Goal: Information Seeking & Learning: Compare options

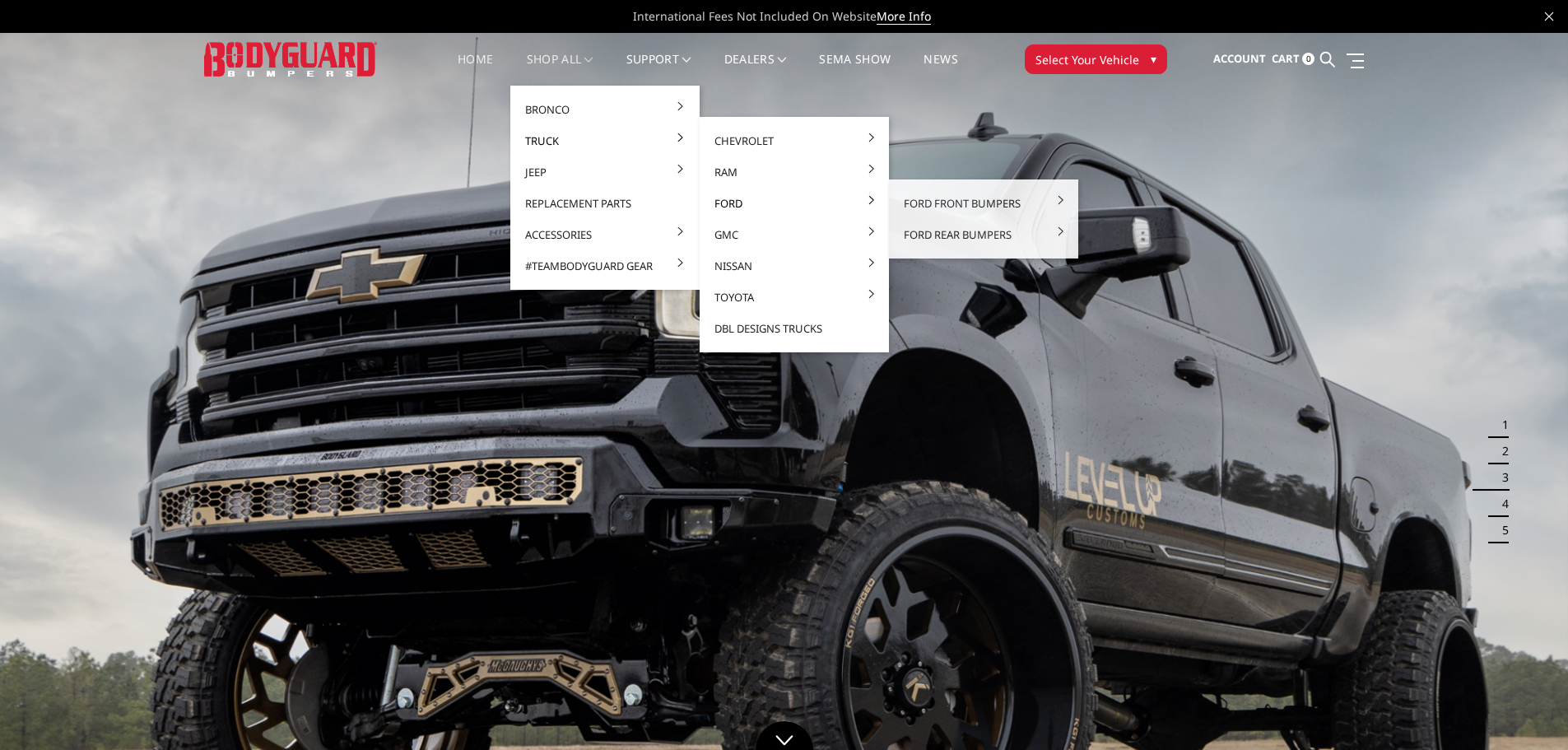
click at [724, 205] on link "Ford" at bounding box center [793, 202] width 176 height 31
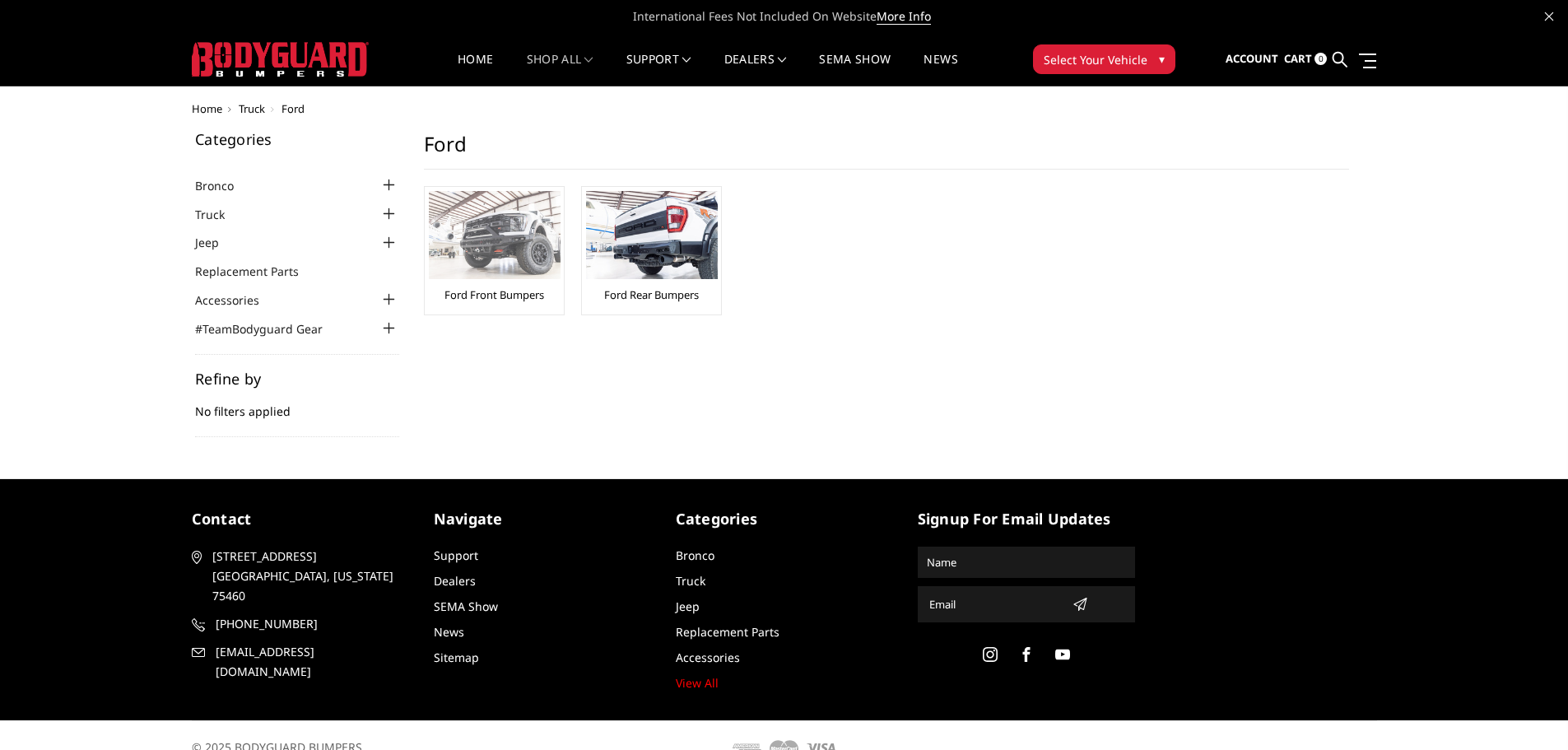
click at [497, 244] on img at bounding box center [495, 235] width 131 height 88
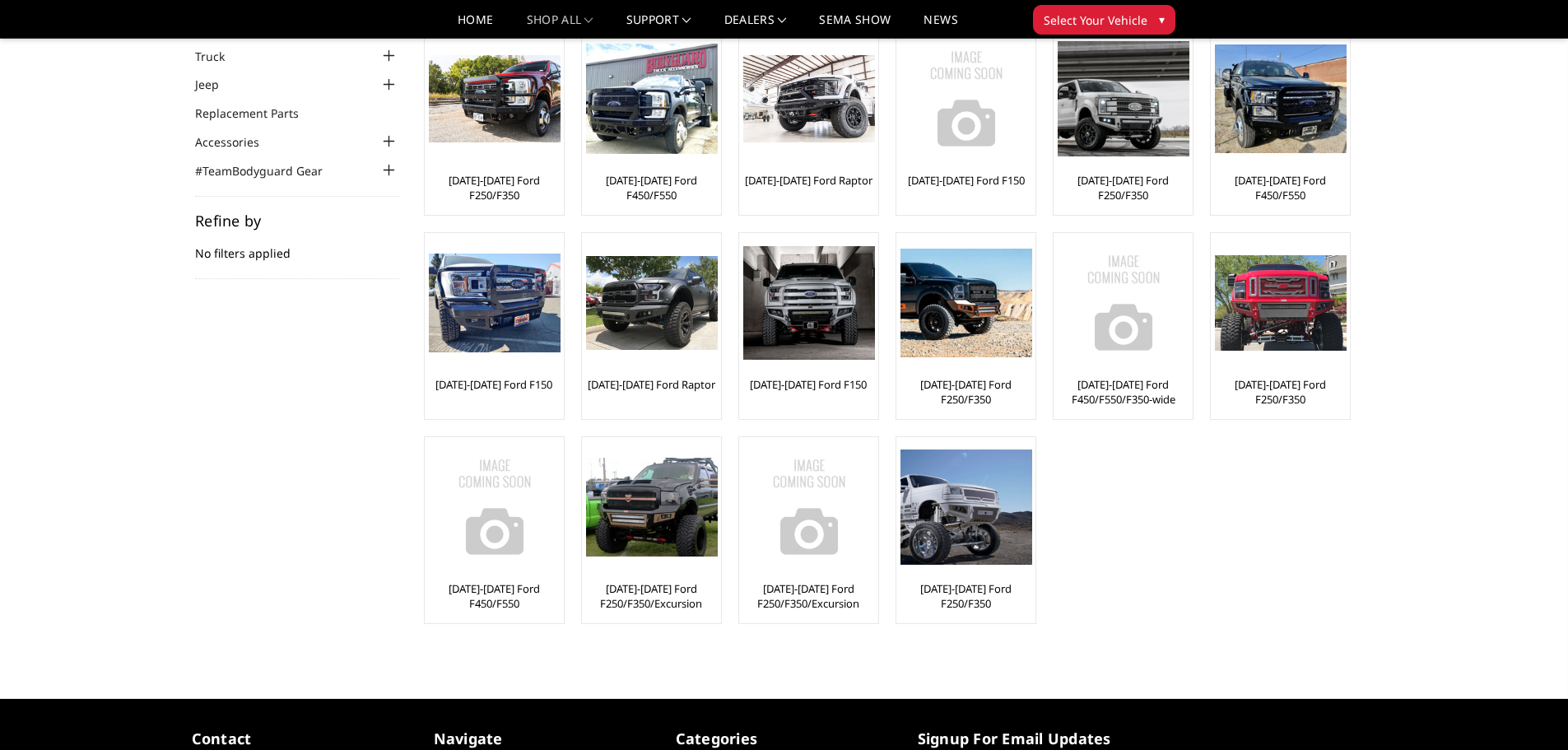
scroll to position [83, 0]
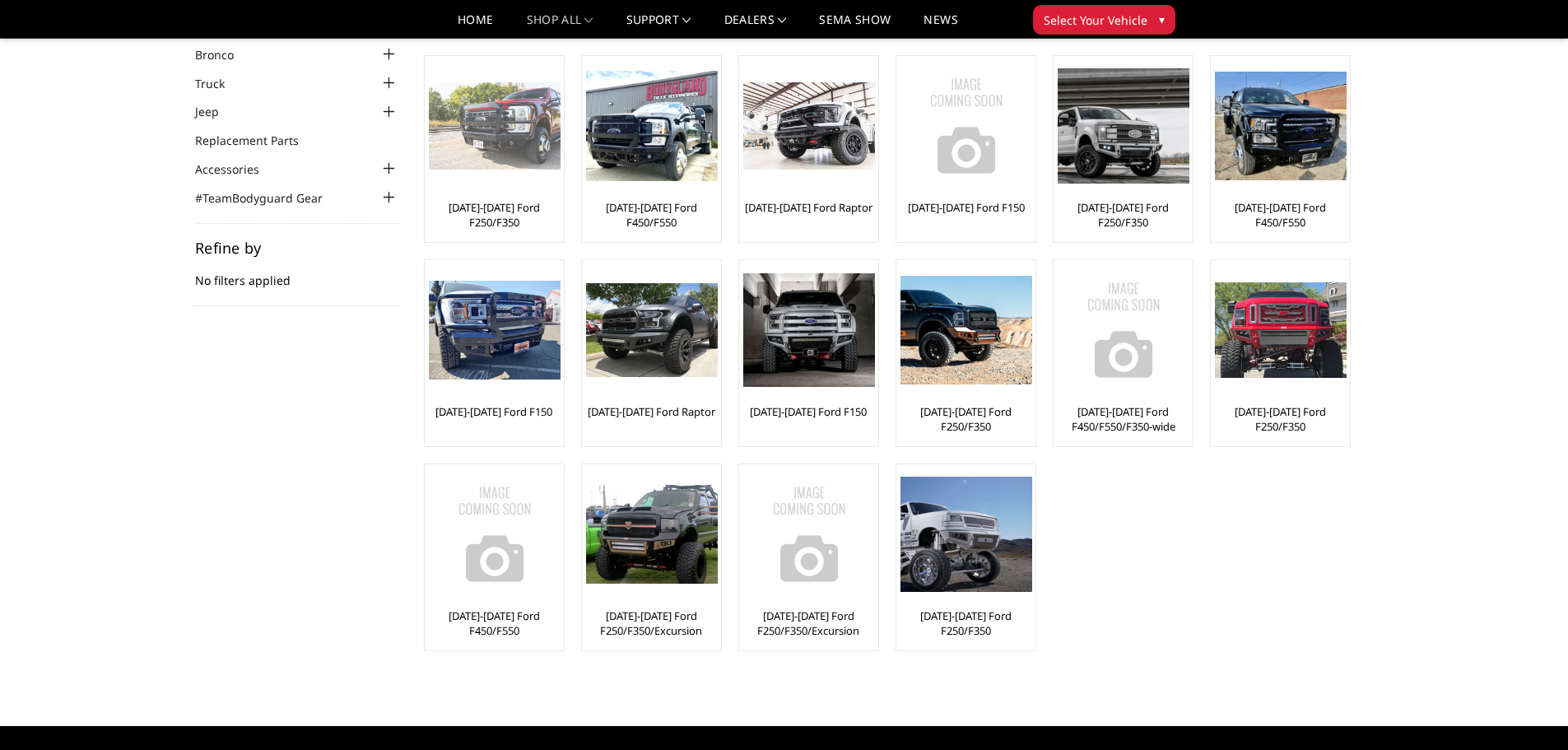
click at [463, 132] on img at bounding box center [495, 126] width 131 height 88
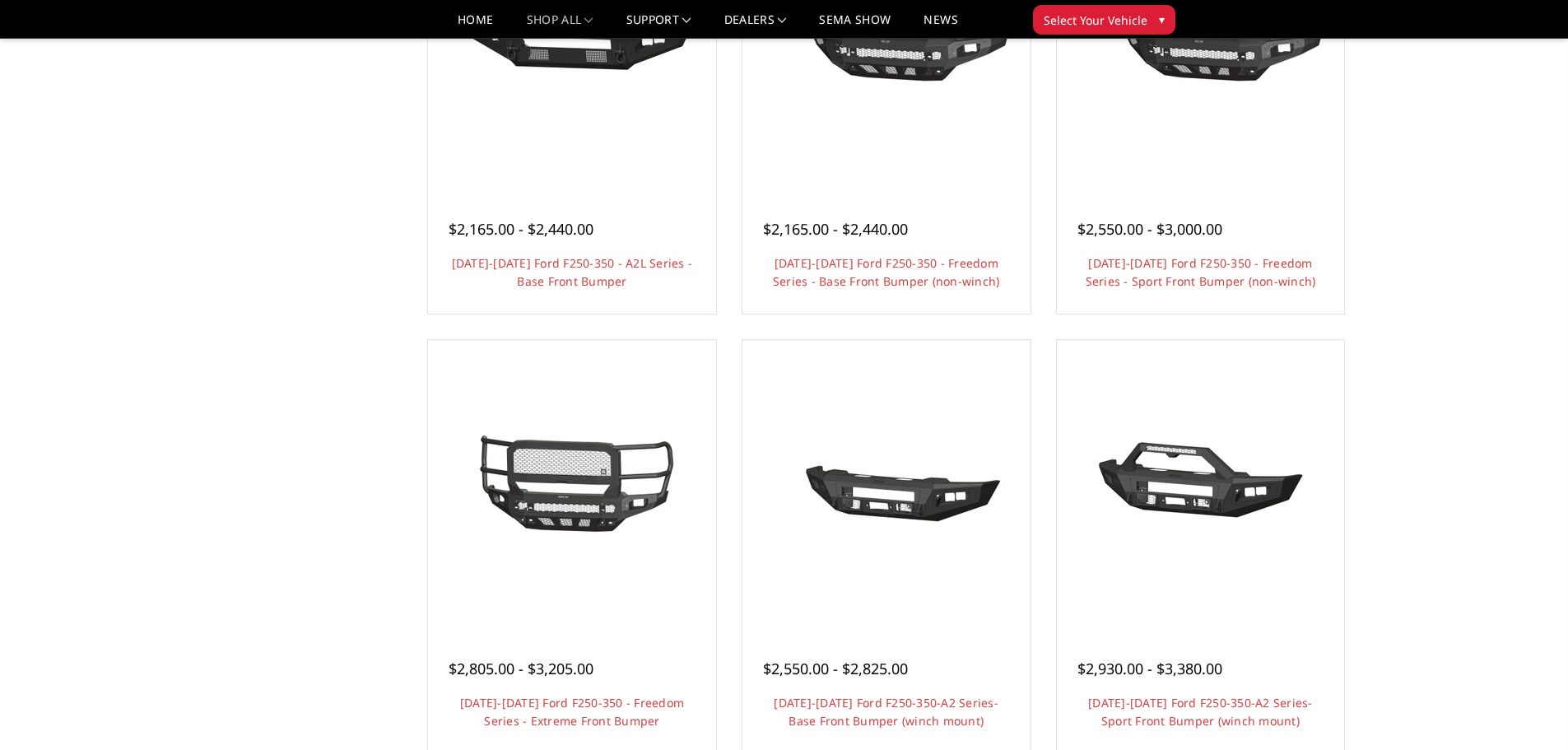
scroll to position [824, 0]
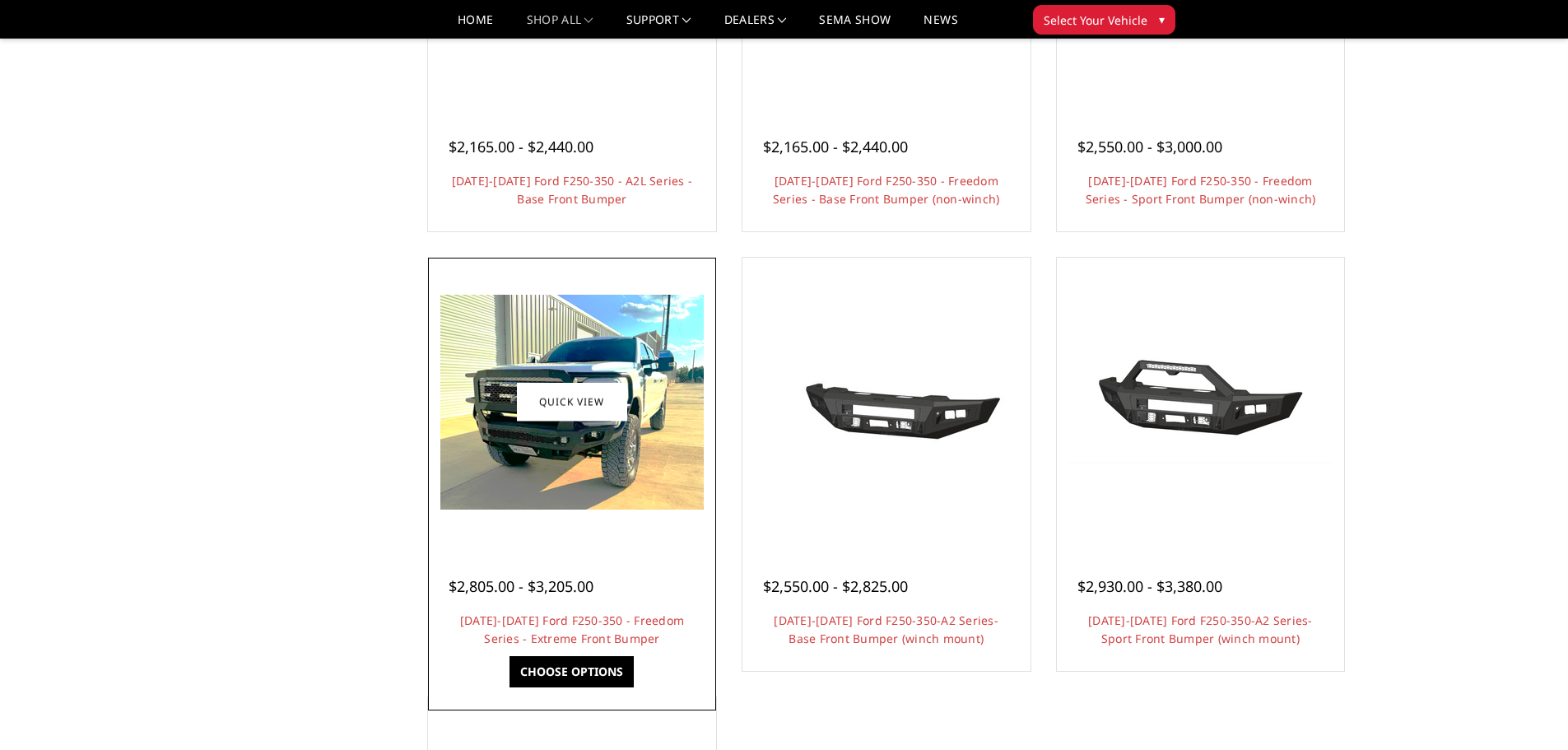
click at [481, 411] on img at bounding box center [571, 402] width 264 height 215
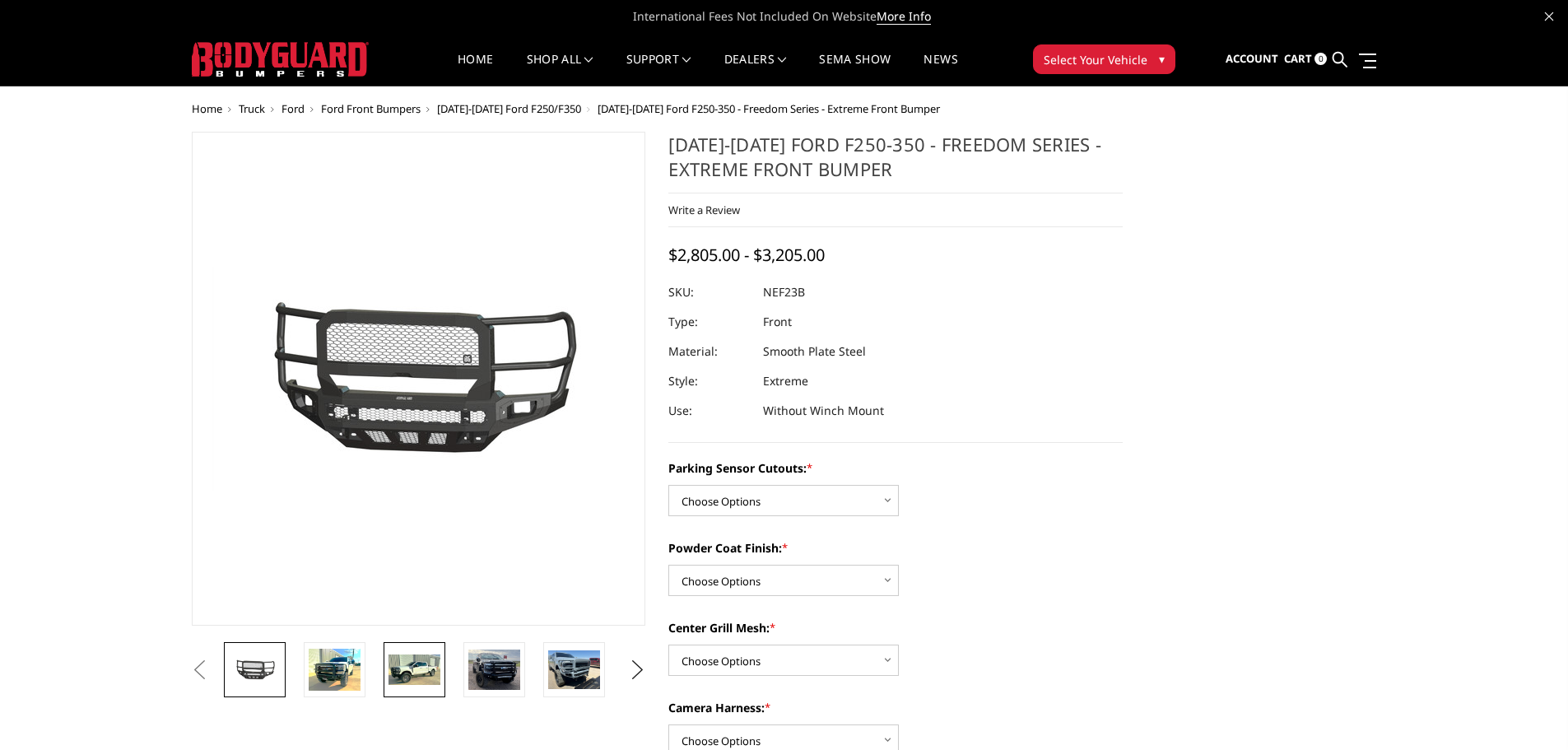
click at [406, 667] on img at bounding box center [414, 669] width 52 height 31
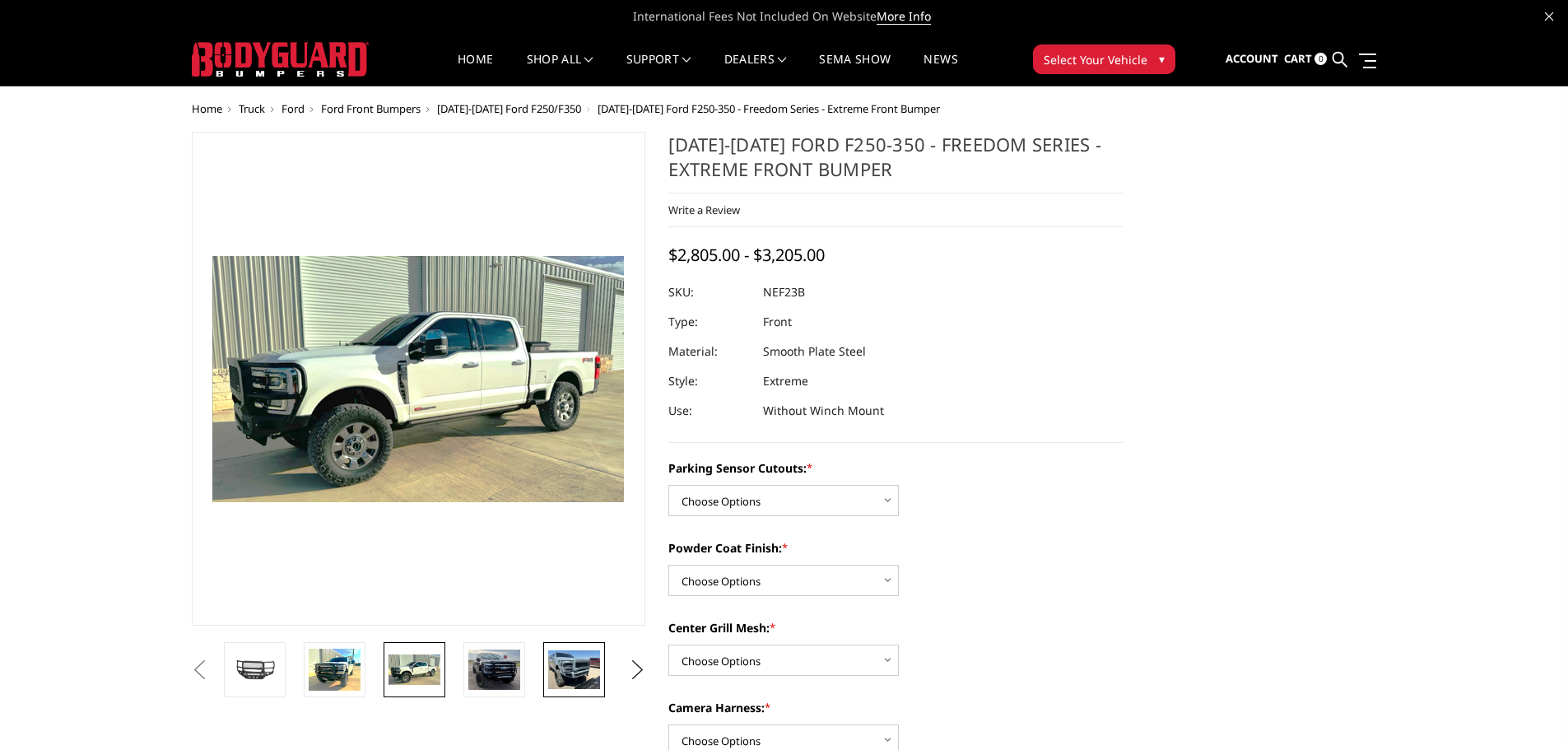
click at [572, 675] on img at bounding box center [574, 669] width 52 height 39
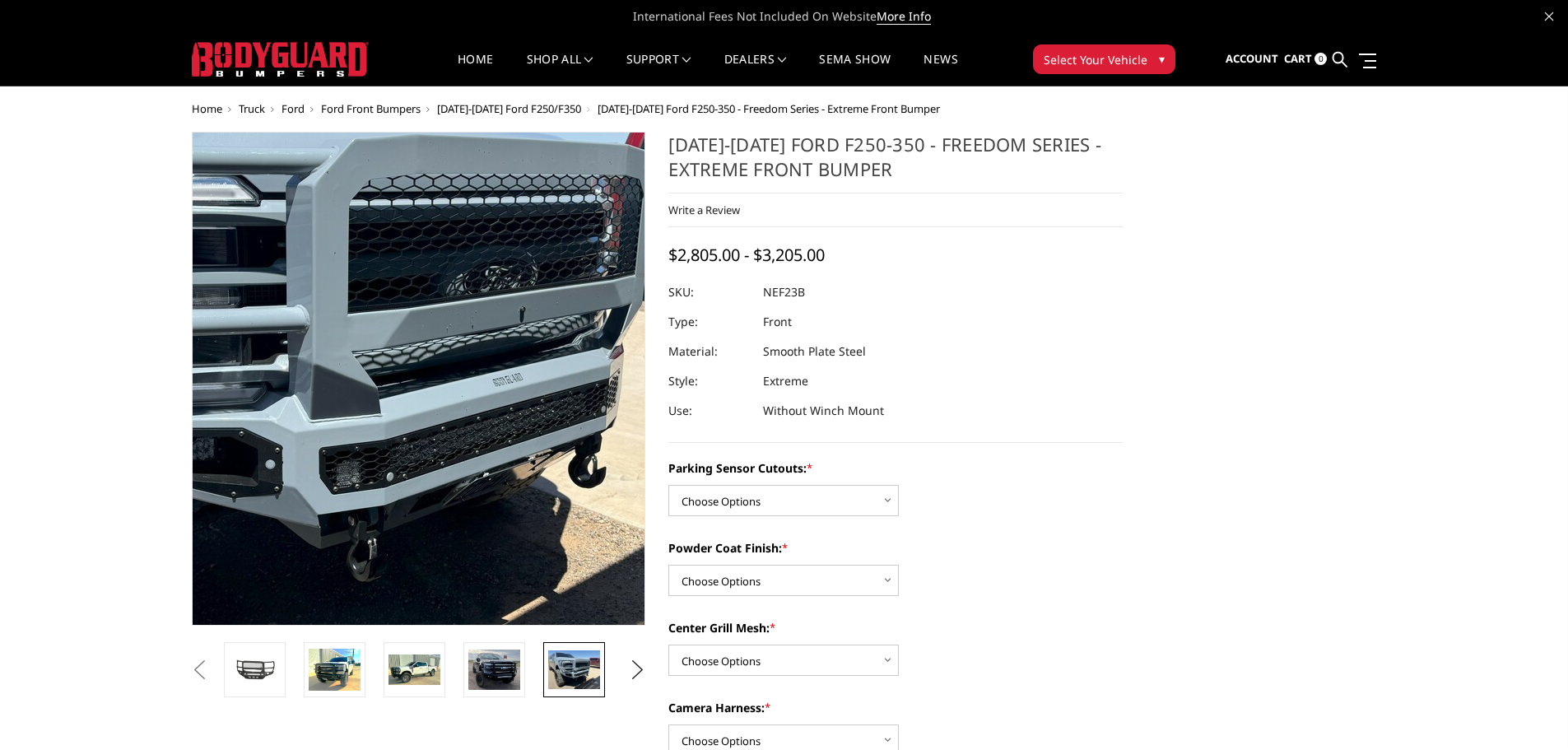
click at [495, 419] on img at bounding box center [319, 356] width 1053 height 791
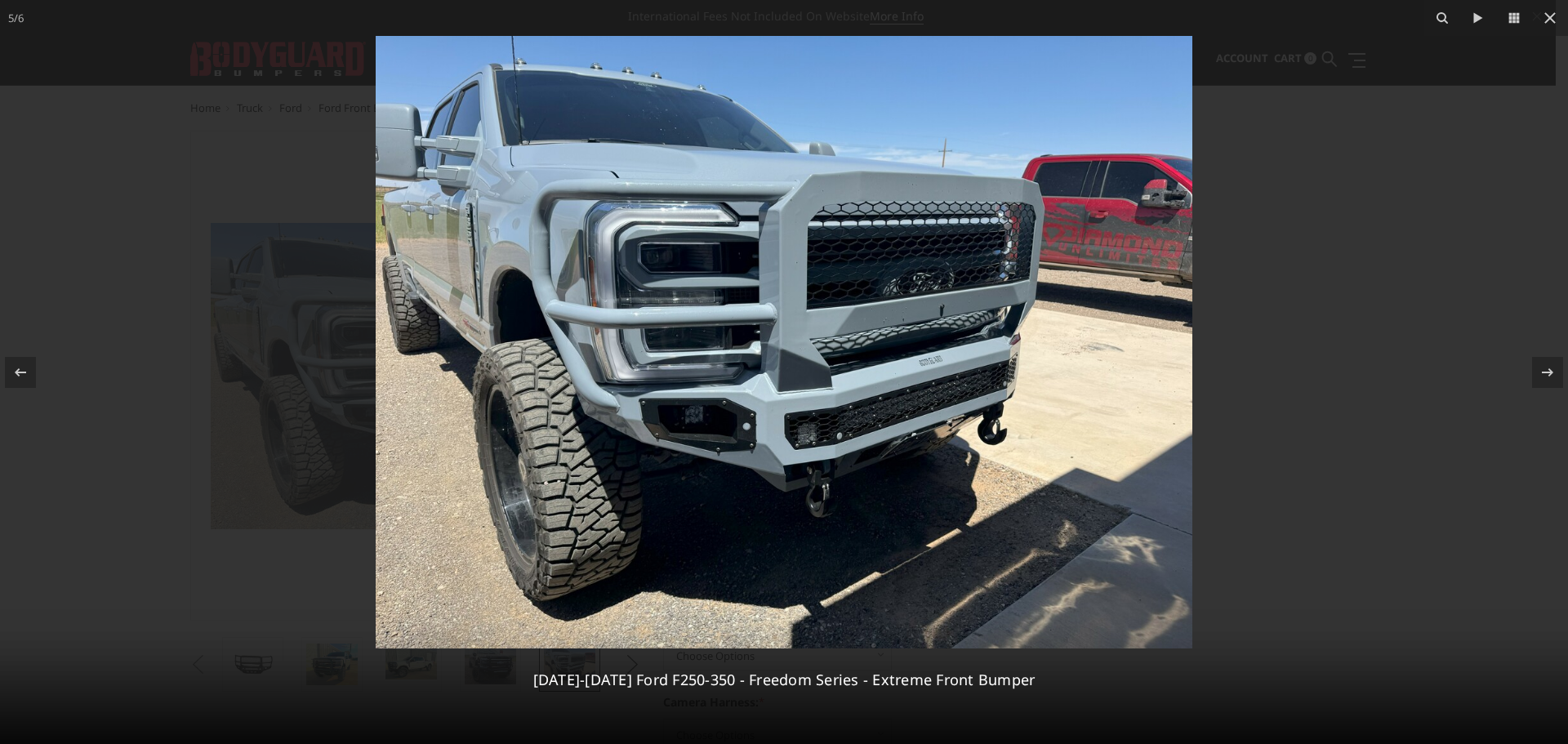
click at [955, 299] on img at bounding box center [784, 342] width 817 height 613
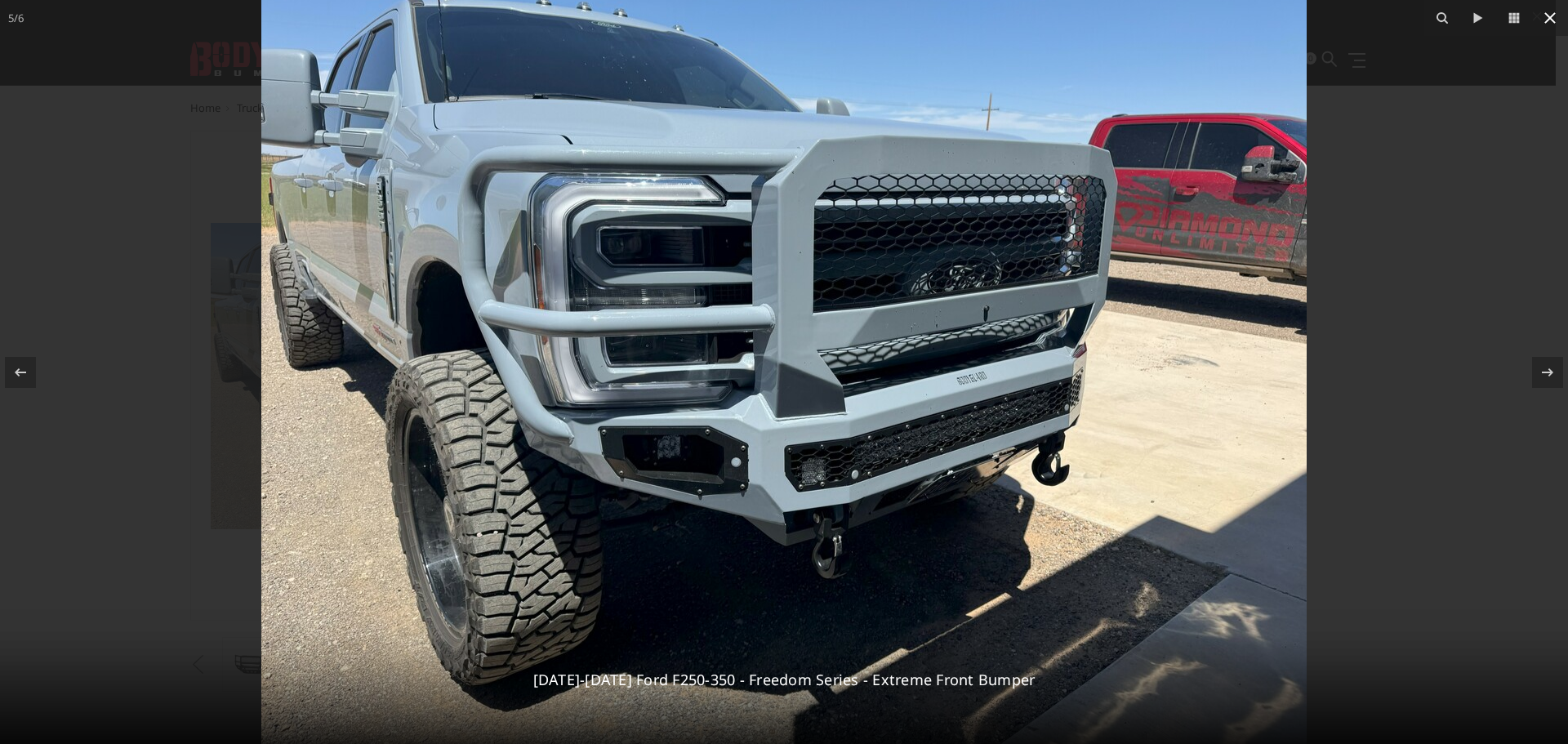
click at [1550, 21] on icon at bounding box center [1550, 18] width 20 height 20
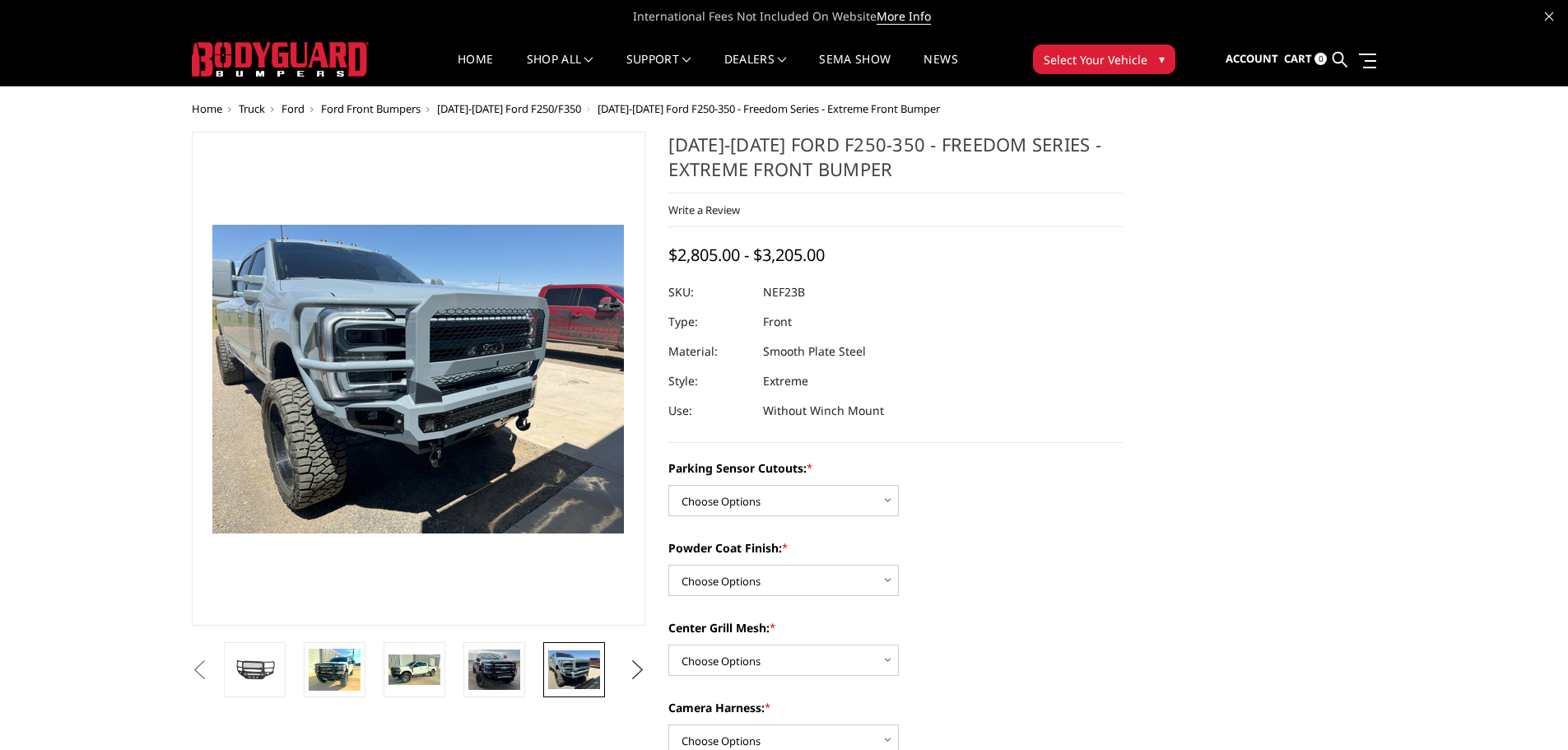
click at [633, 667] on button "Next" at bounding box center [636, 670] width 25 height 25
click at [567, 670] on img at bounding box center [574, 669] width 52 height 39
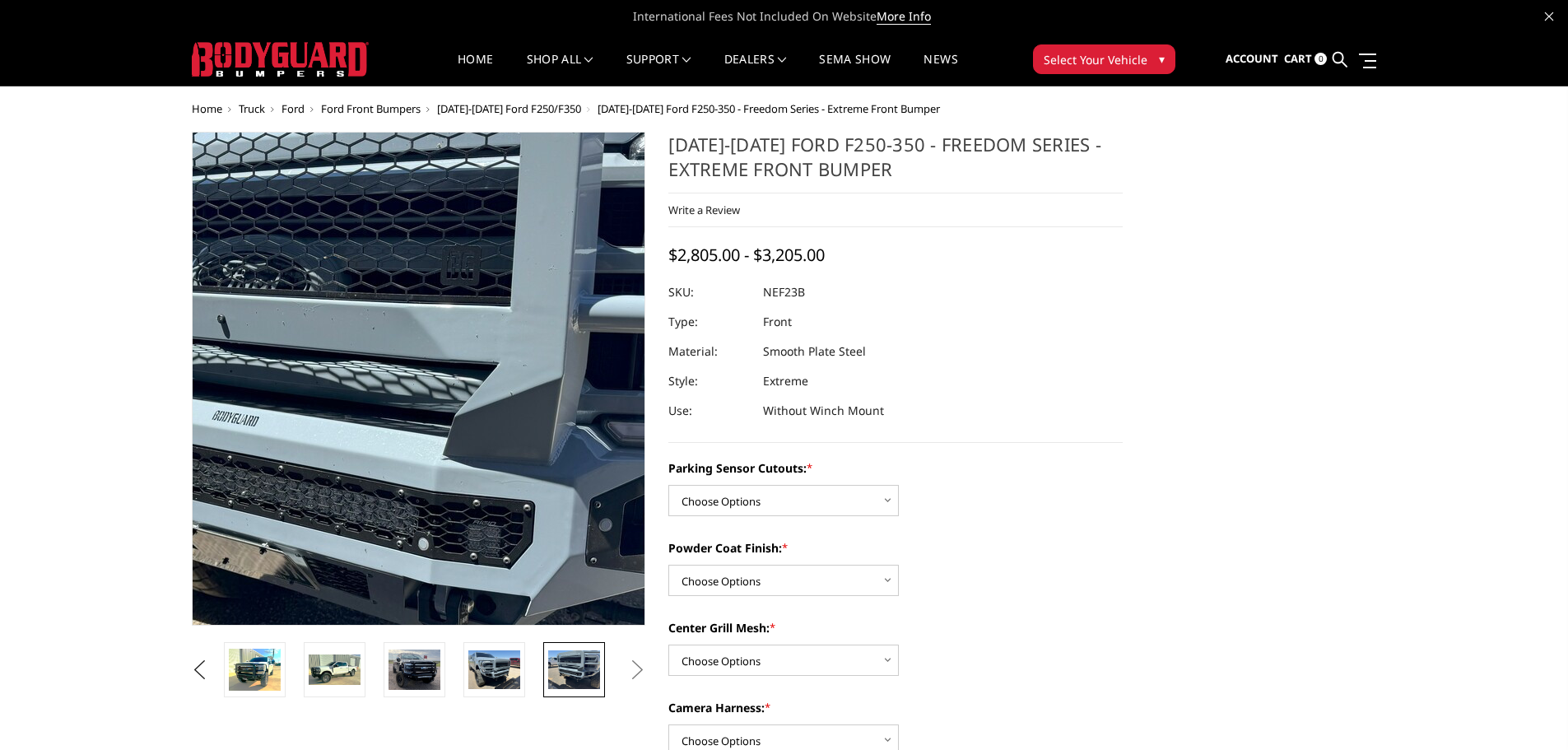
click at [451, 279] on img at bounding box center [376, 440] width 1053 height 791
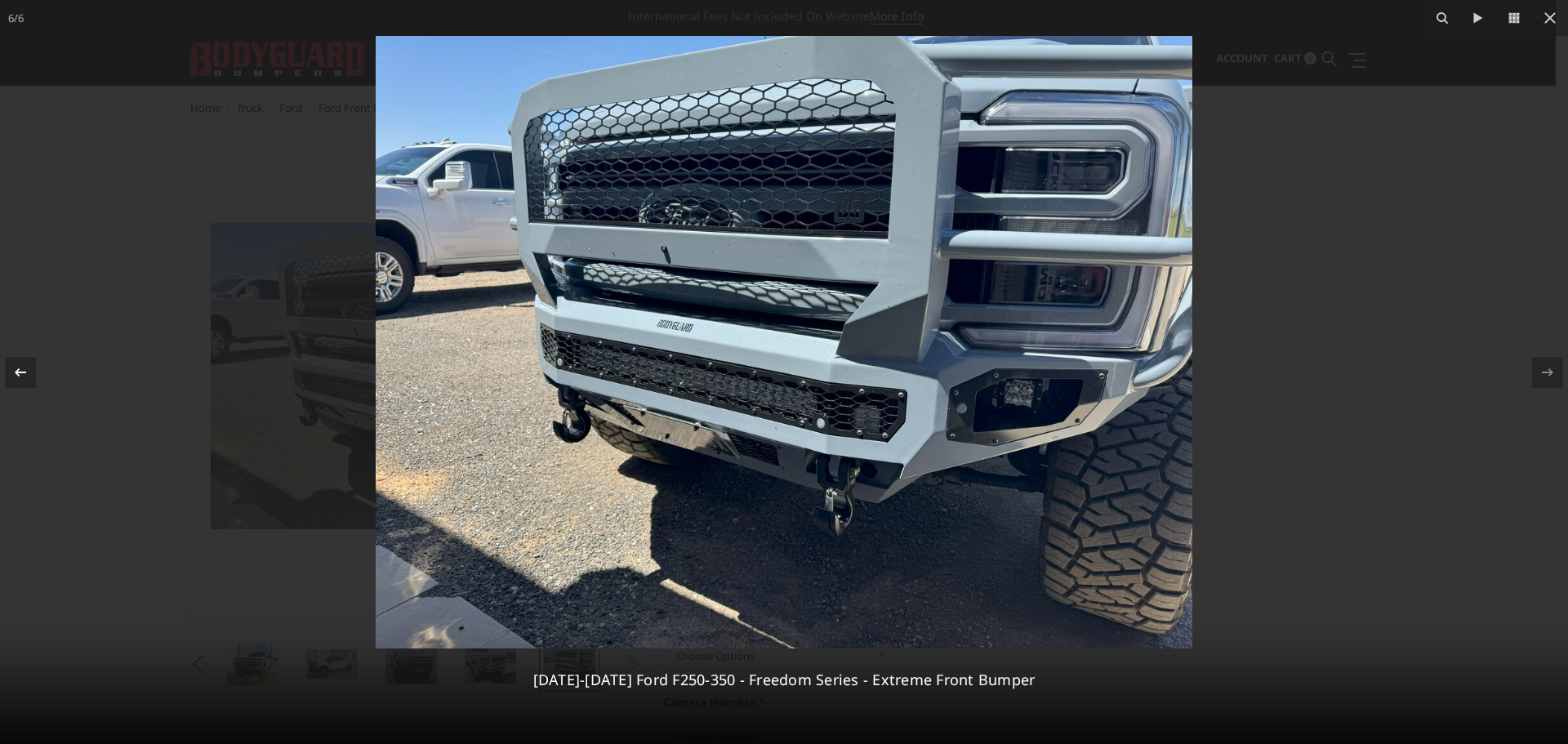
click at [21, 371] on icon at bounding box center [21, 372] width 20 height 20
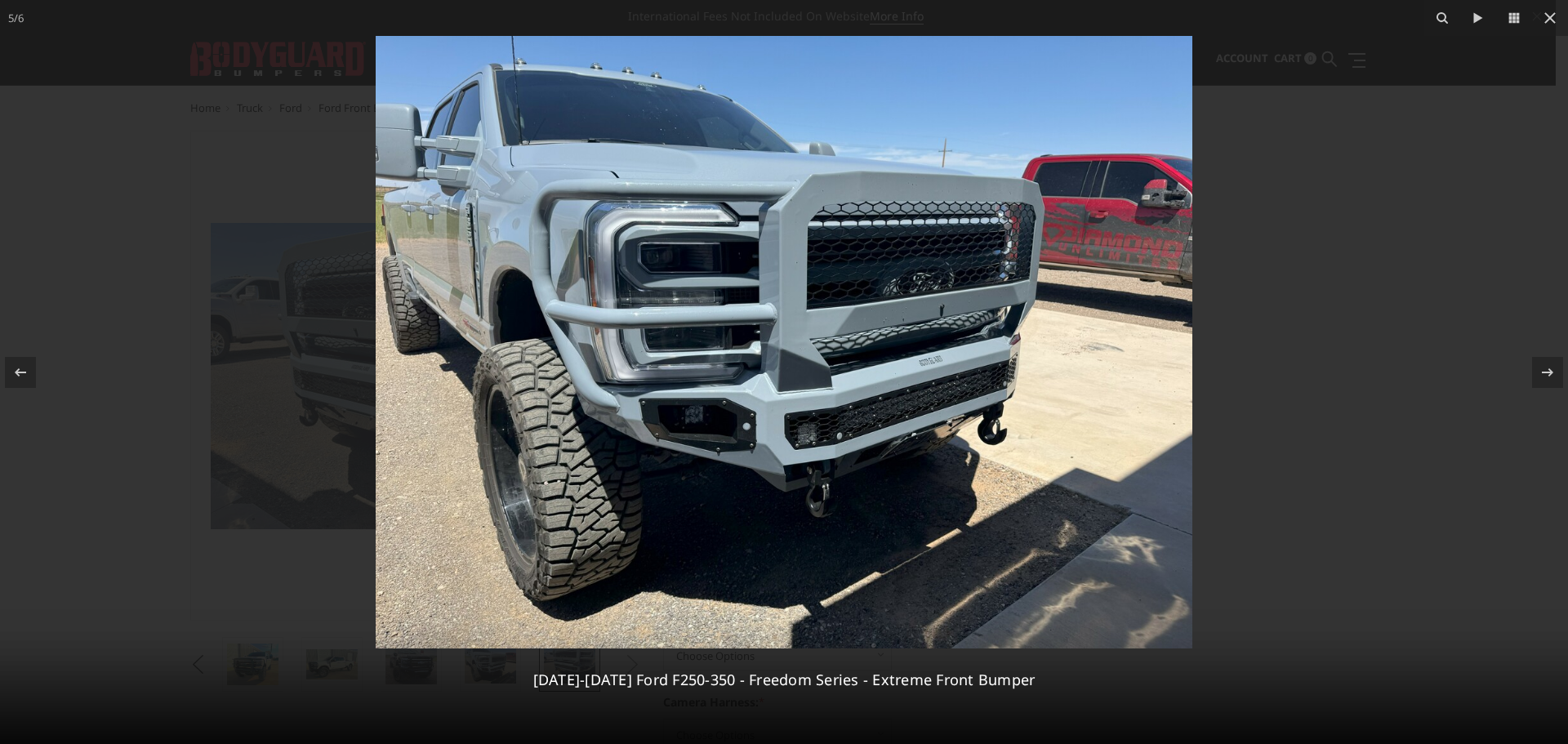
click at [949, 309] on img at bounding box center [784, 342] width 817 height 613
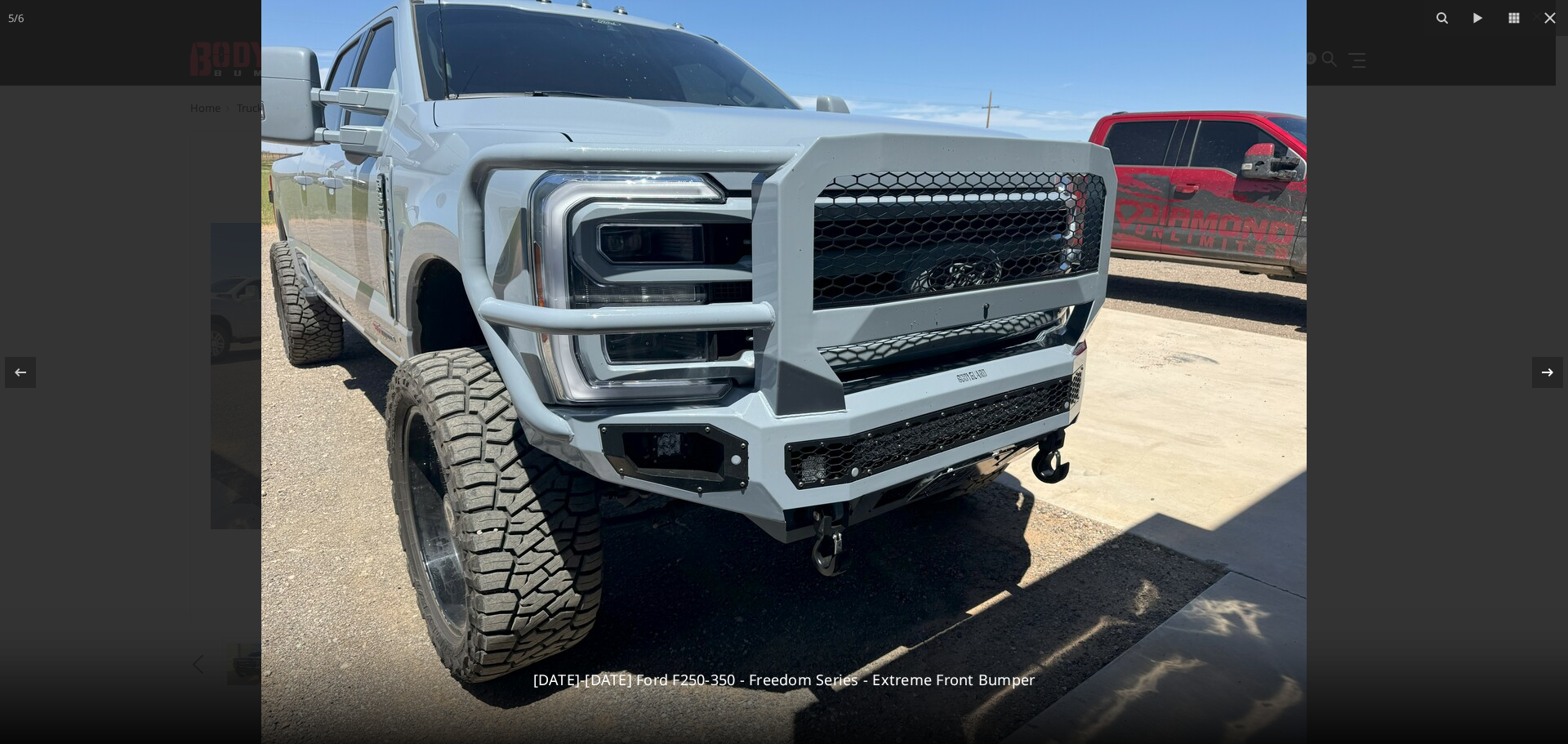
click at [1542, 369] on icon at bounding box center [1548, 372] width 20 height 20
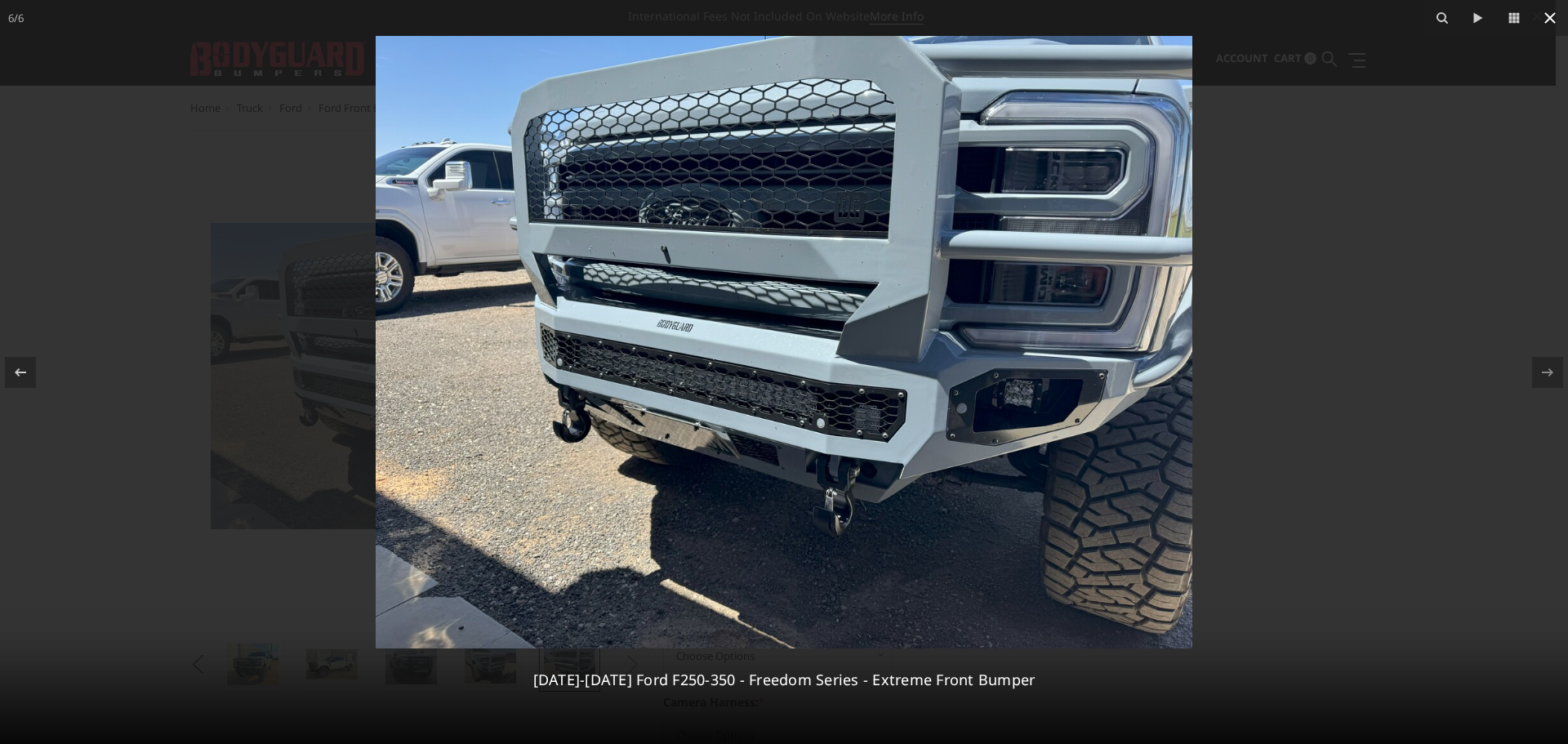
click at [1550, 17] on icon at bounding box center [1550, 18] width 12 height 12
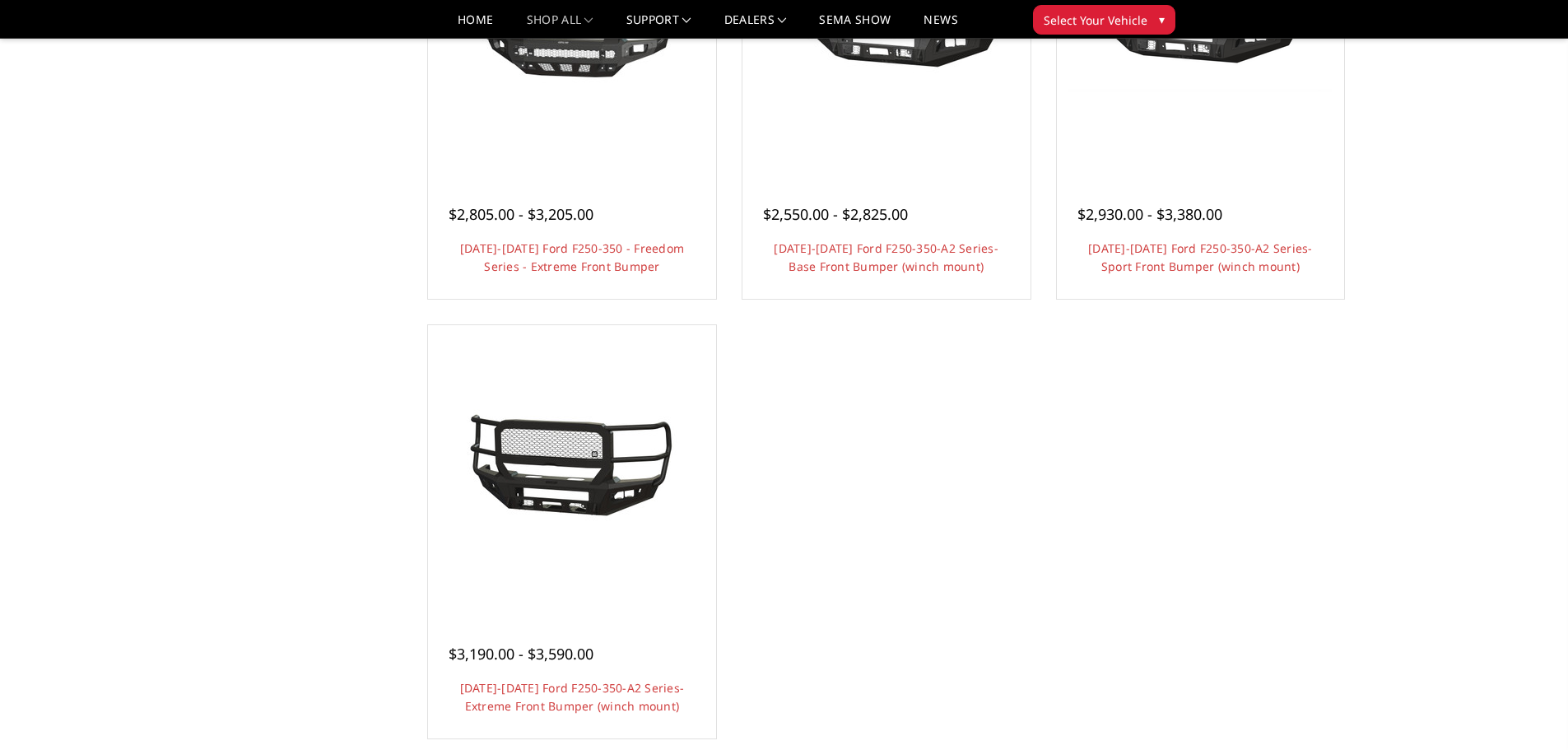
scroll to position [1235, 0]
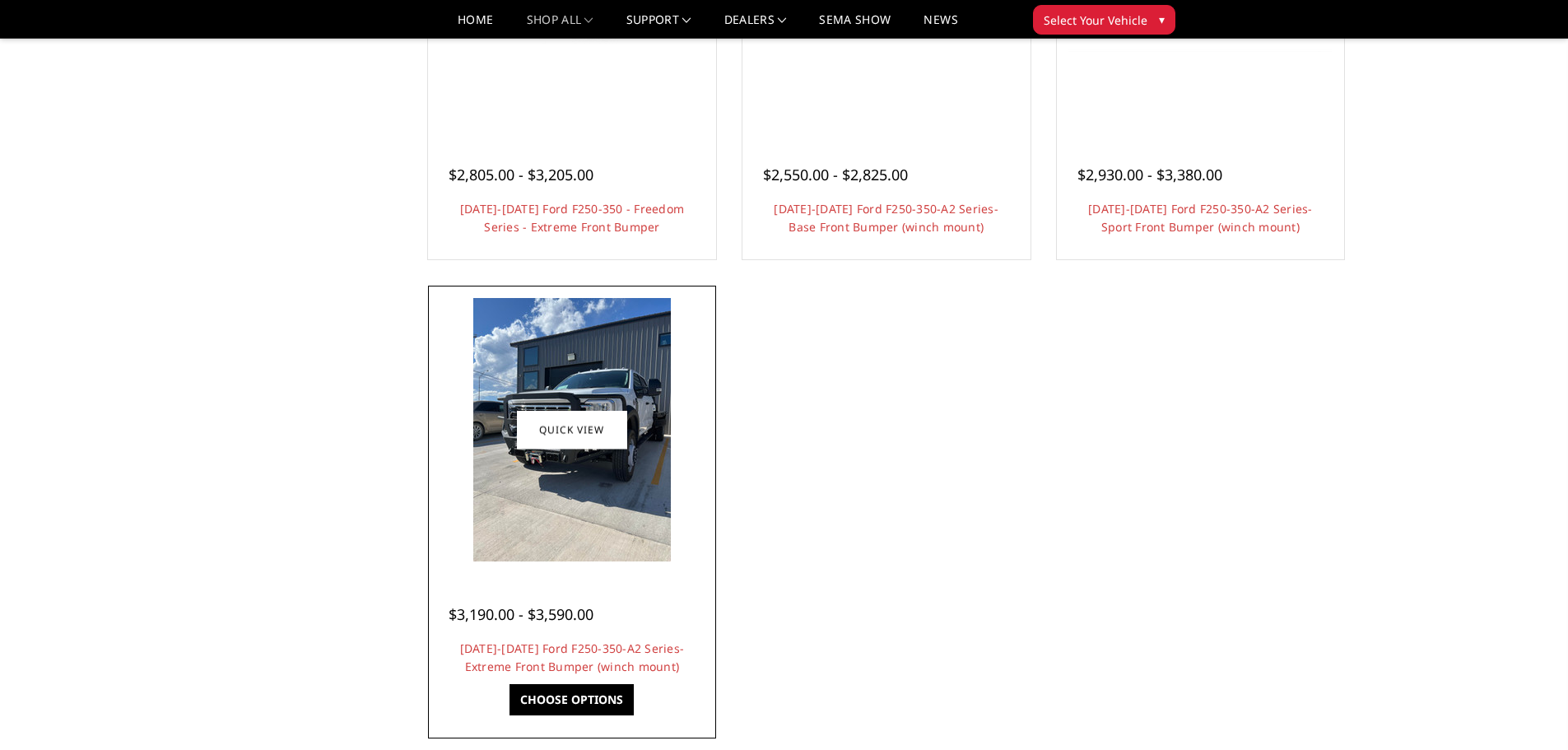
click at [566, 492] on img at bounding box center [571, 429] width 197 height 264
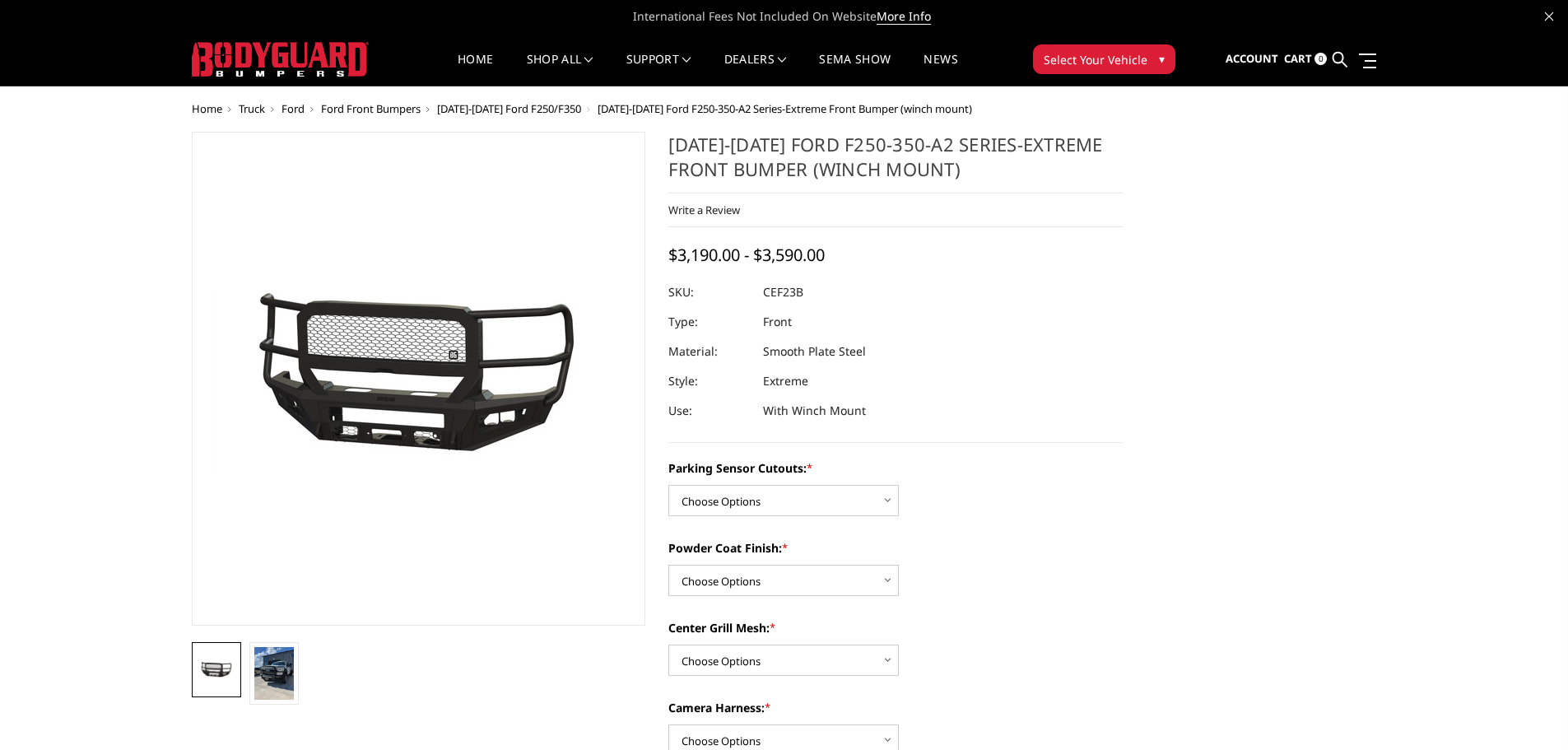
click at [376, 369] on img at bounding box center [475, 378] width 1053 height 483
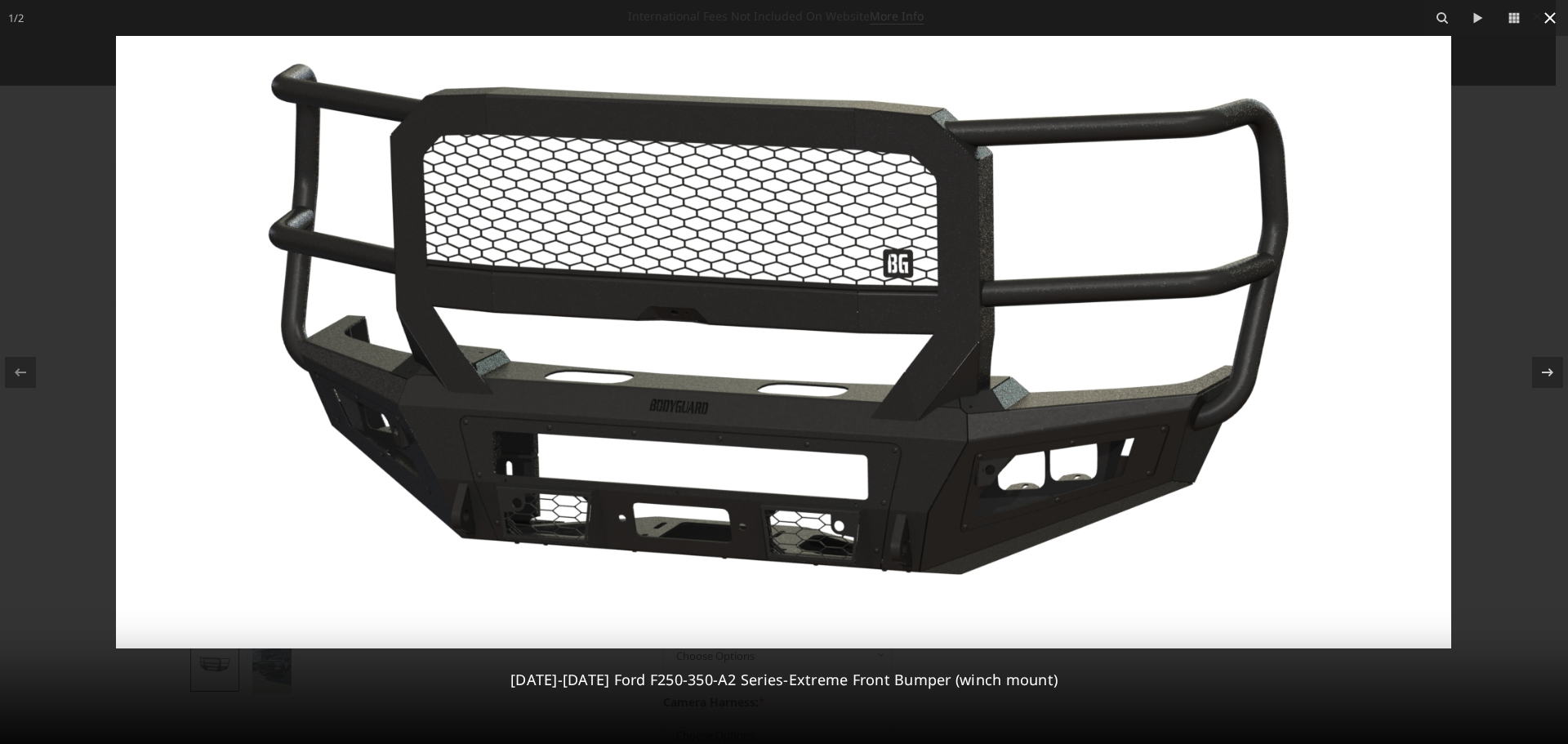
click at [1553, 17] on icon at bounding box center [1550, 18] width 20 height 20
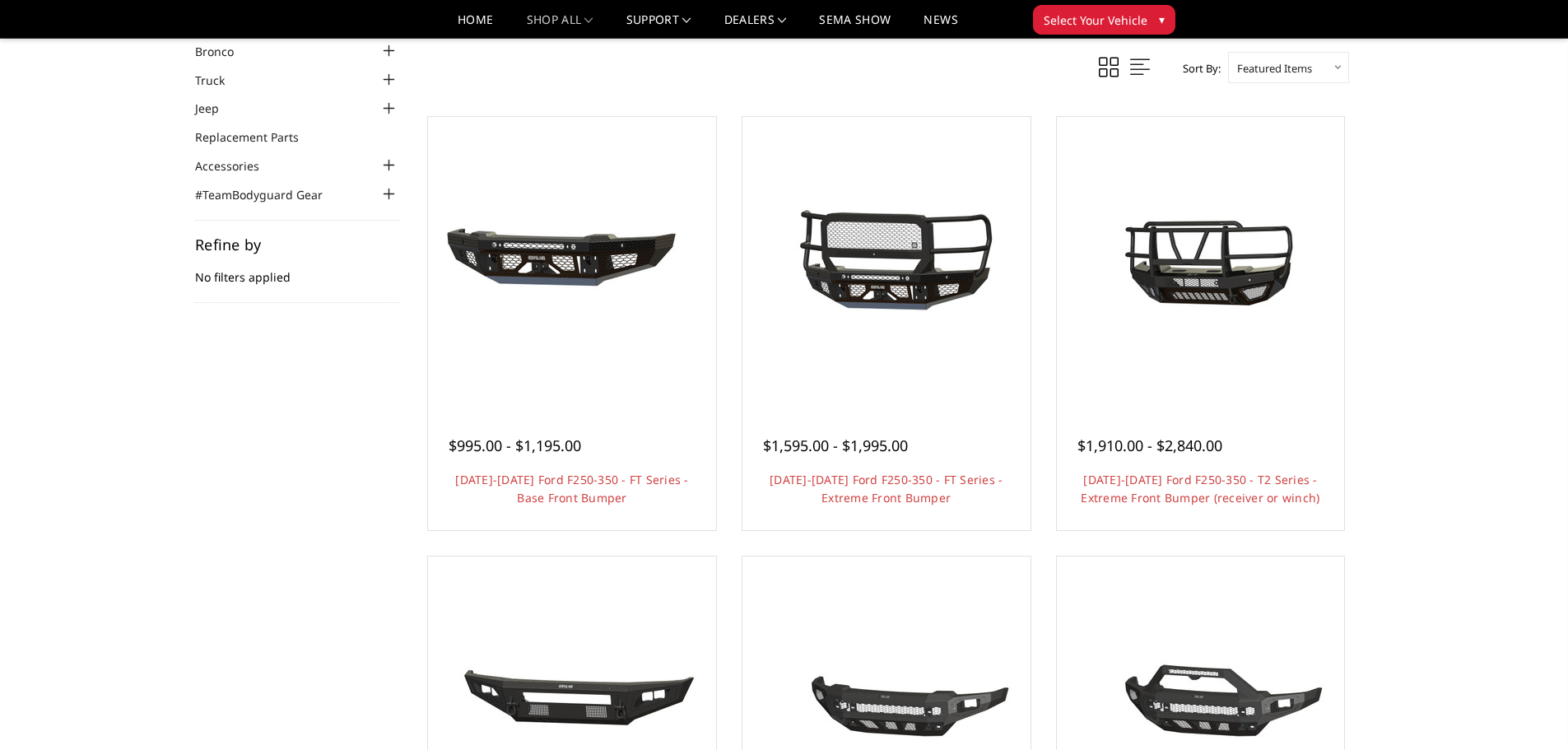
scroll to position [83, 0]
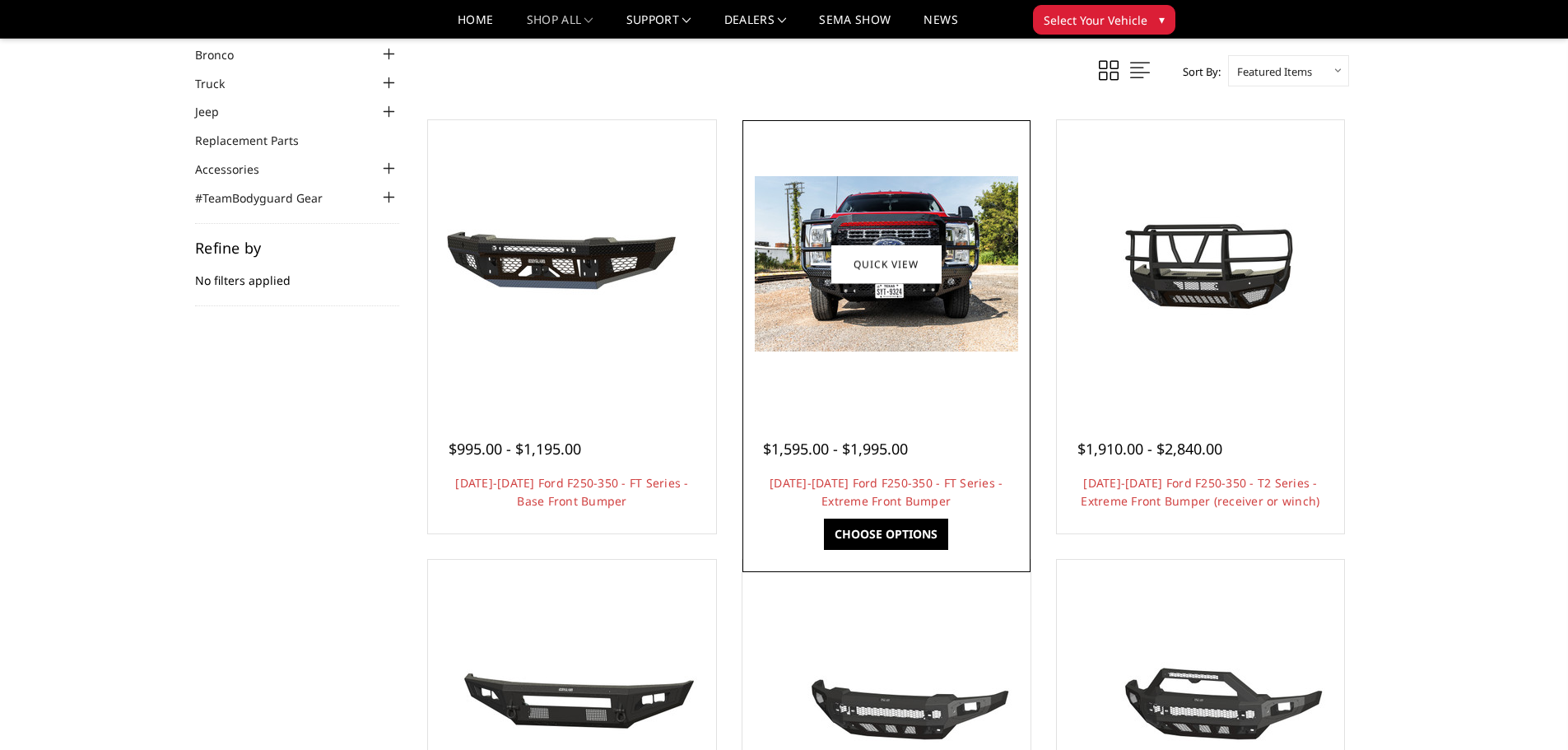
click at [933, 334] on img at bounding box center [886, 264] width 264 height 175
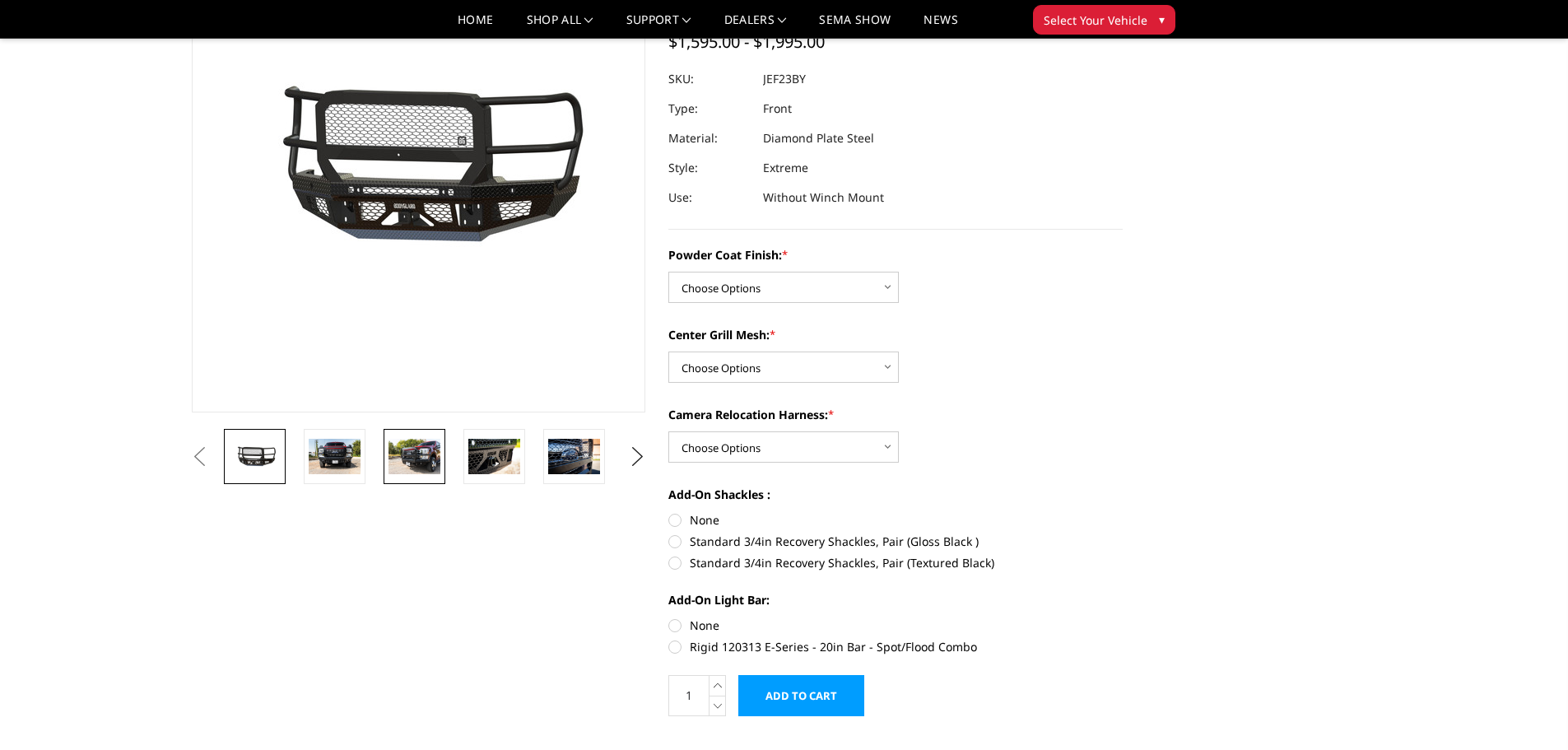
click at [392, 469] on img at bounding box center [414, 456] width 52 height 35
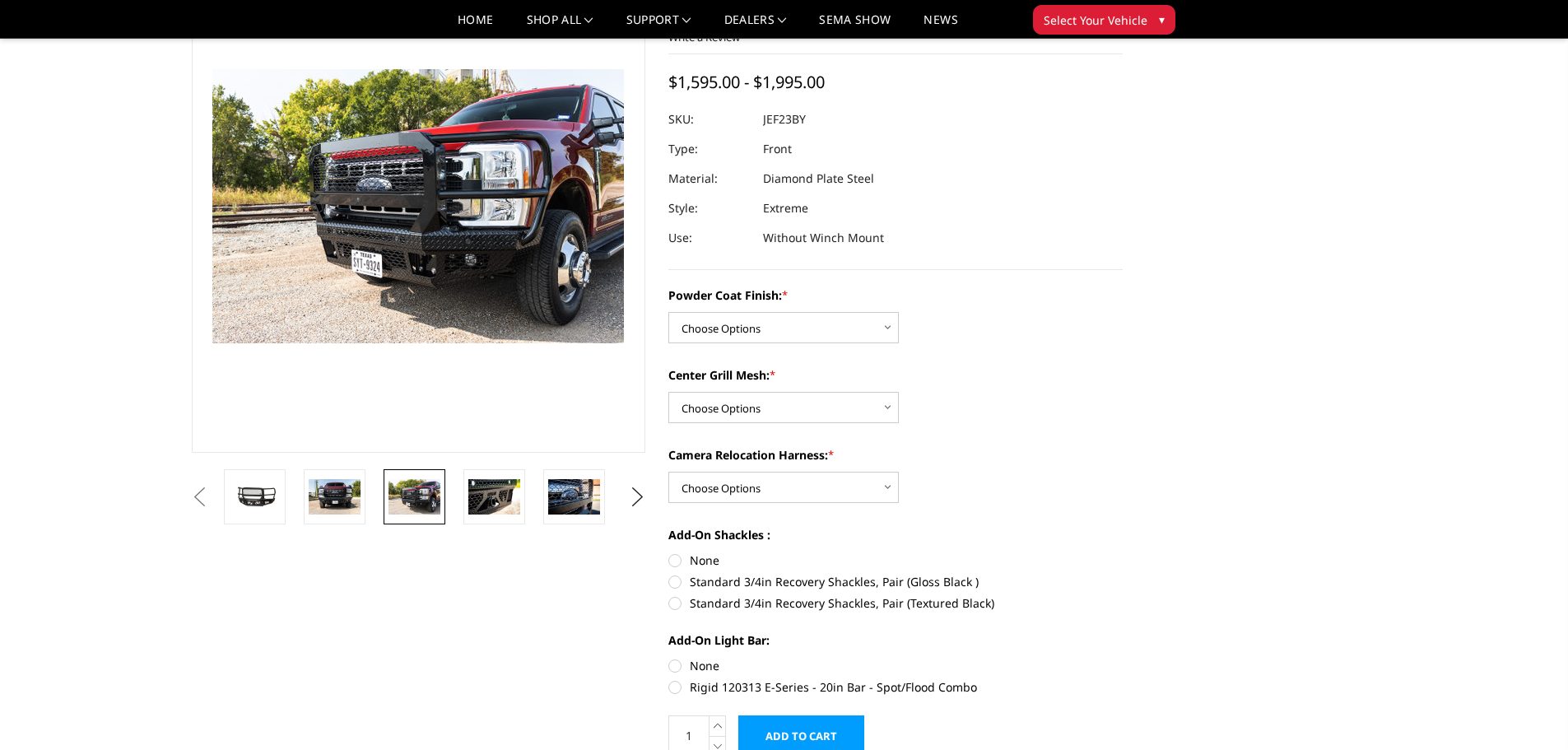
scroll to position [125, 0]
click at [640, 500] on button "Next" at bounding box center [636, 497] width 25 height 25
click at [572, 490] on img at bounding box center [574, 496] width 52 height 35
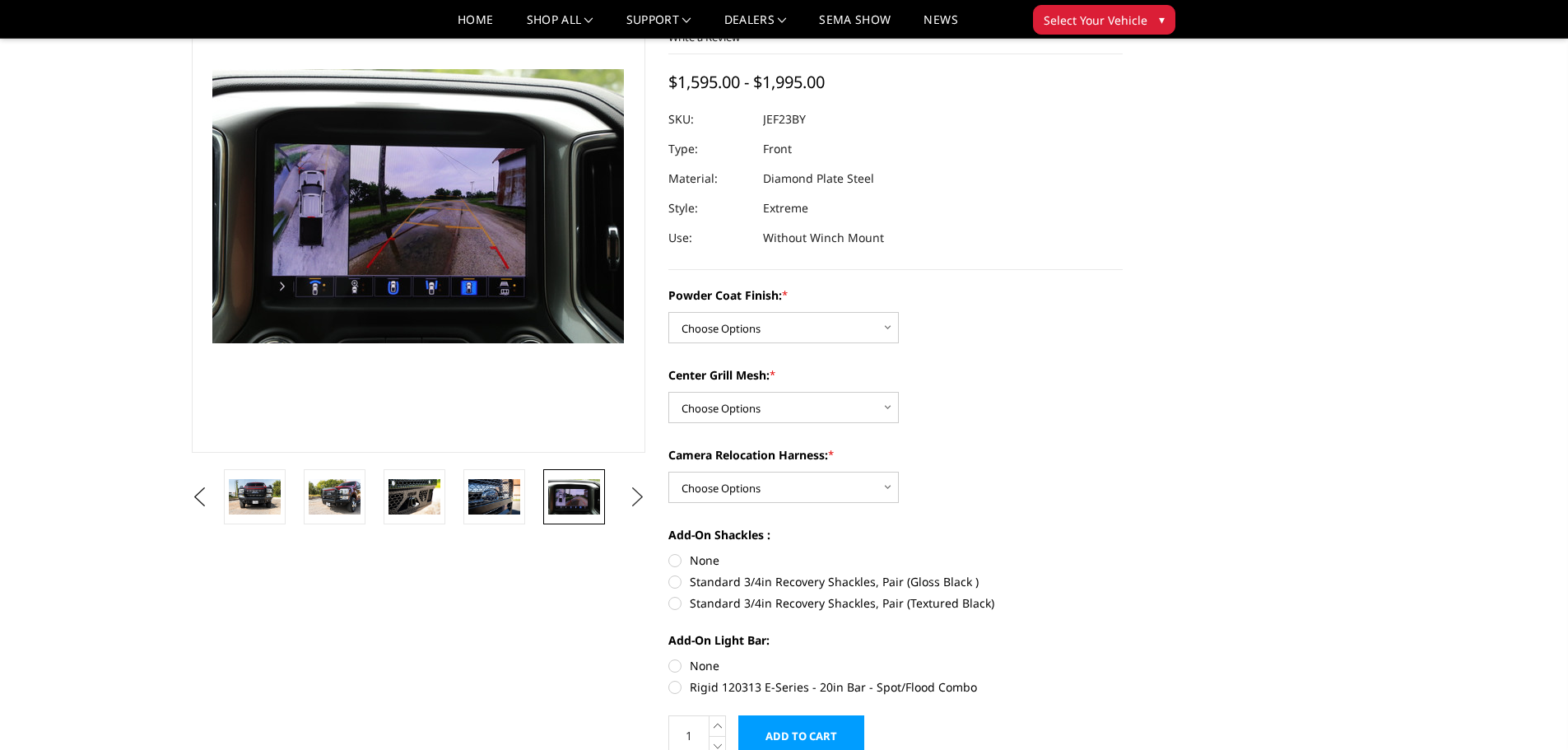
click at [633, 496] on button "Next" at bounding box center [636, 497] width 25 height 25
click at [567, 500] on img at bounding box center [574, 508] width 52 height 69
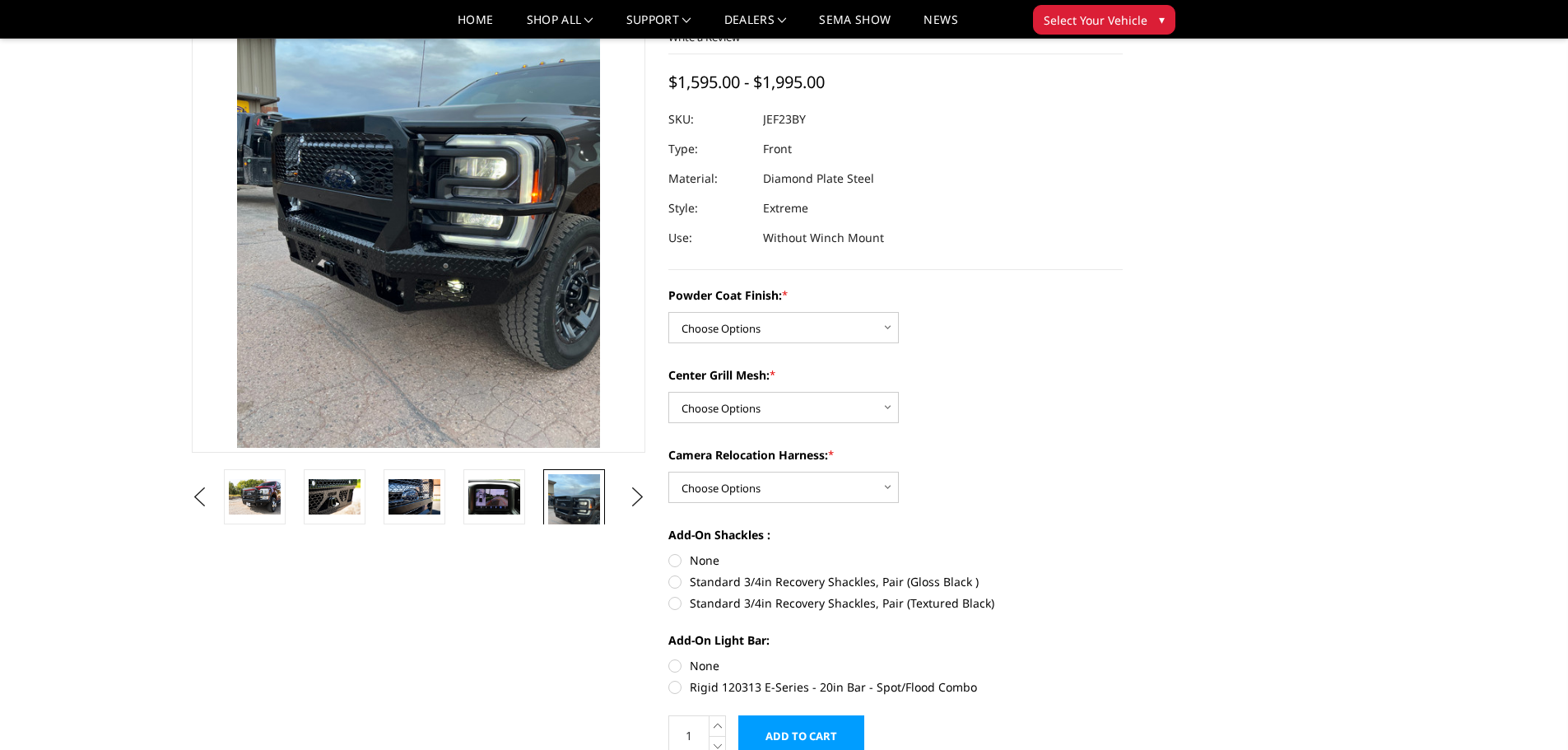
scroll to position [19, 0]
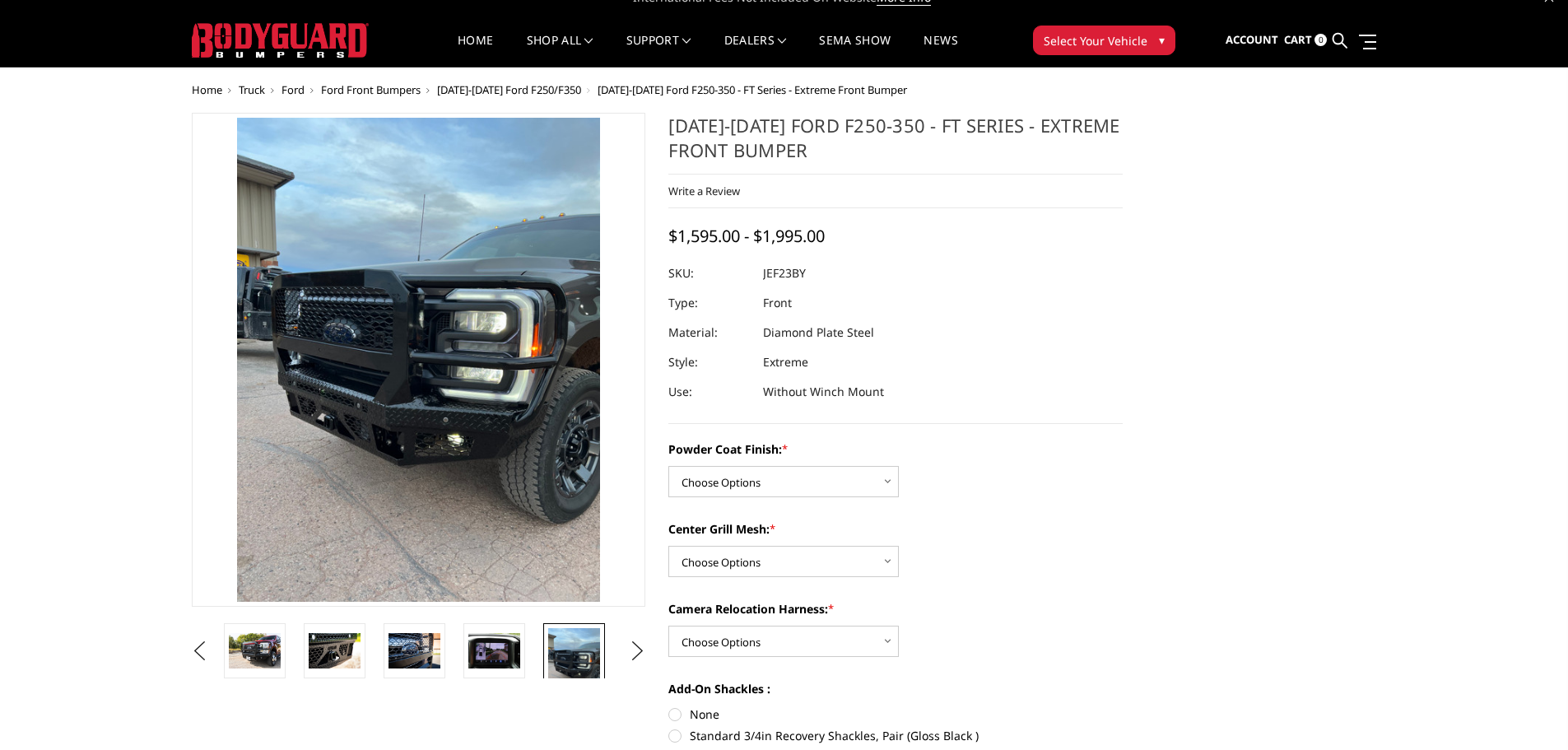
click at [458, 324] on img at bounding box center [390, 401] width 790 height 1054
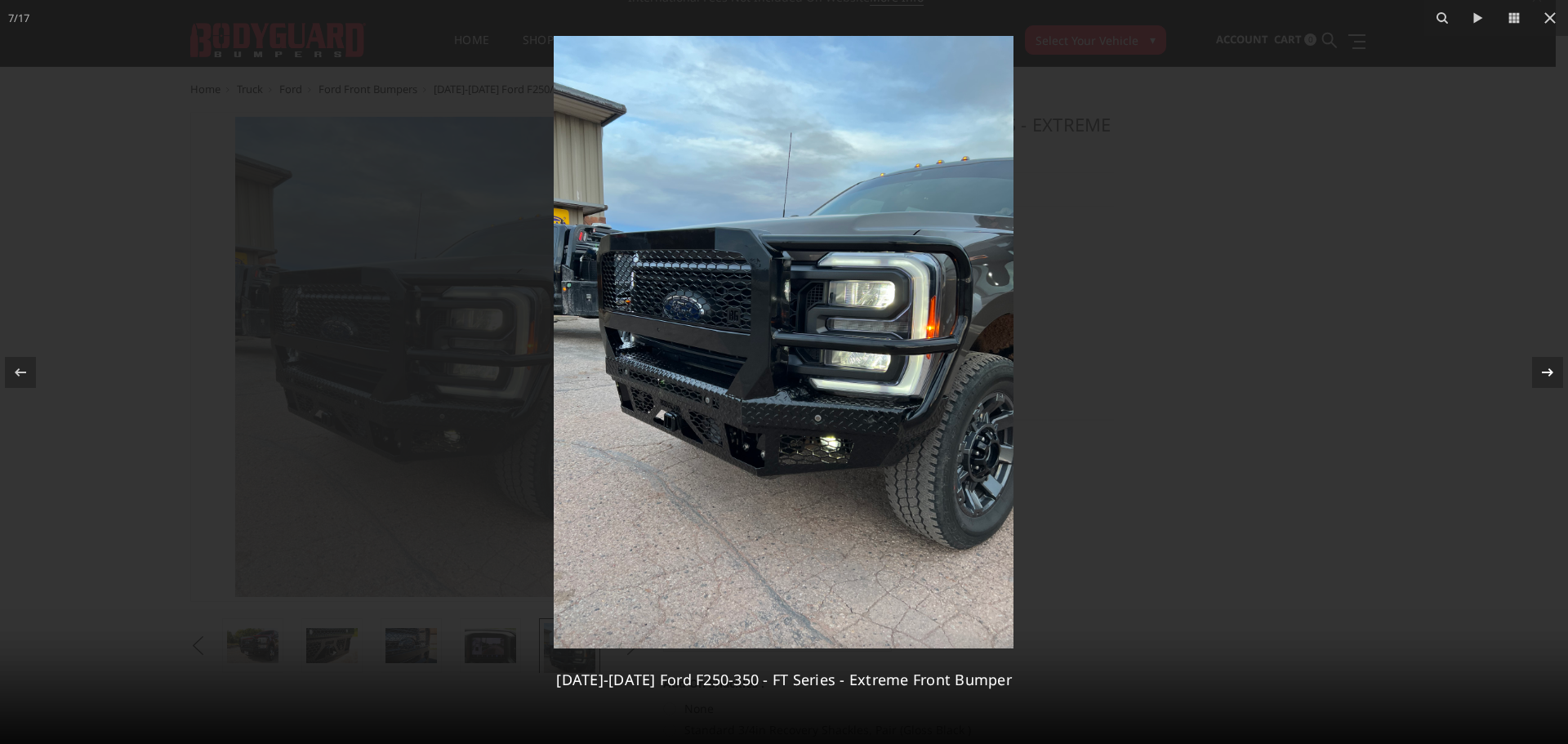
click at [1555, 370] on div at bounding box center [1547, 372] width 31 height 31
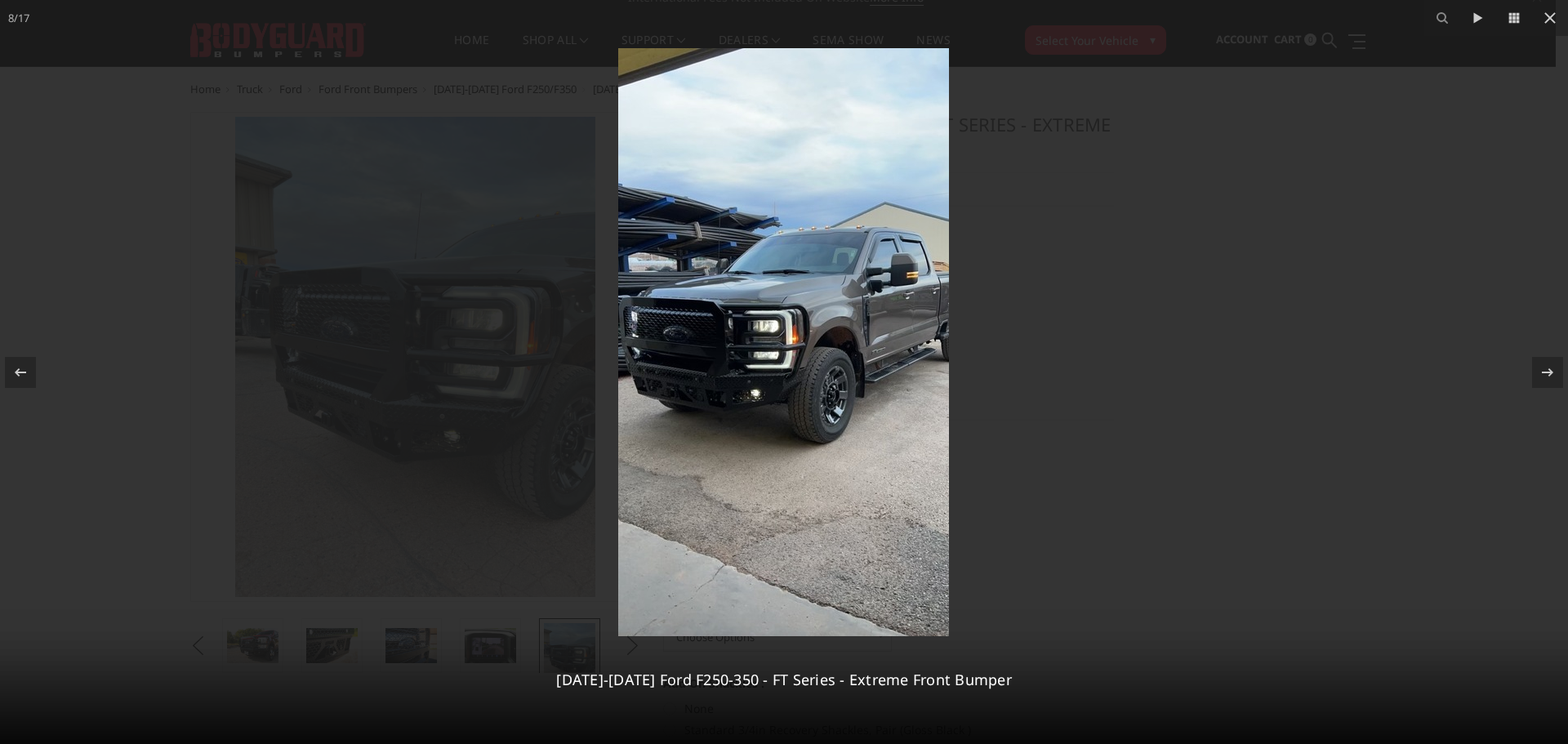
click at [757, 346] on img at bounding box center [784, 342] width 331 height 588
click at [1548, 371] on icon at bounding box center [1548, 372] width 20 height 20
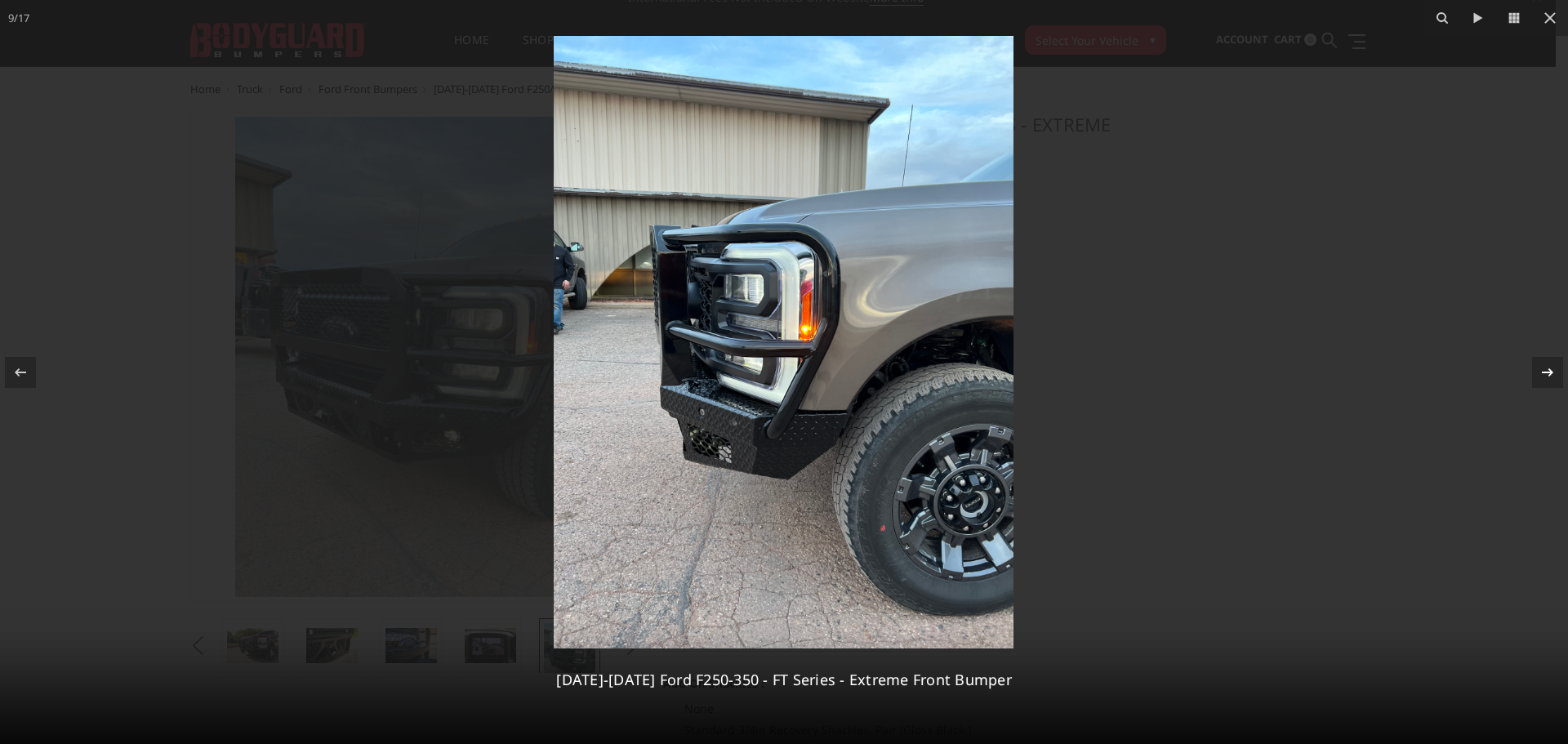
click at [1548, 371] on icon at bounding box center [1548, 372] width 20 height 20
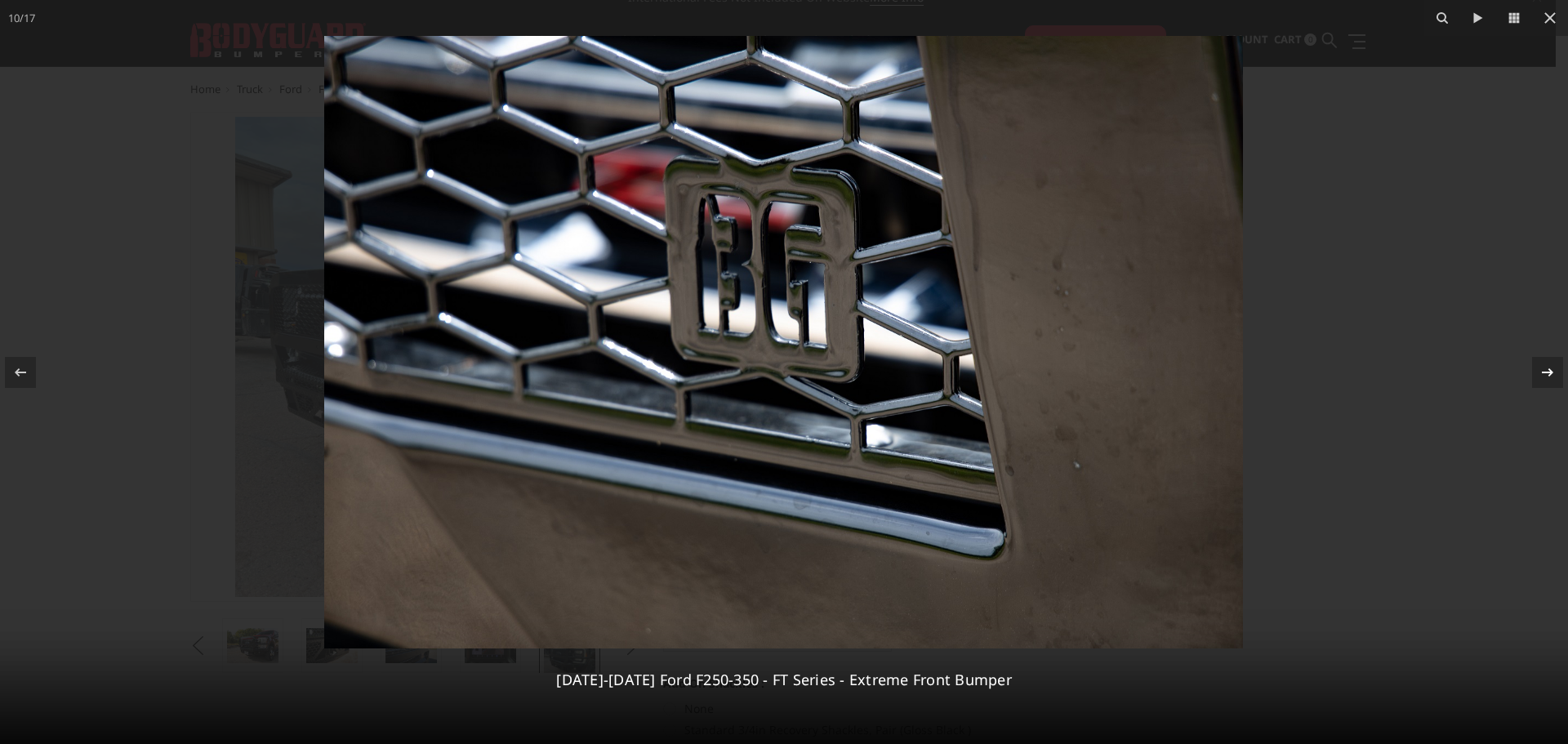
click at [1548, 371] on icon at bounding box center [1548, 372] width 20 height 20
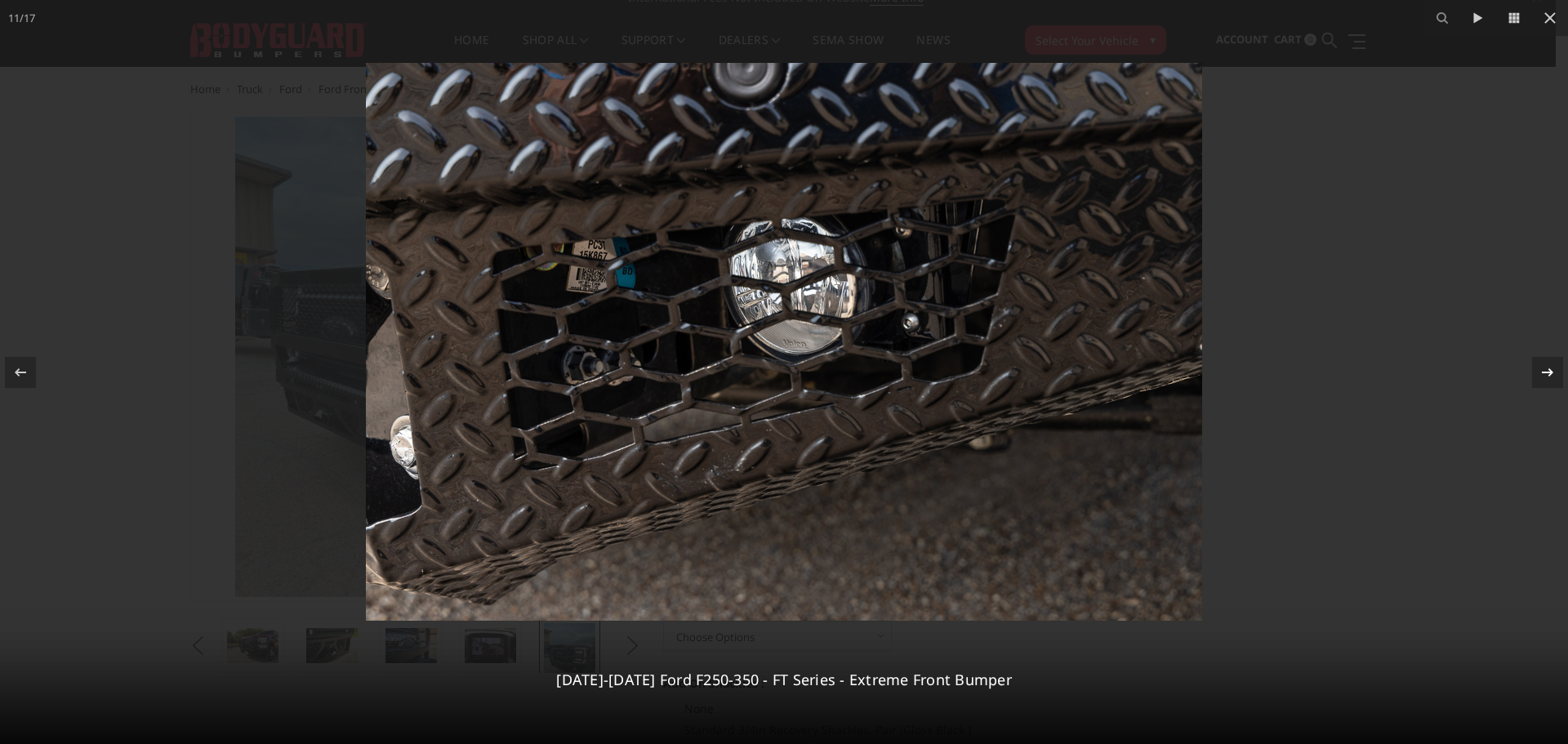
click at [1548, 371] on icon at bounding box center [1548, 372] width 20 height 20
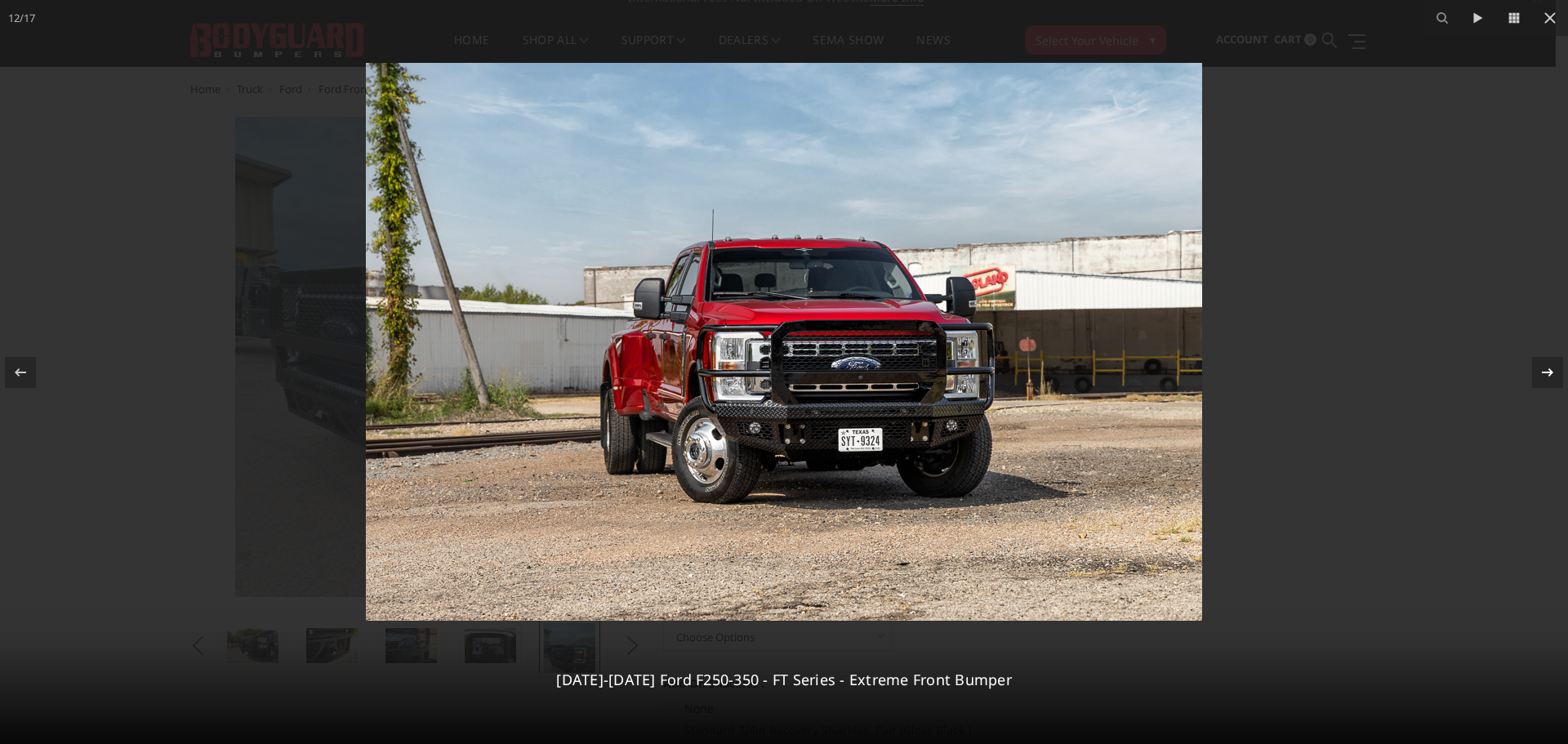
click at [1548, 370] on icon at bounding box center [1548, 372] width 20 height 20
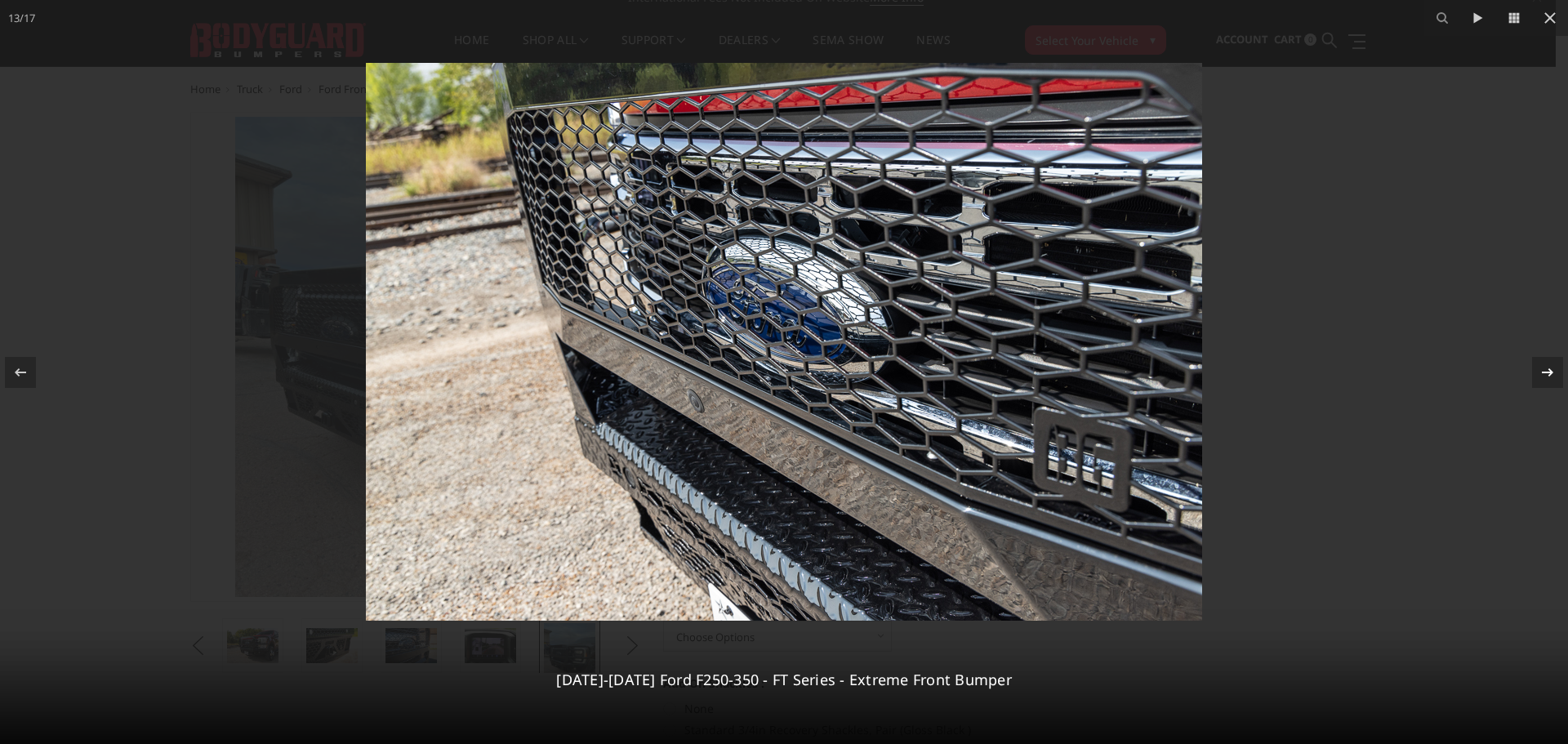
click at [1548, 370] on icon at bounding box center [1548, 372] width 20 height 20
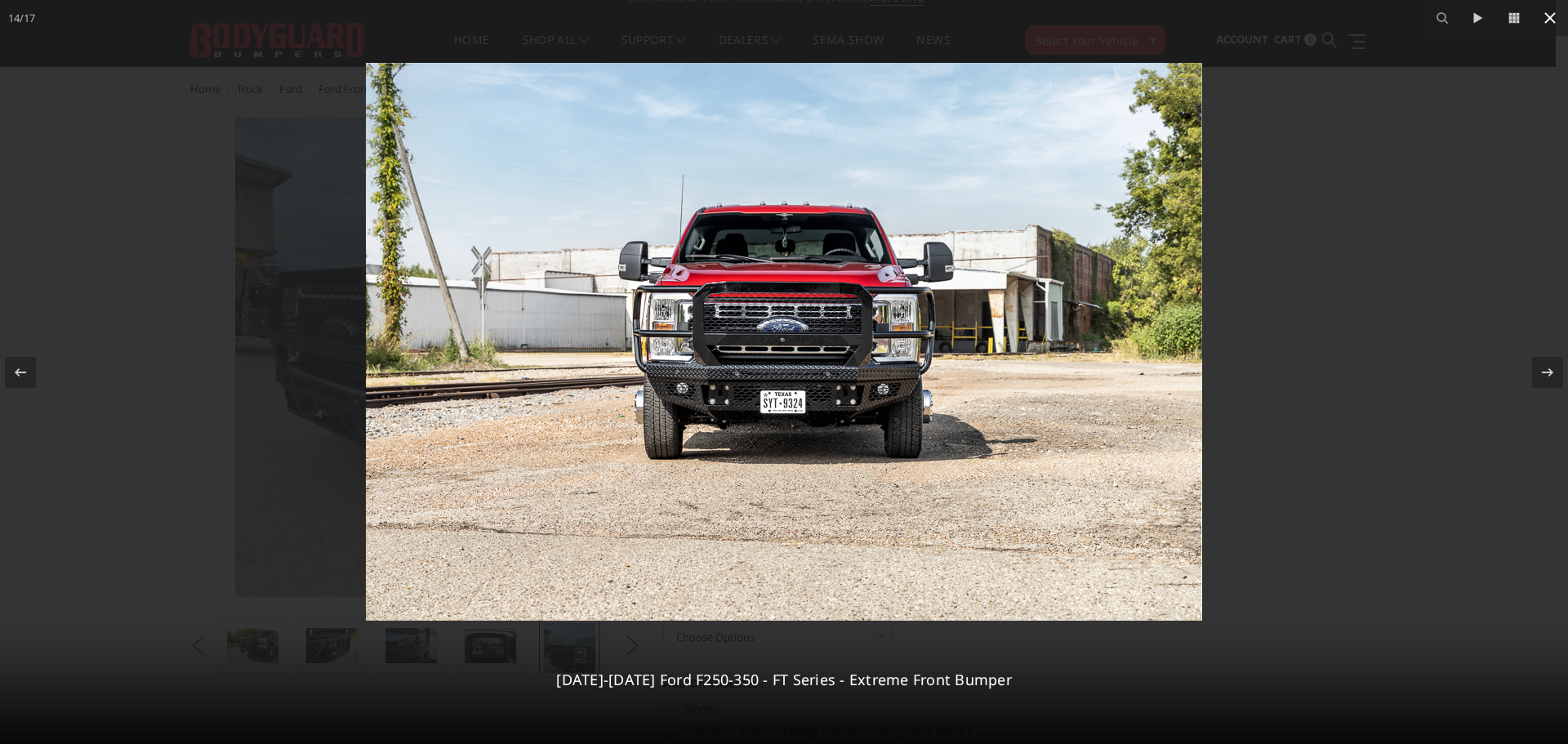
click at [1548, 23] on icon at bounding box center [1550, 18] width 20 height 20
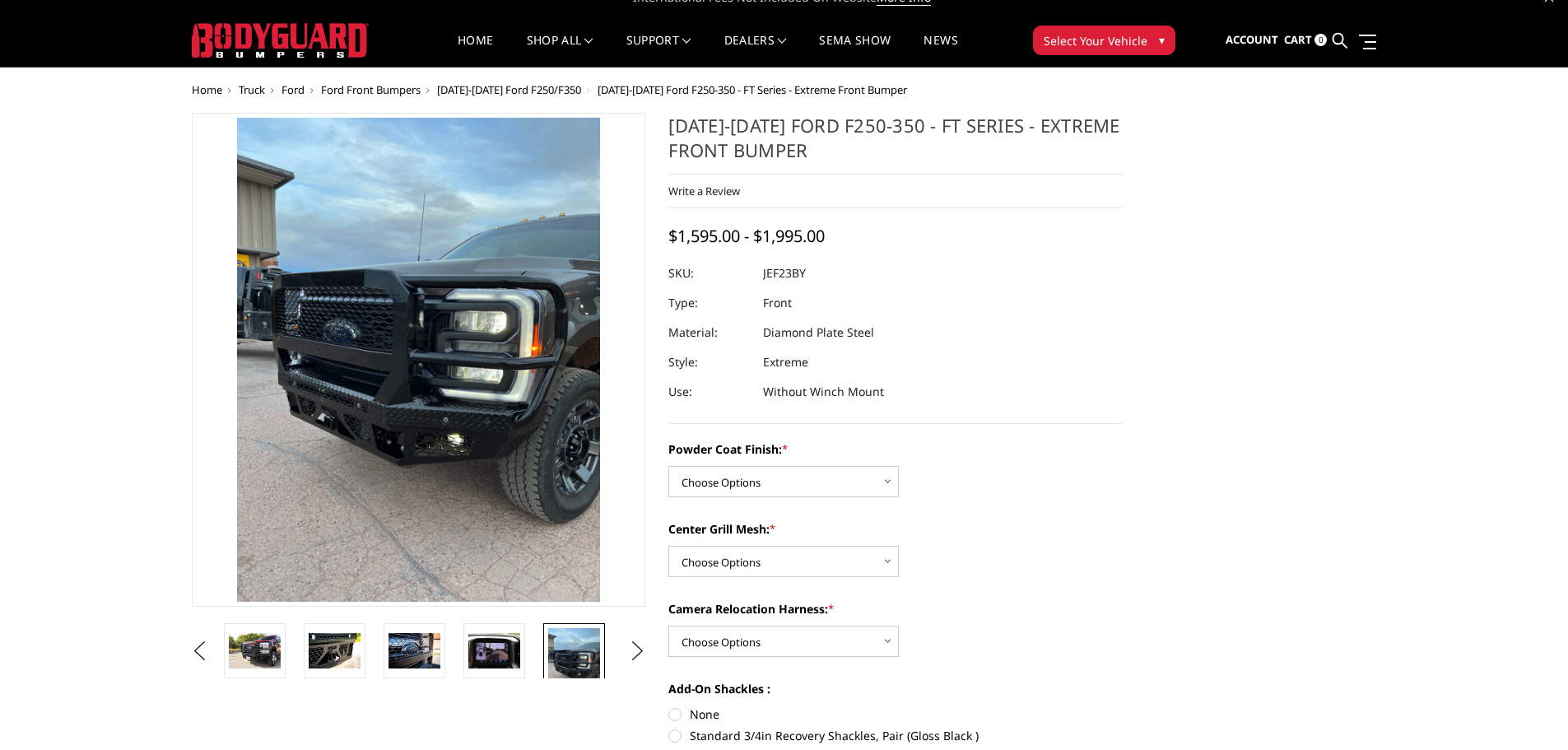
scroll to position [0, 715]
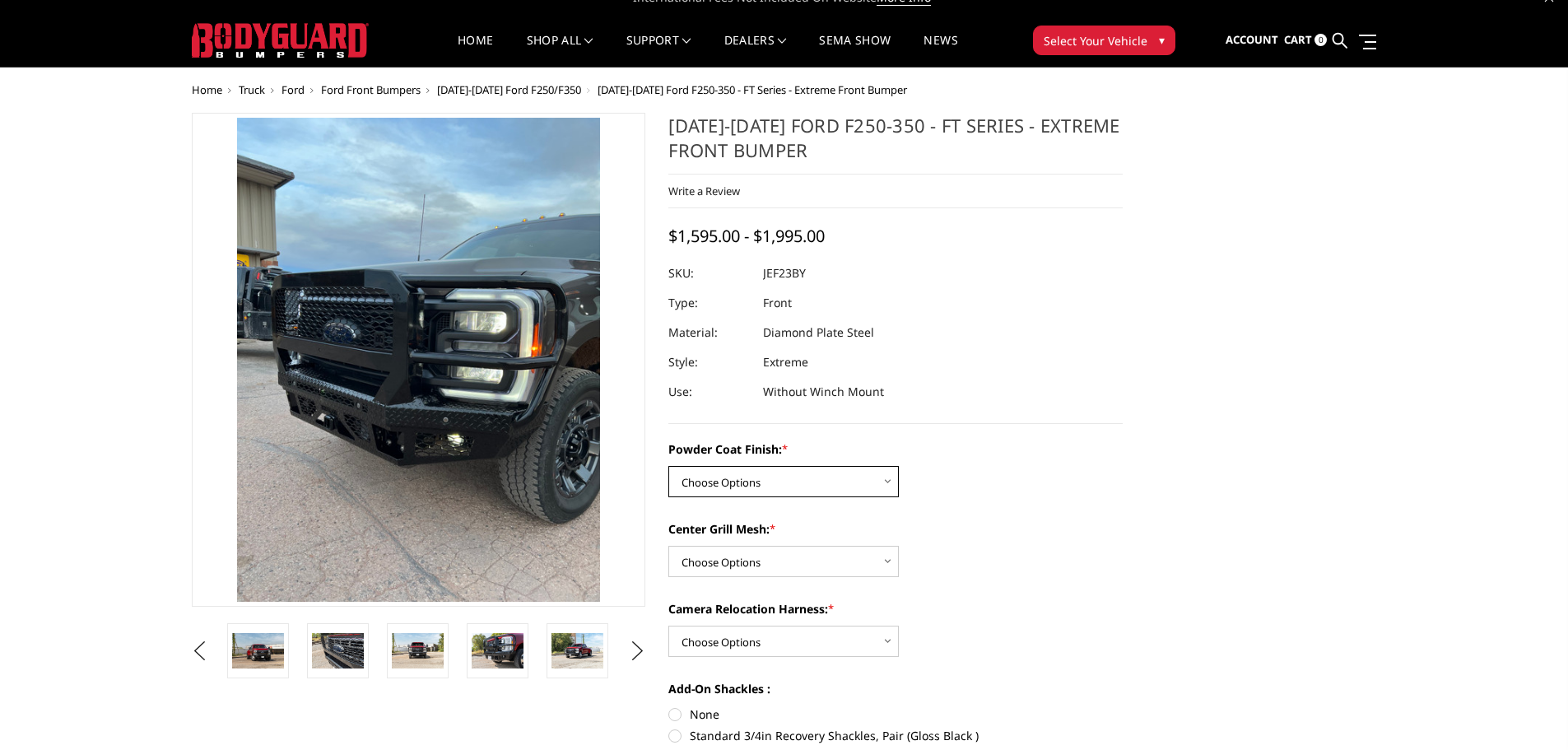
click at [804, 477] on select "Choose Options Bare Metal Gloss Black Powder Coat Textured Black Powder Coat" at bounding box center [783, 481] width 230 height 31
click at [668, 466] on select "Choose Options Bare Metal Gloss Black Powder Coat Textured Black Powder Coat" at bounding box center [783, 481] width 230 height 31
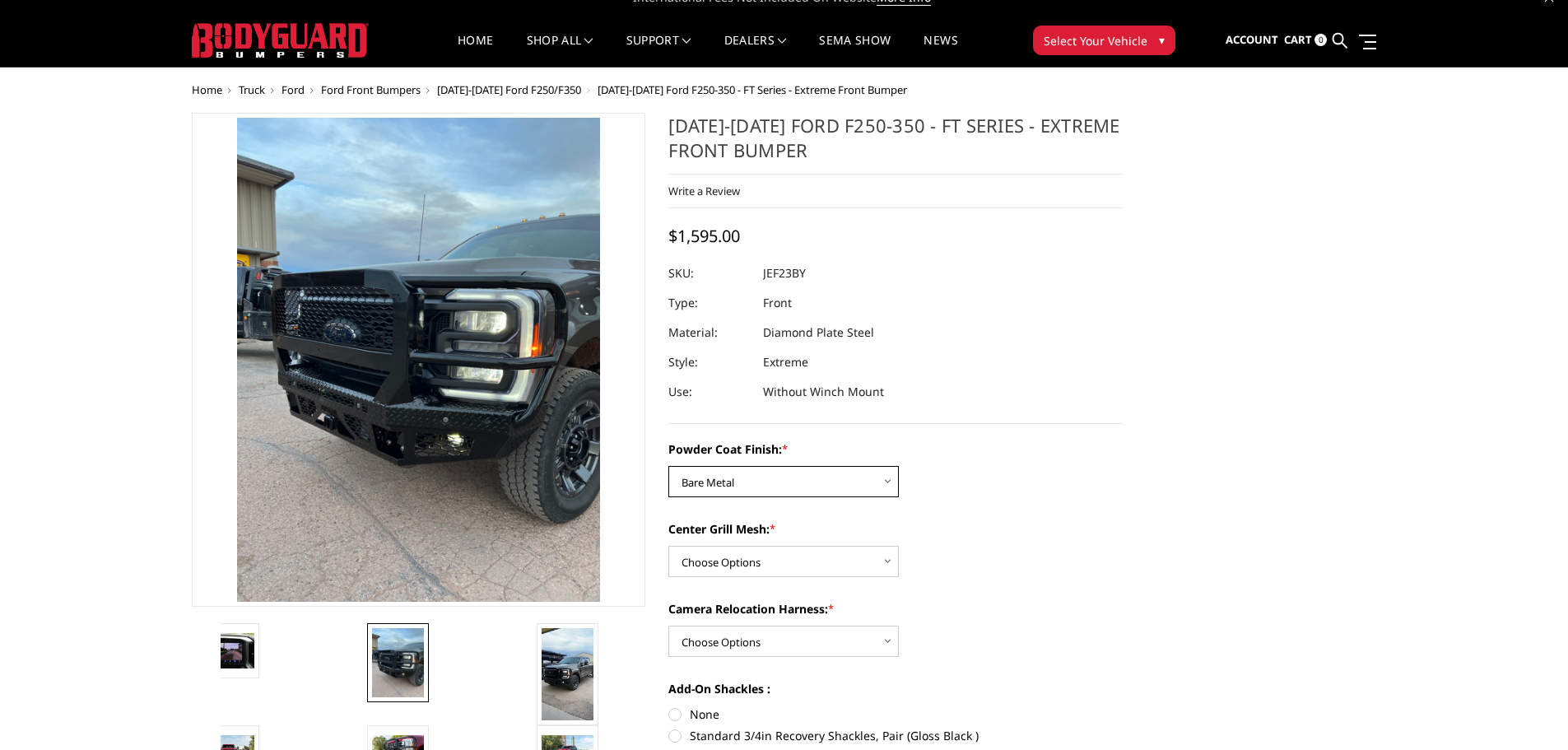
click at [774, 486] on select "Choose Options Bare Metal Gloss Black Powder Coat Textured Black Powder Coat" at bounding box center [783, 481] width 230 height 31
select select "3265"
click at [668, 466] on select "Choose Options Bare Metal Gloss Black Powder Coat Textured Black Powder Coat" at bounding box center [783, 481] width 230 height 31
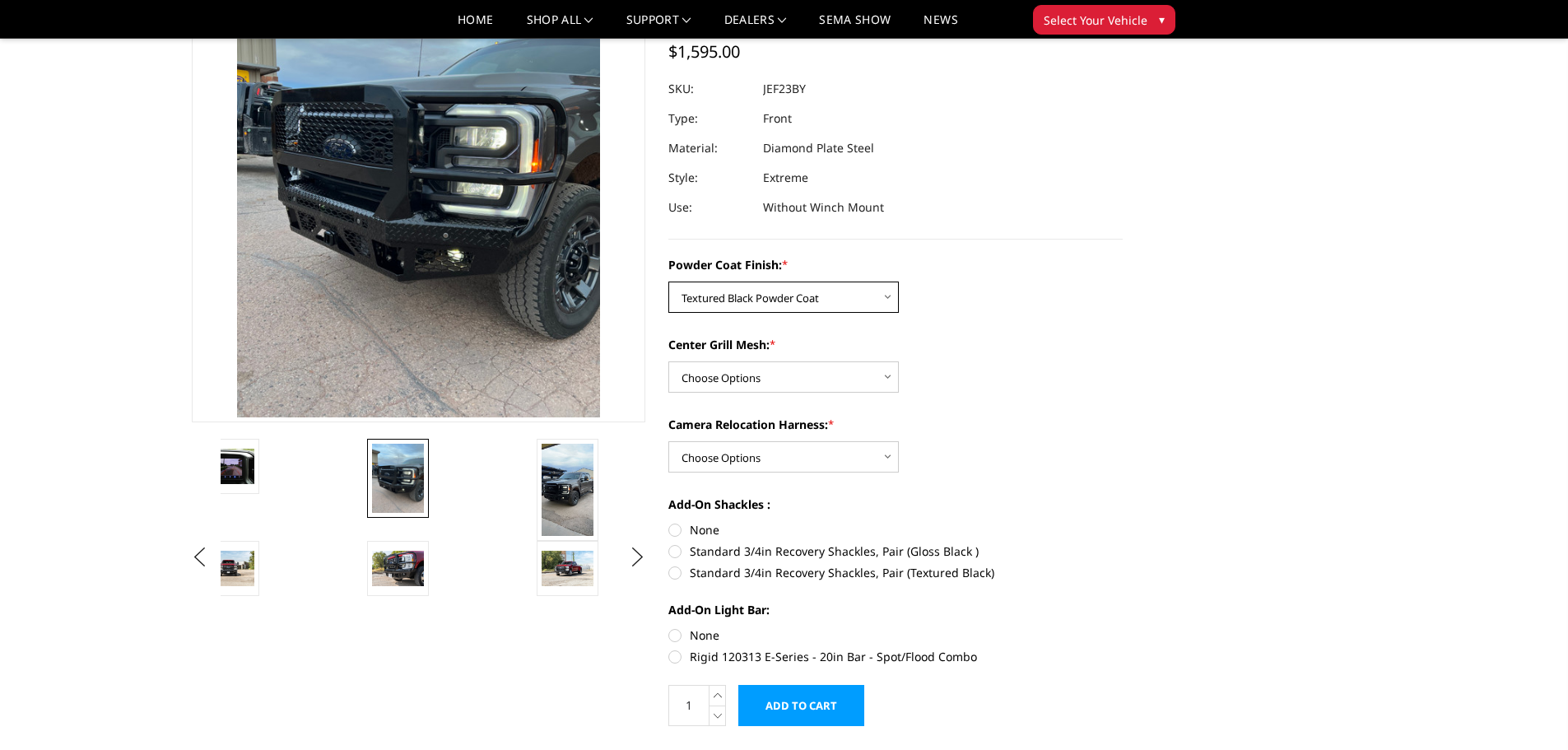
scroll to position [183, 0]
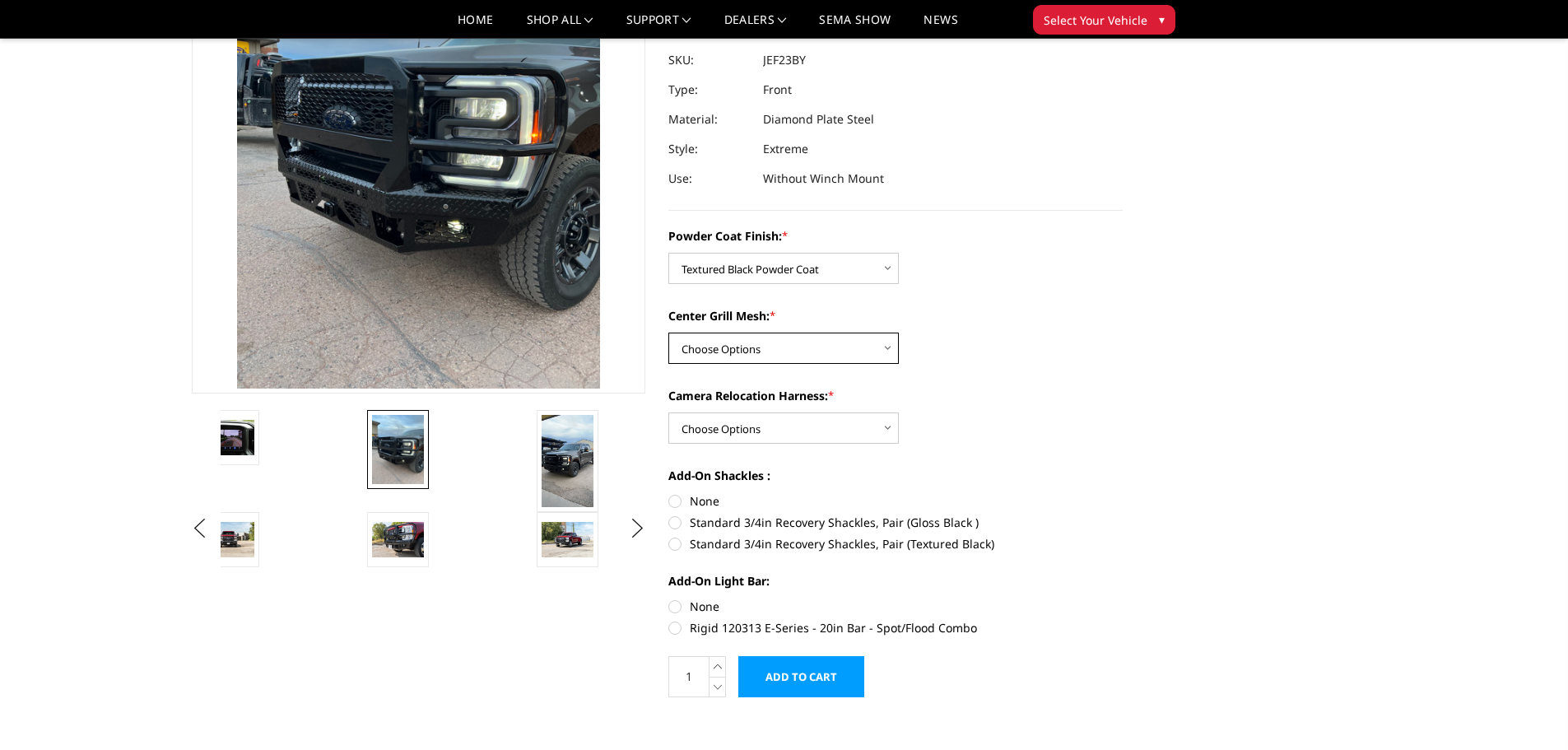
click at [730, 355] on select "Choose Options WITH Expanded Metal in Center Grill WITHOUT Expanded Metal in Ce…" at bounding box center [783, 348] width 230 height 31
select select "3267"
click at [668, 333] on select "Choose Options WITH Expanded Metal in Center Grill WITHOUT Expanded Metal in Ce…" at bounding box center [783, 348] width 230 height 31
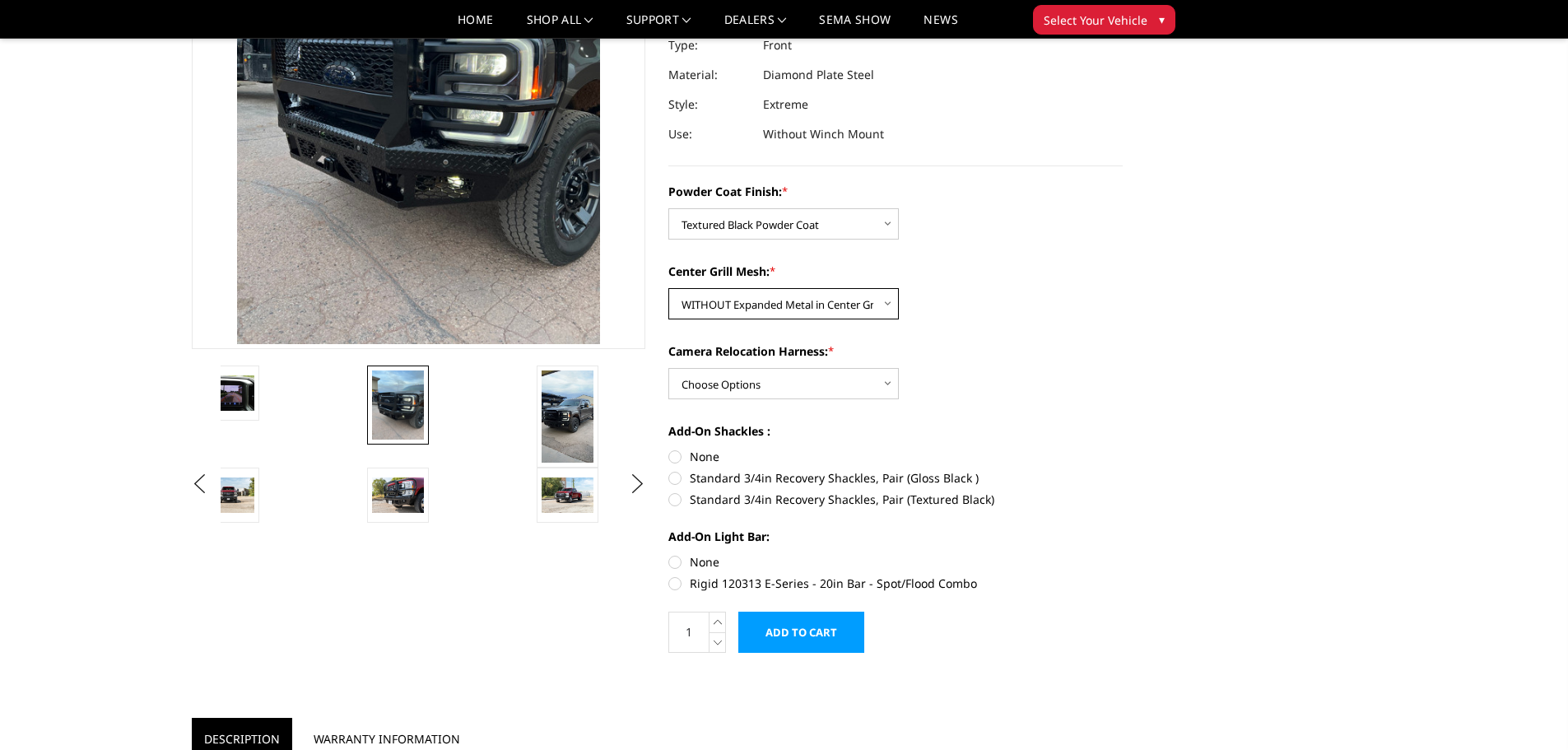
scroll to position [266, 0]
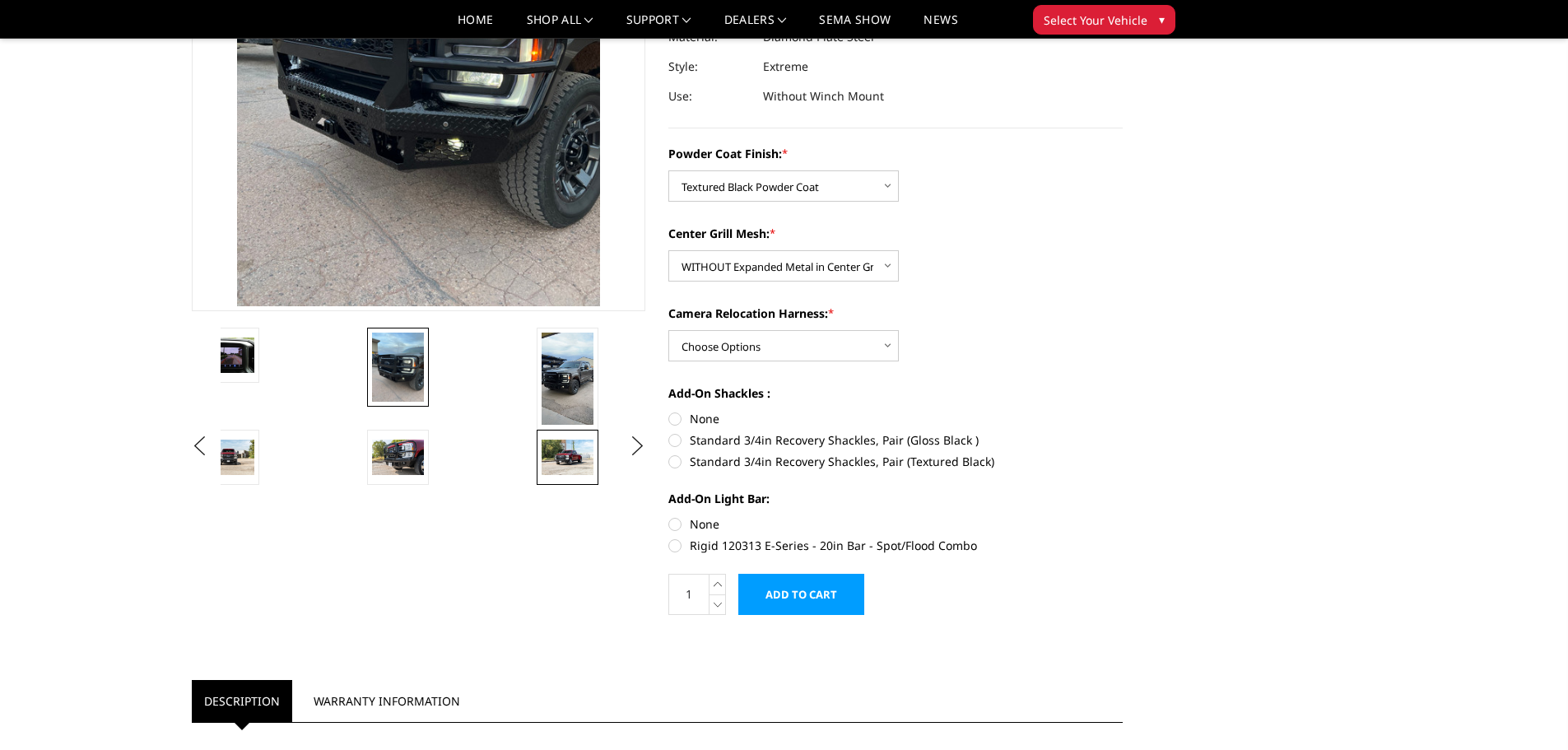
click at [560, 463] on img at bounding box center [567, 456] width 52 height 35
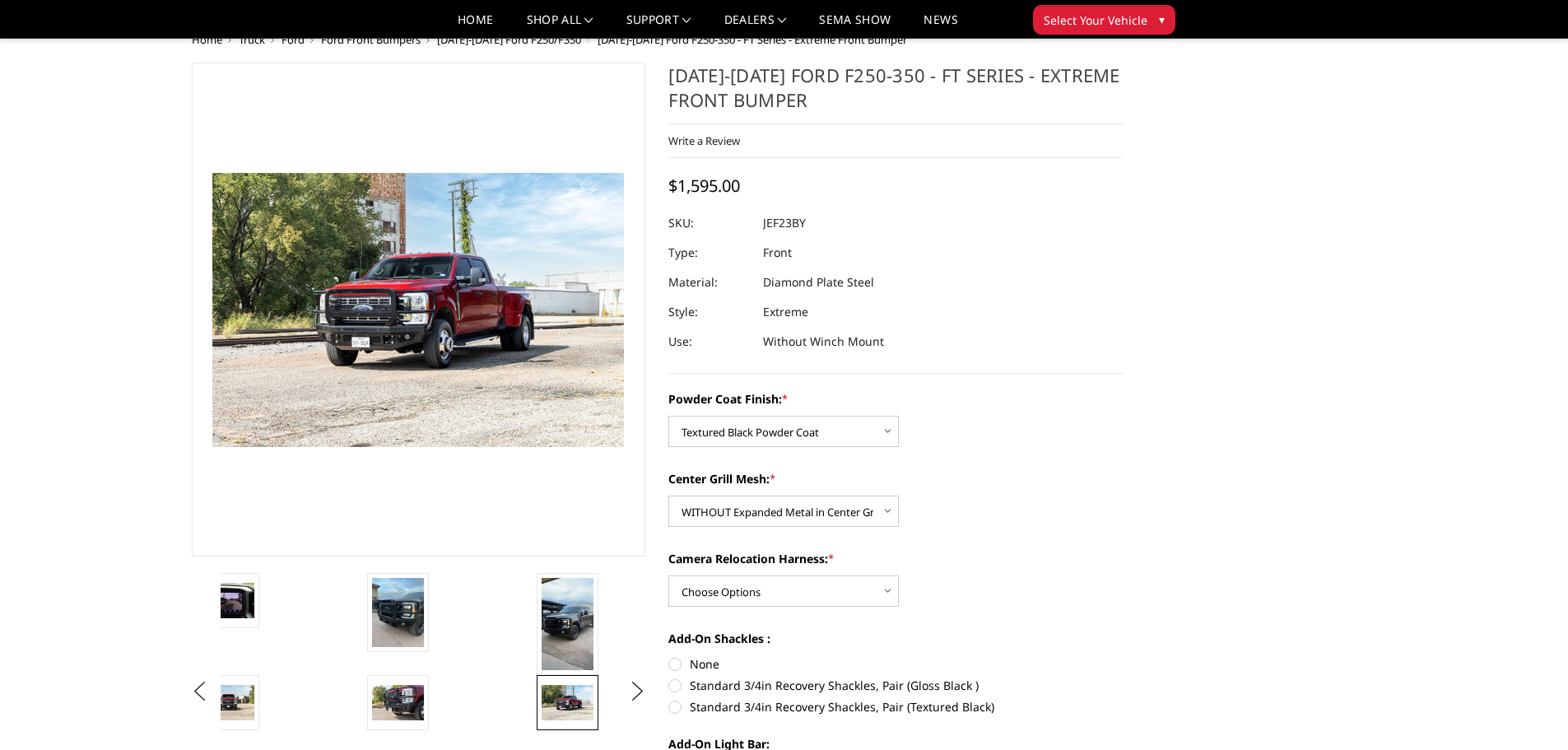
scroll to position [0, 0]
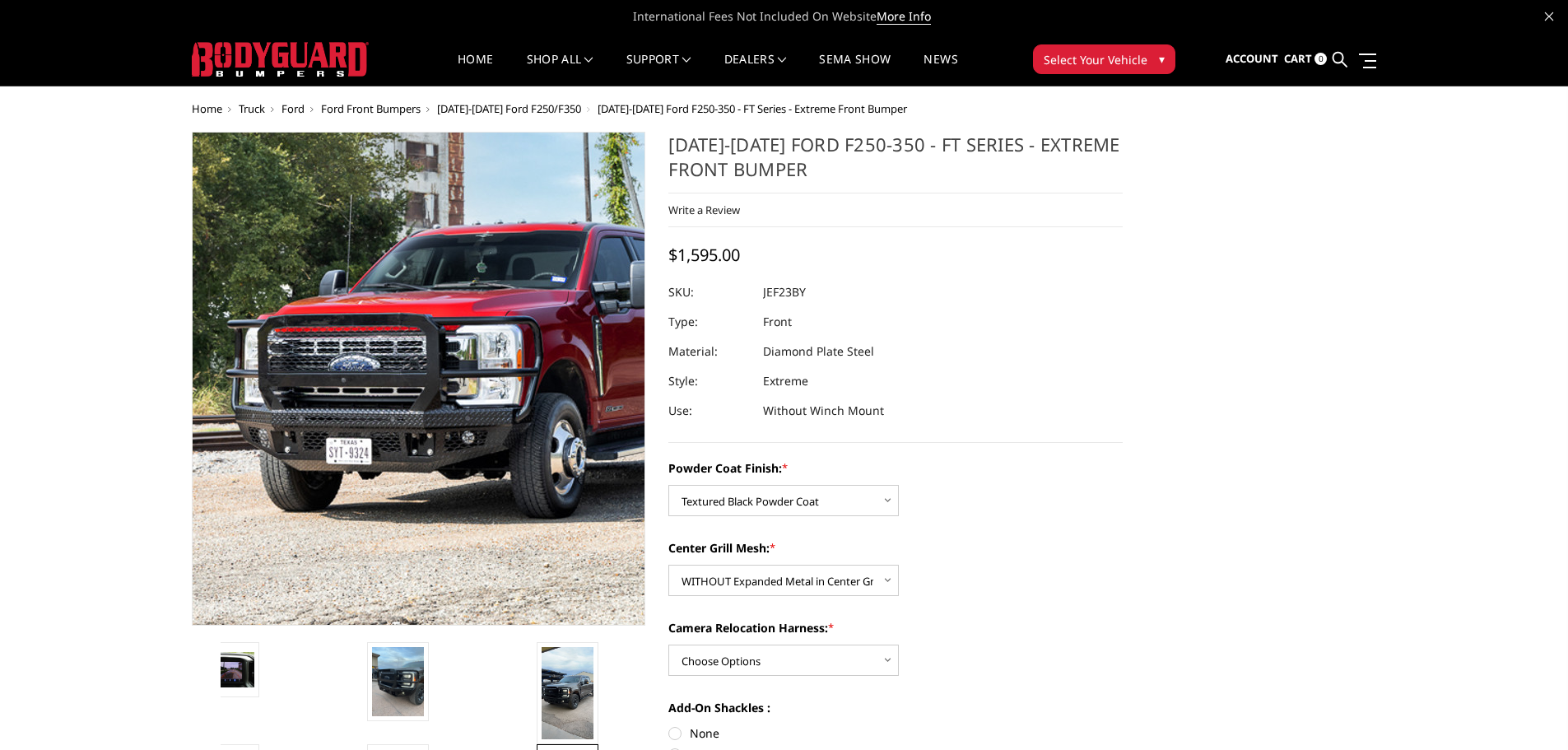
click at [360, 404] on img at bounding box center [496, 369] width 1053 height 703
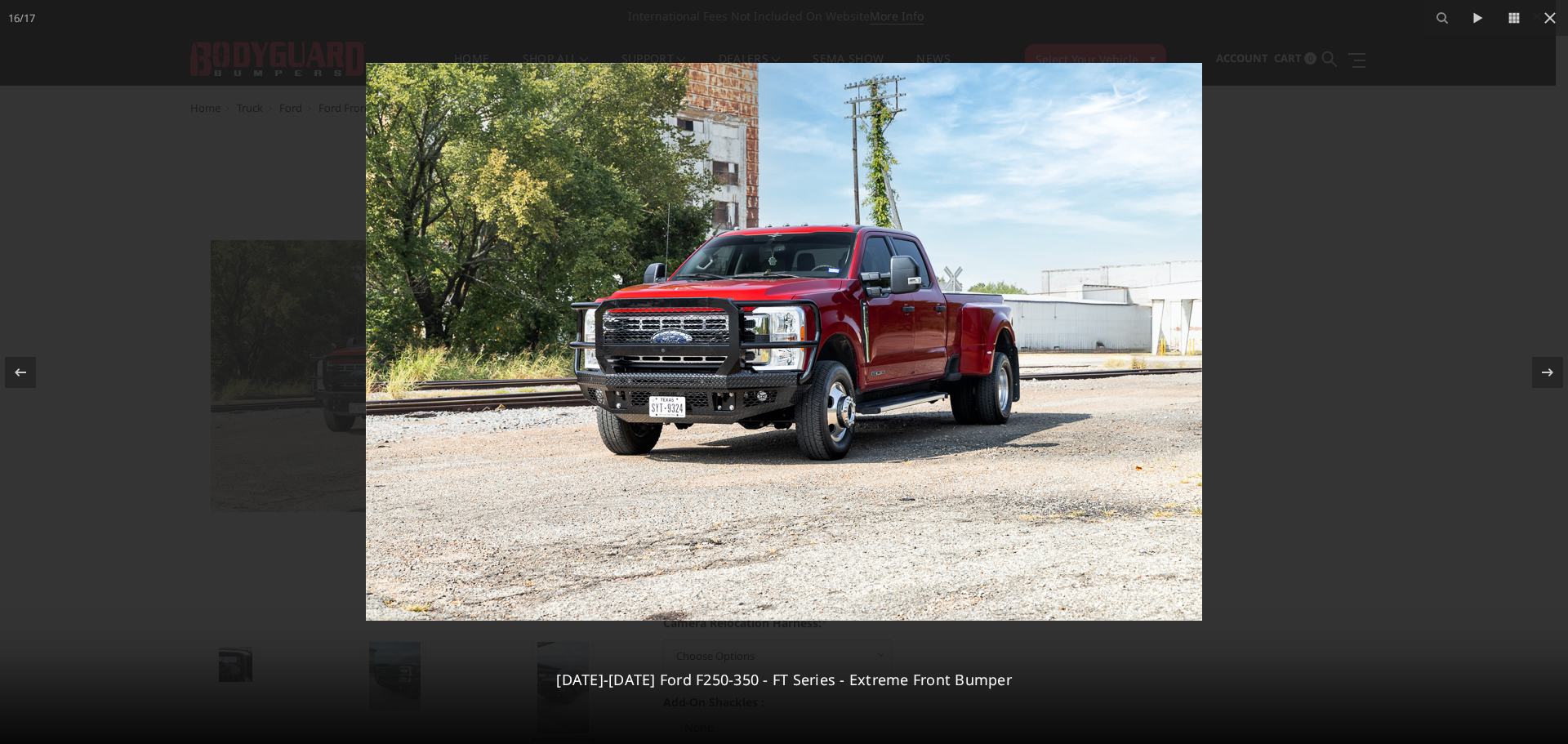
click at [887, 379] on img at bounding box center [784, 342] width 837 height 558
click at [1547, 15] on icon at bounding box center [1550, 18] width 12 height 12
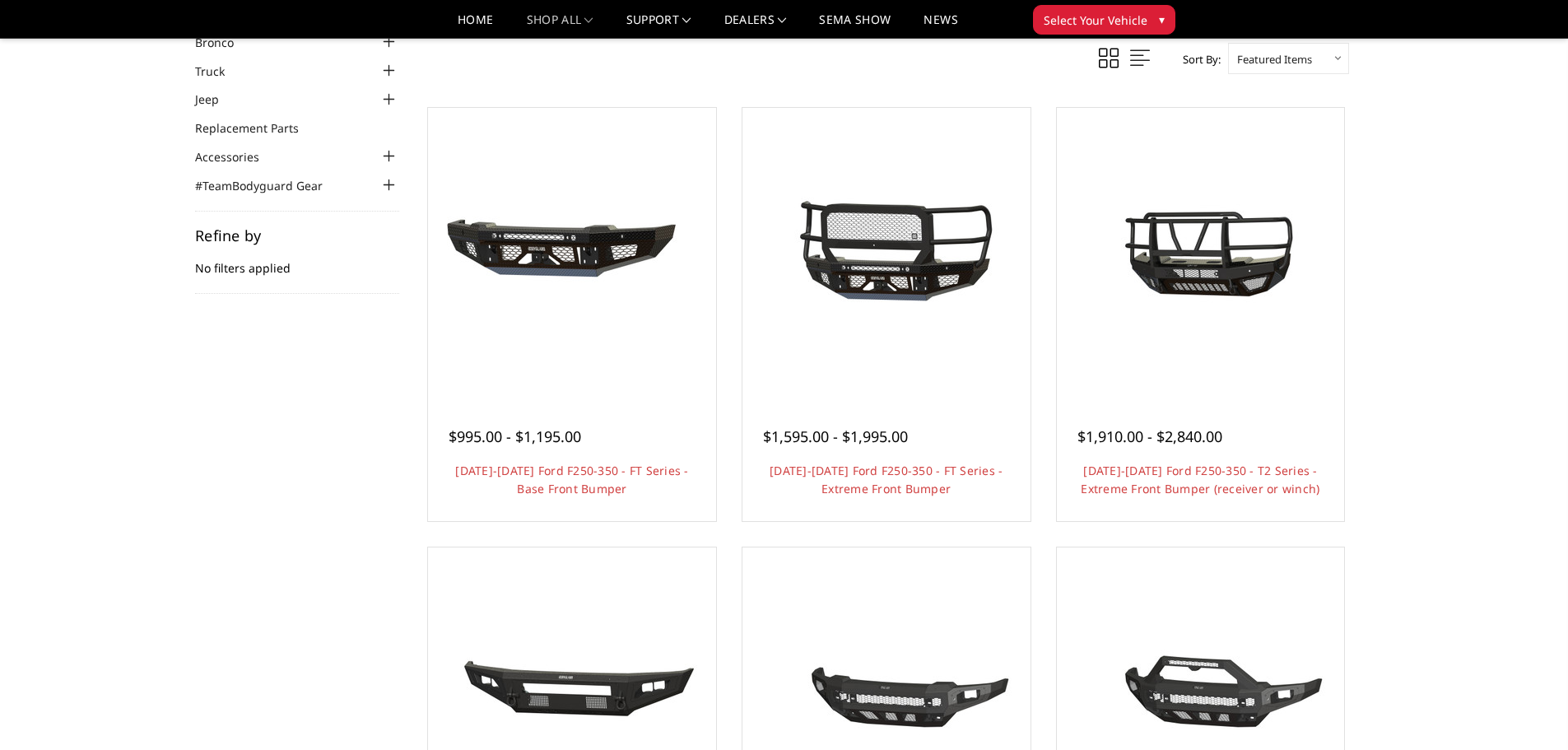
scroll to position [83, 0]
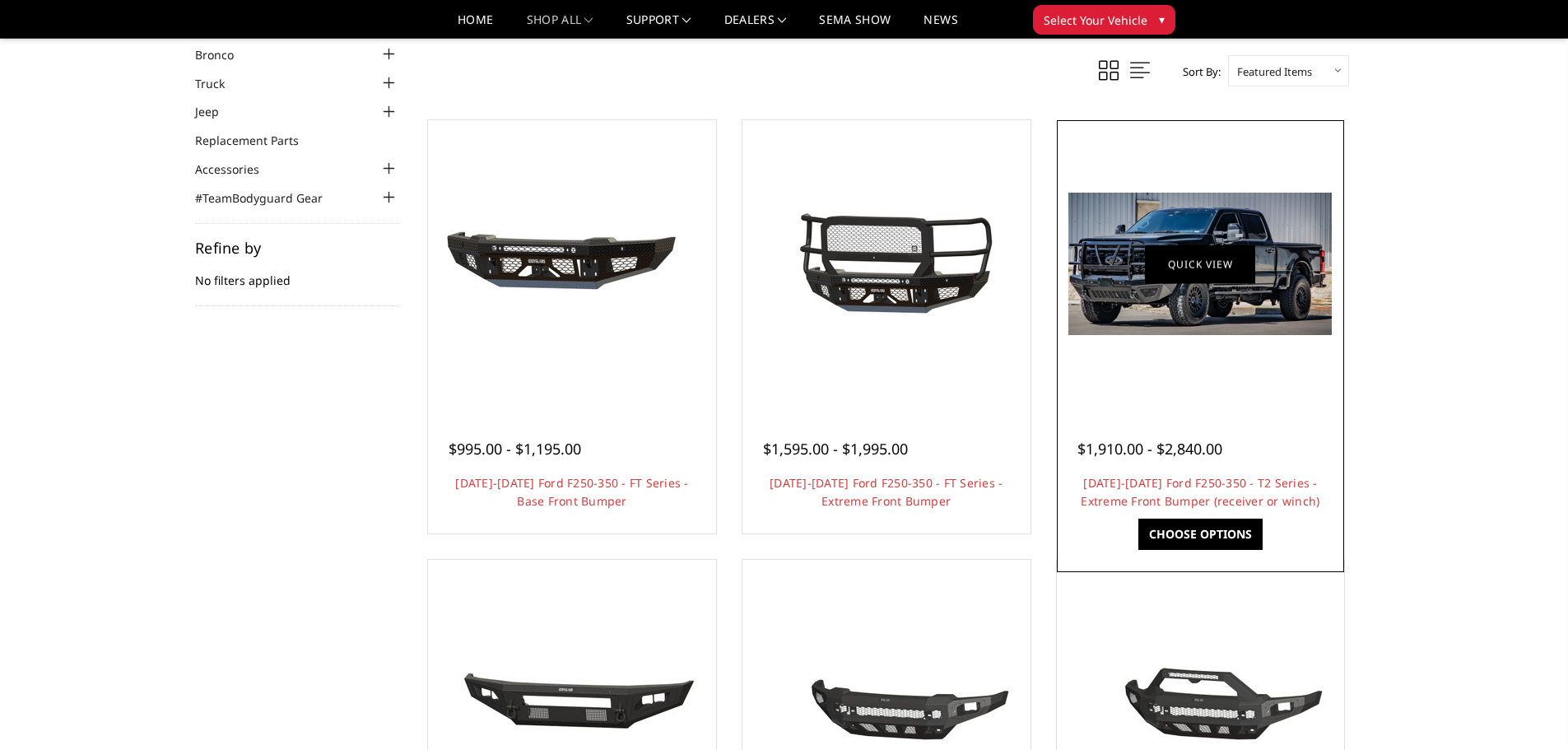
click at [1226, 249] on figure "Quick view" at bounding box center [1201, 264] width 280 height 280
click at [1264, 255] on img at bounding box center [1200, 263] width 264 height 142
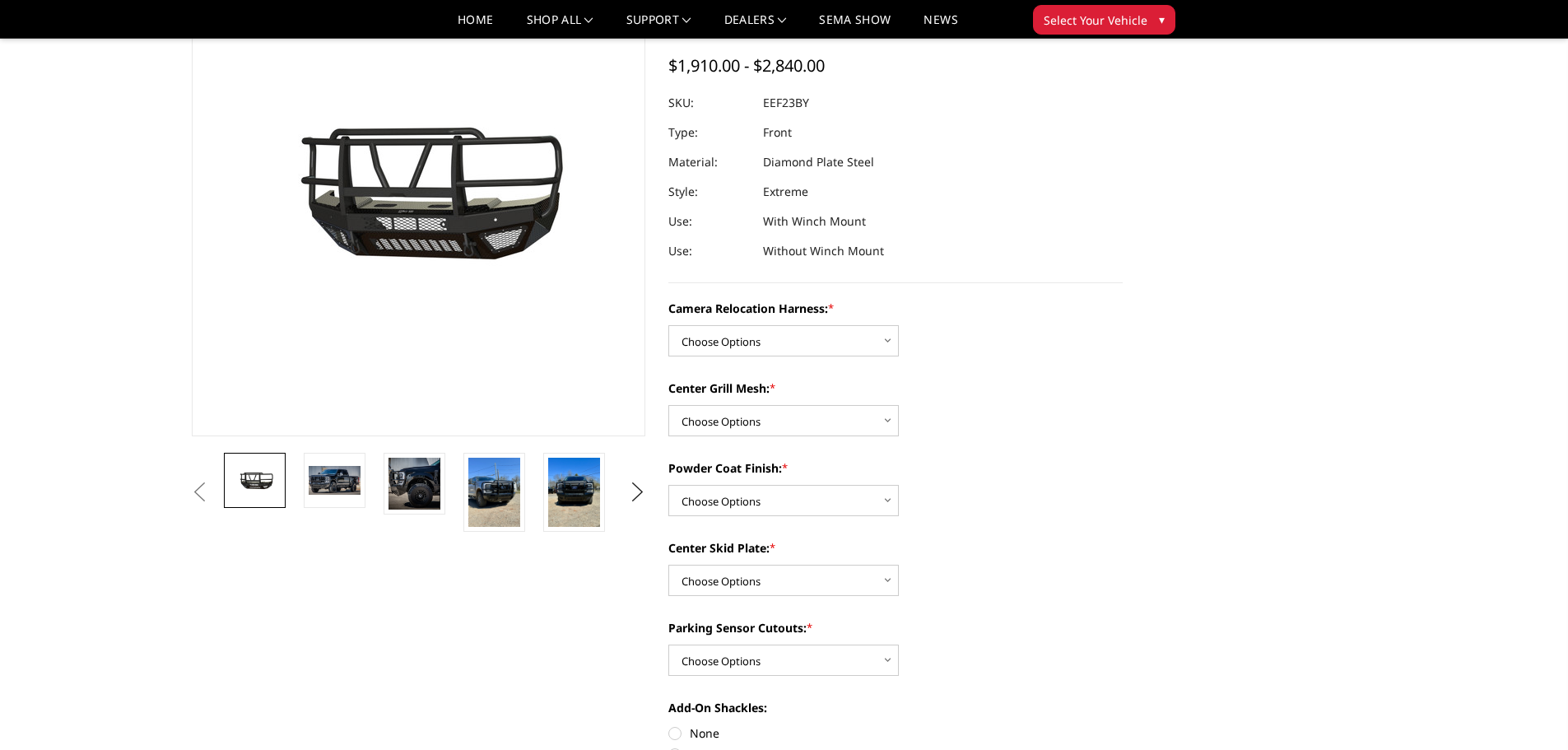
scroll to position [164, 0]
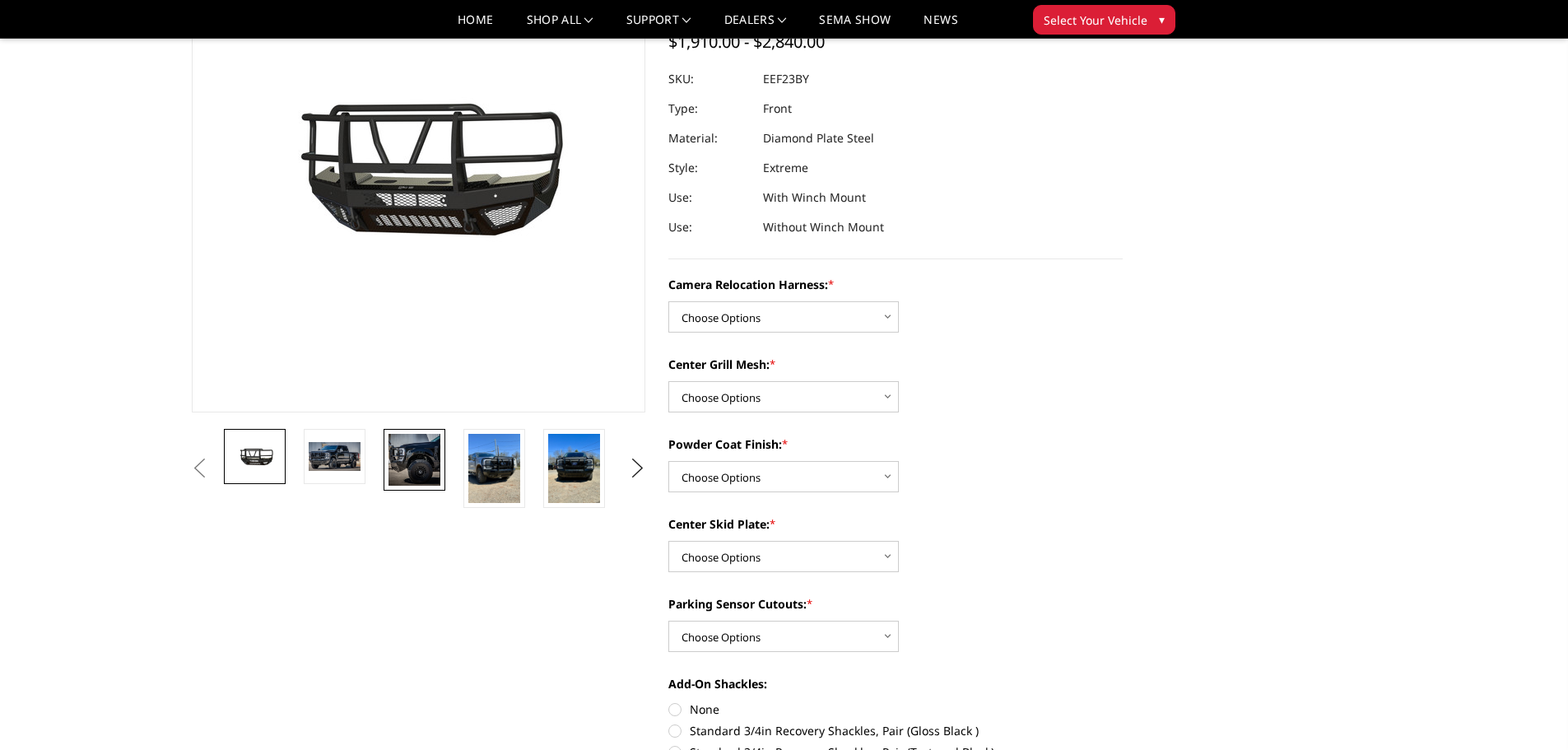
click at [420, 456] on img at bounding box center [414, 460] width 52 height 52
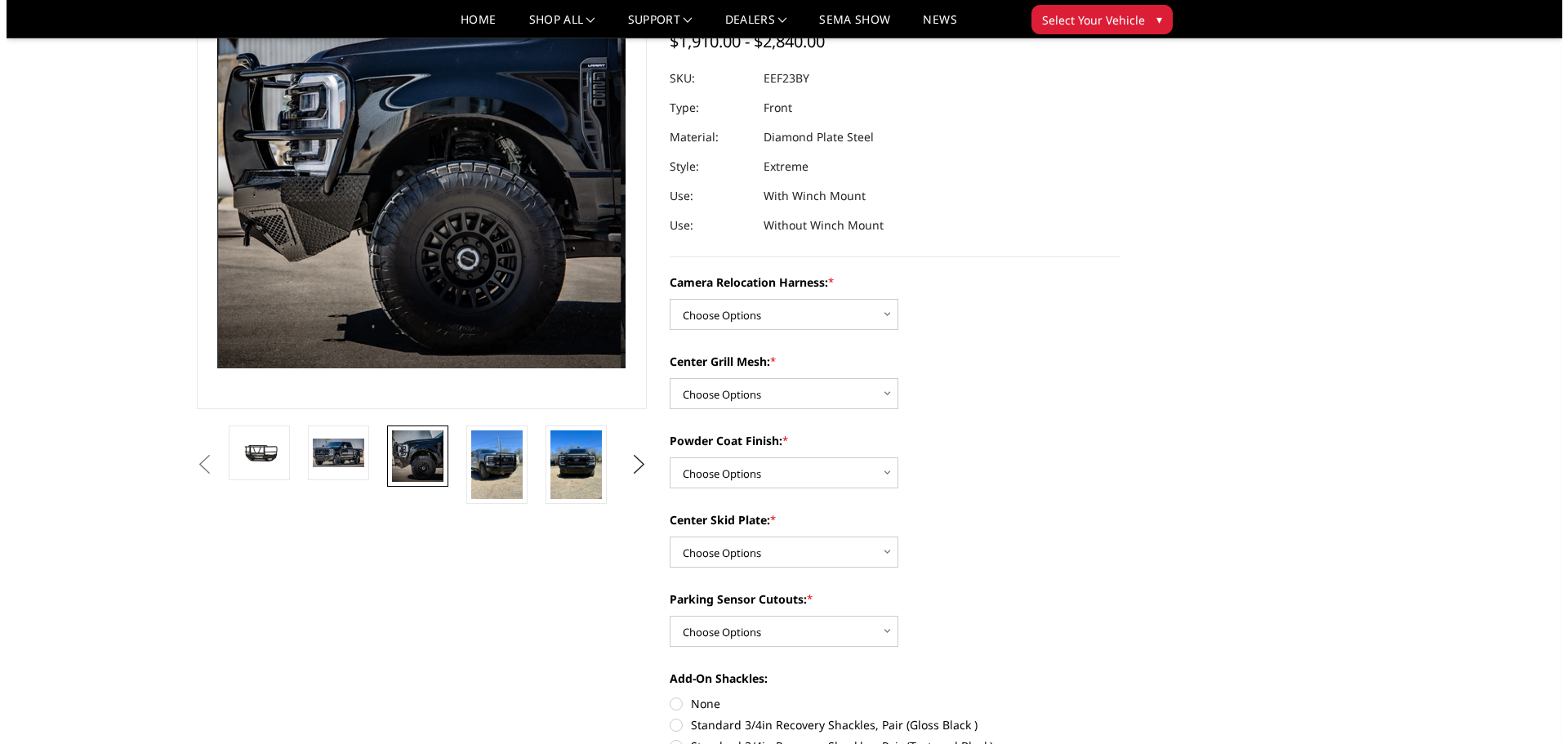
scroll to position [73, 0]
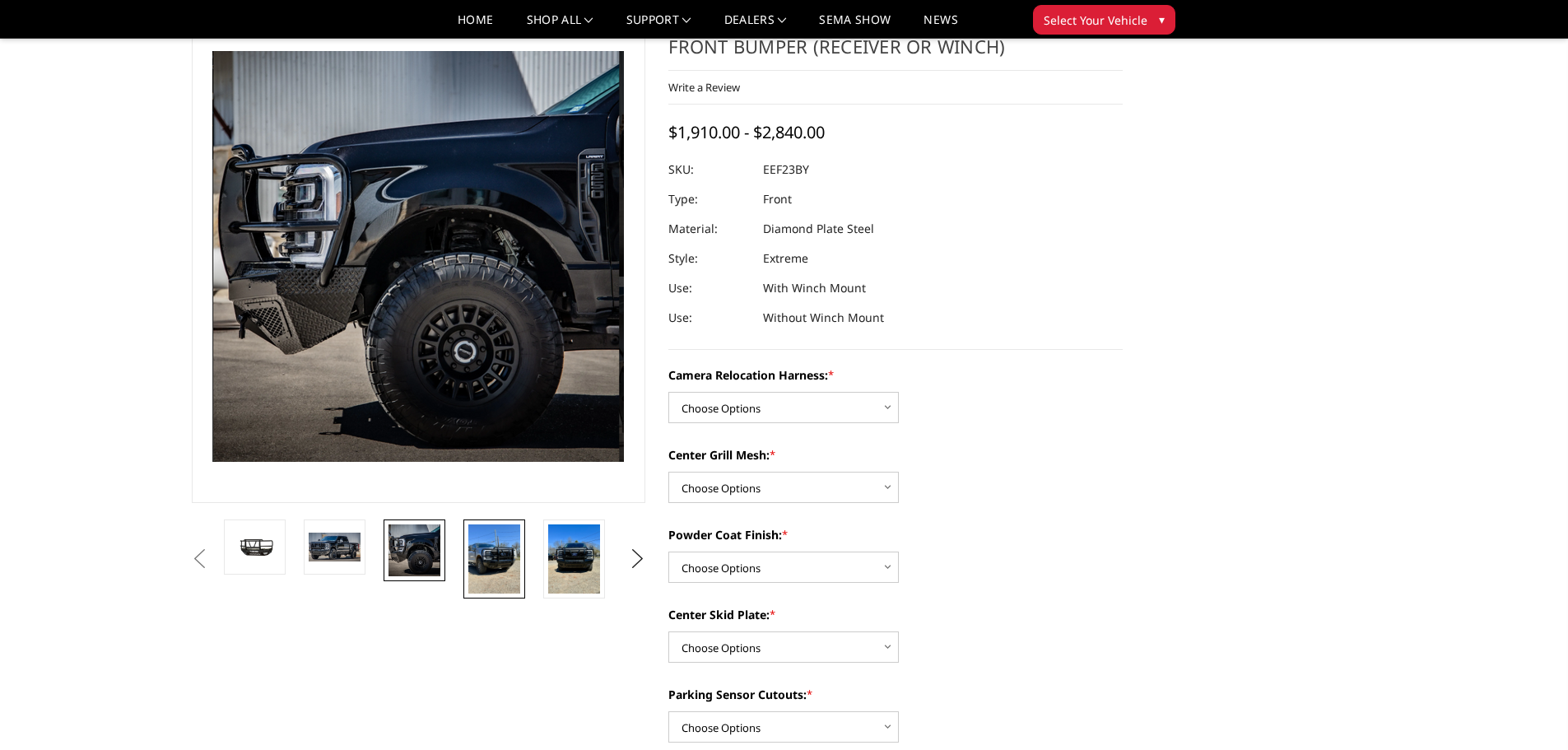
click at [510, 570] on img at bounding box center [494, 559] width 52 height 69
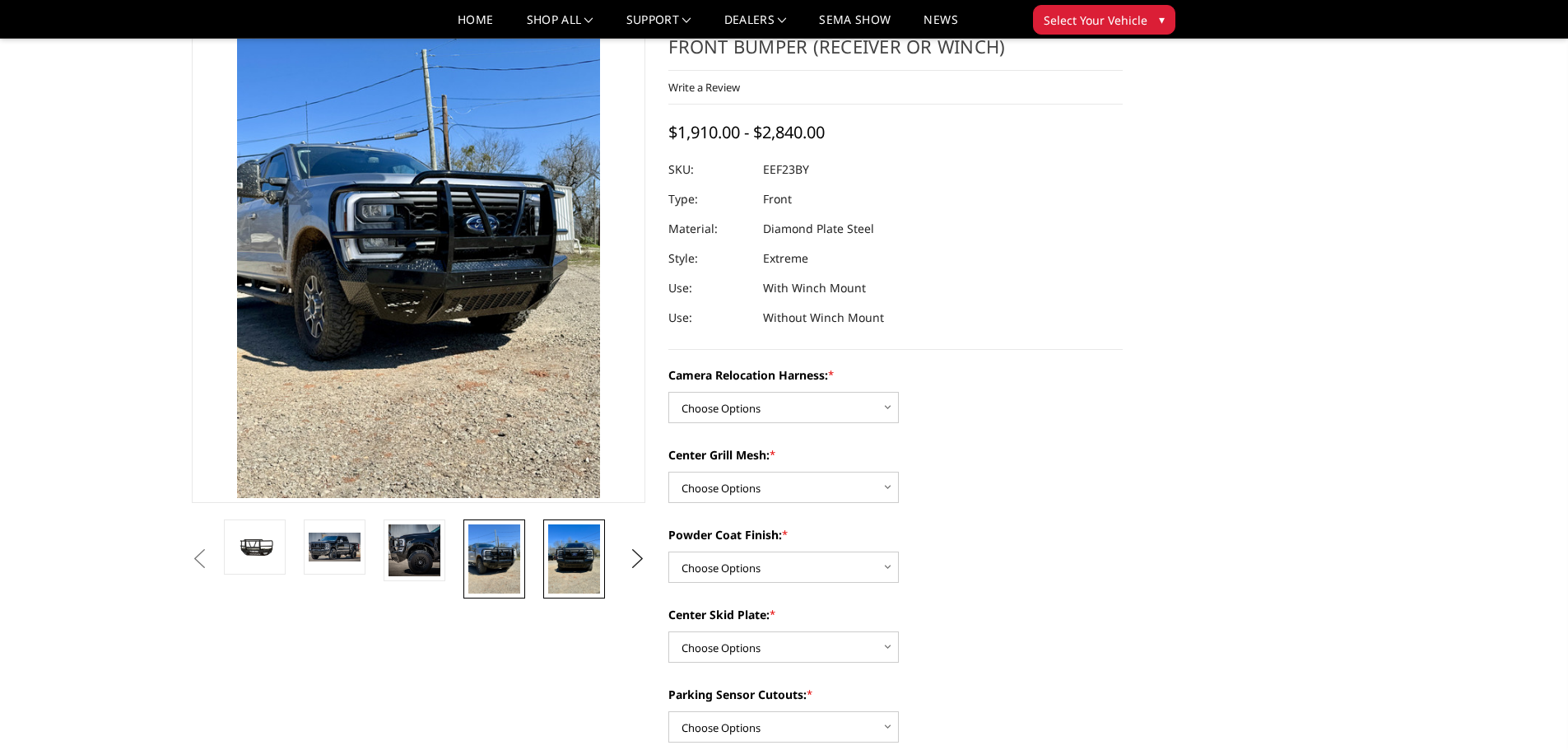
click at [560, 554] on img at bounding box center [574, 559] width 52 height 69
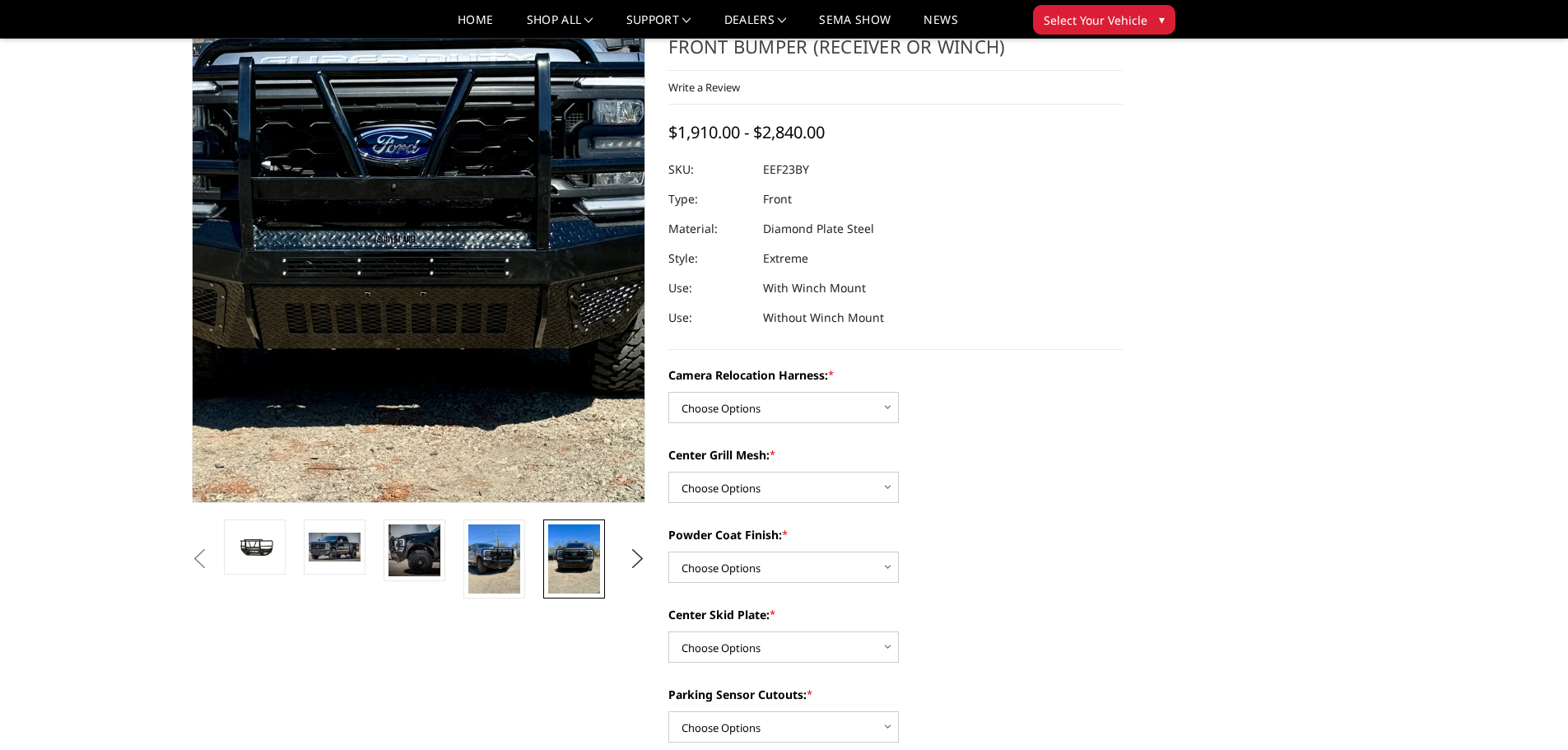
click at [462, 293] on img at bounding box center [388, 215] width 790 height 1054
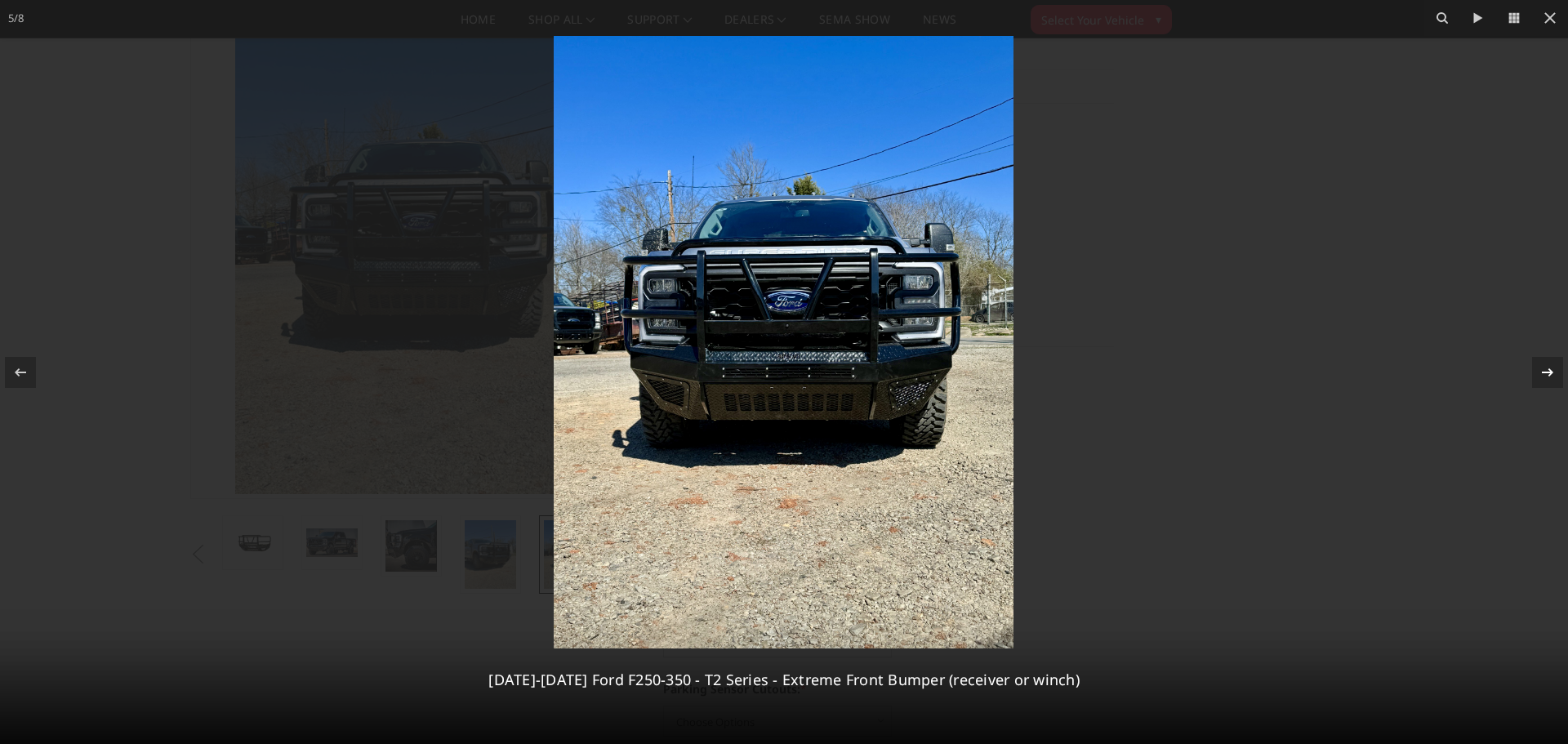
click at [1553, 370] on icon at bounding box center [1548, 372] width 20 height 20
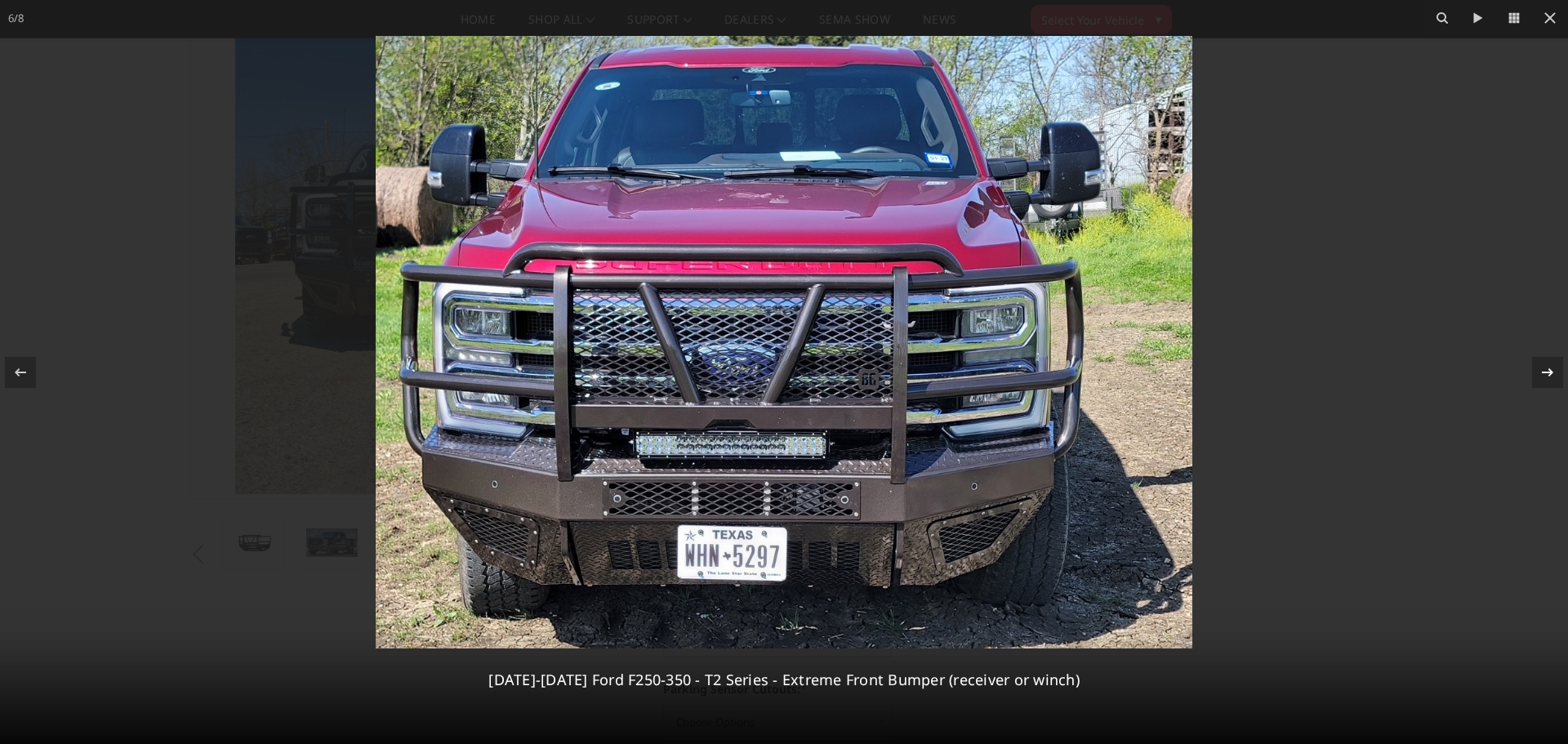
click at [1548, 374] on icon at bounding box center [1548, 372] width 20 height 20
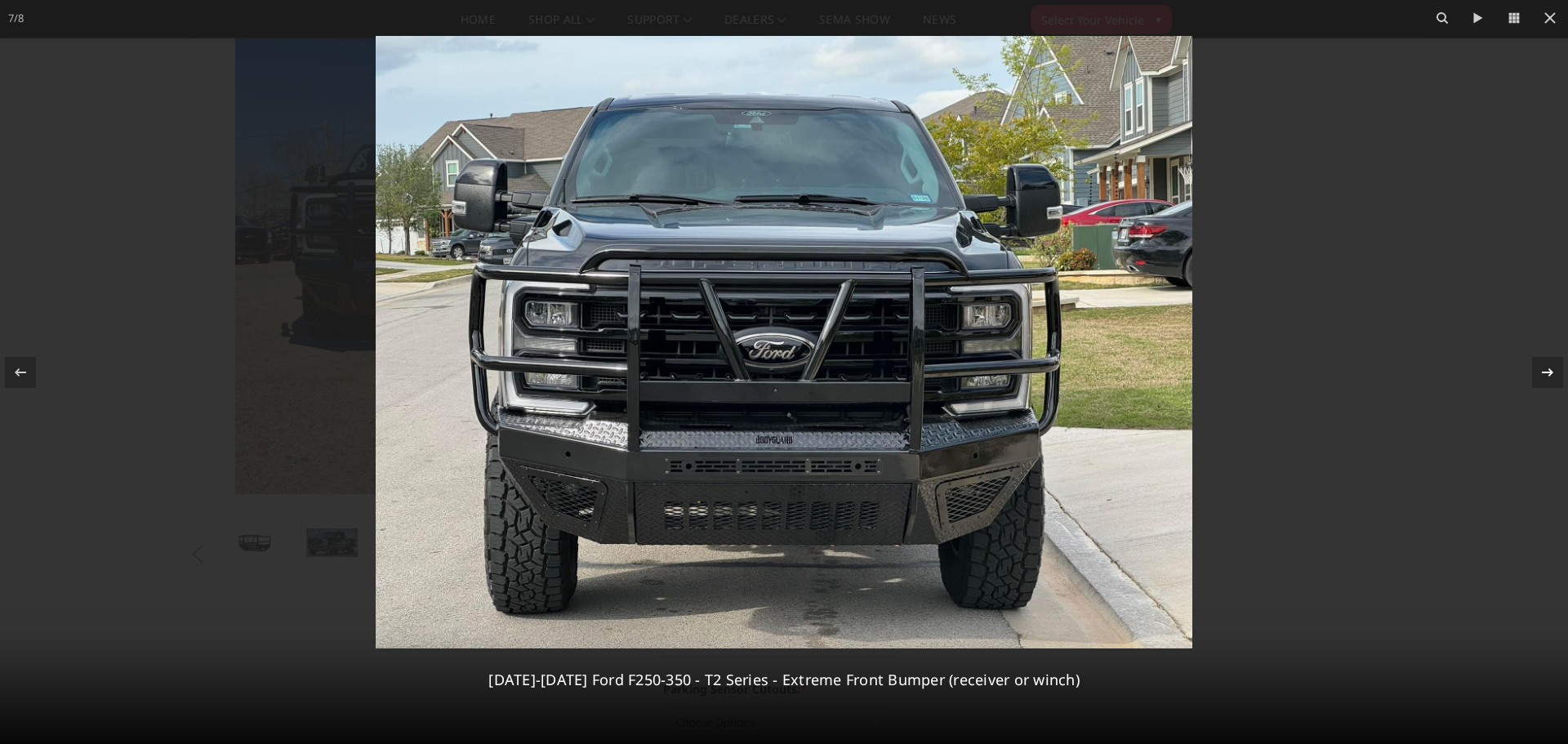
click at [1534, 372] on div at bounding box center [1547, 372] width 31 height 31
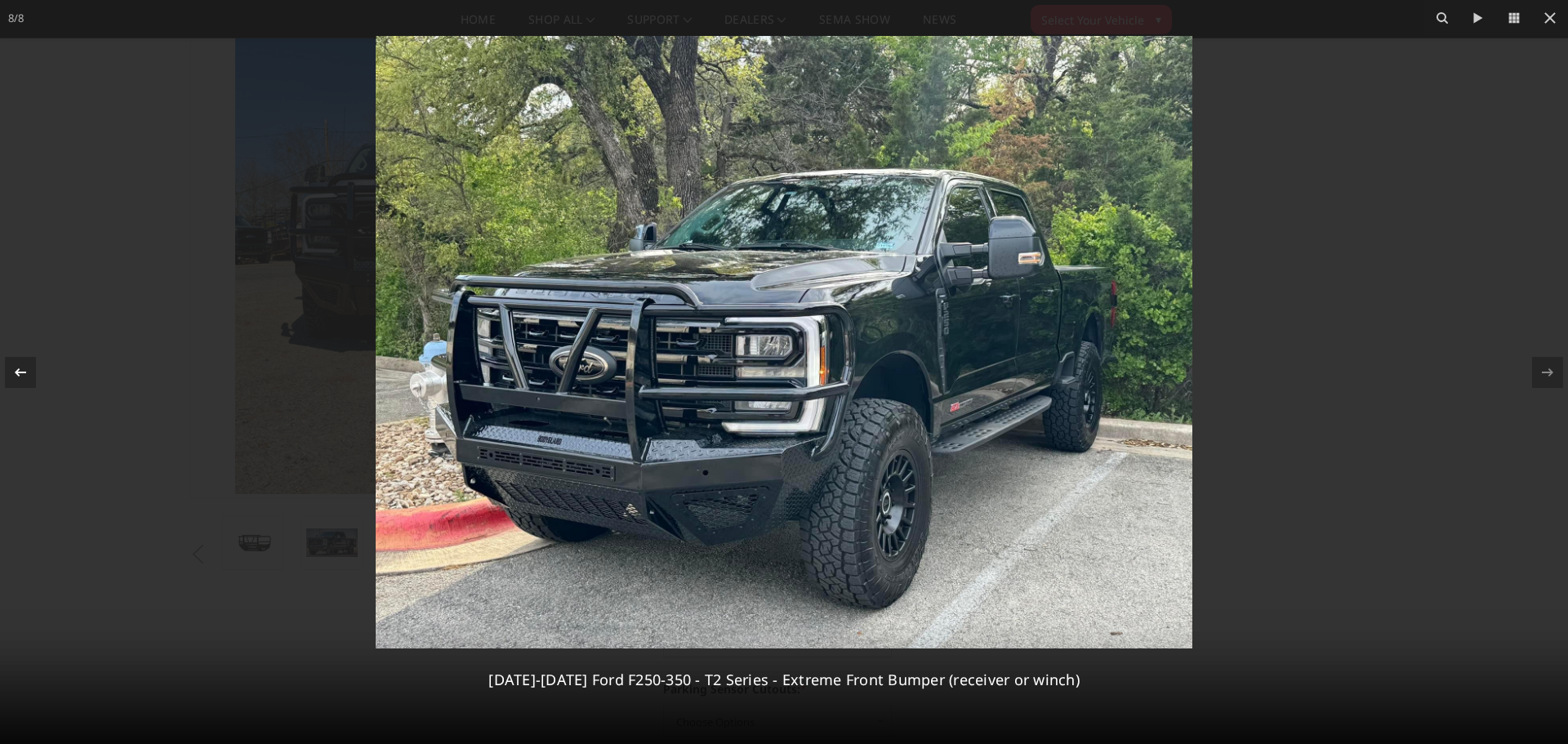
click at [20, 361] on div at bounding box center [20, 372] width 31 height 31
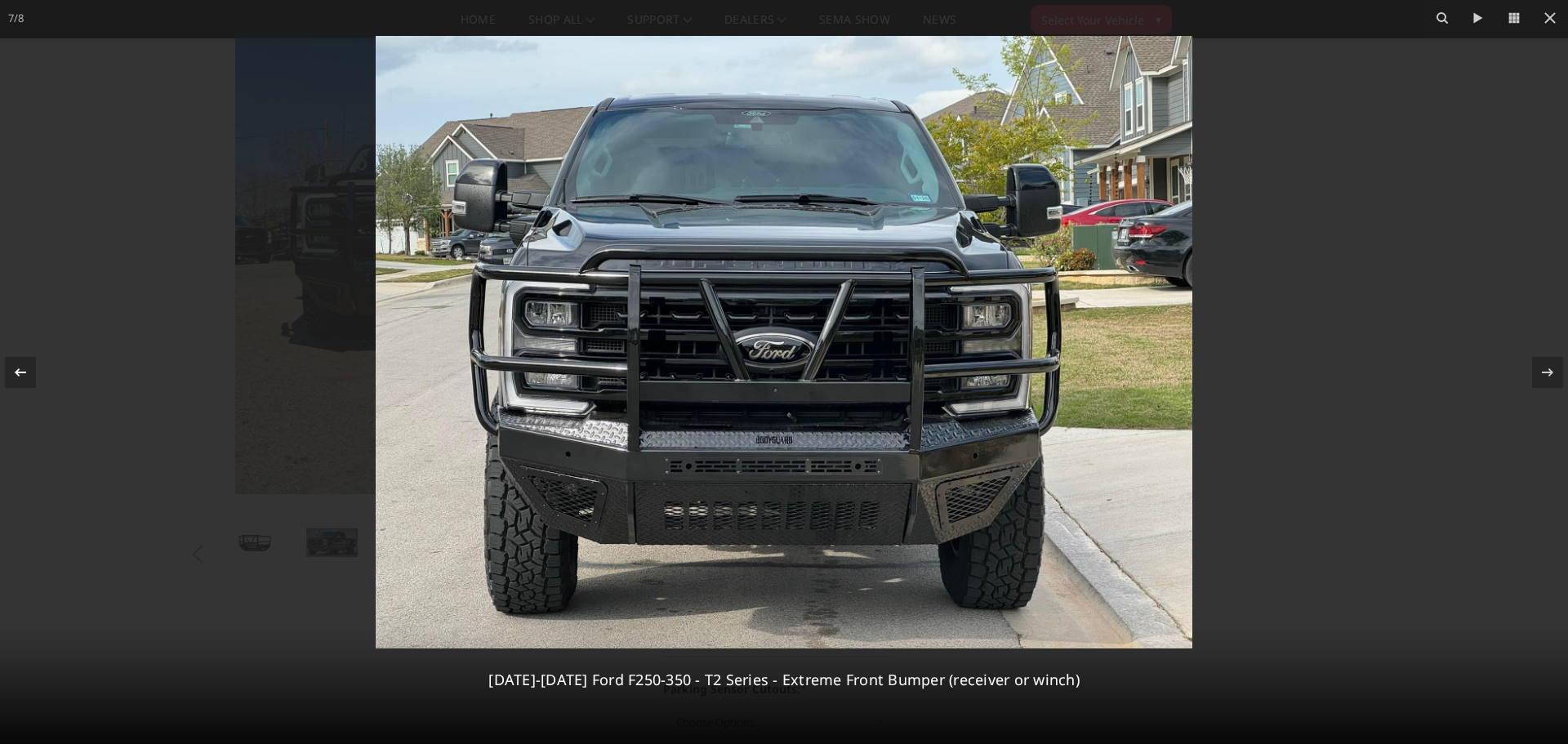
click at [19, 367] on icon at bounding box center [21, 372] width 20 height 20
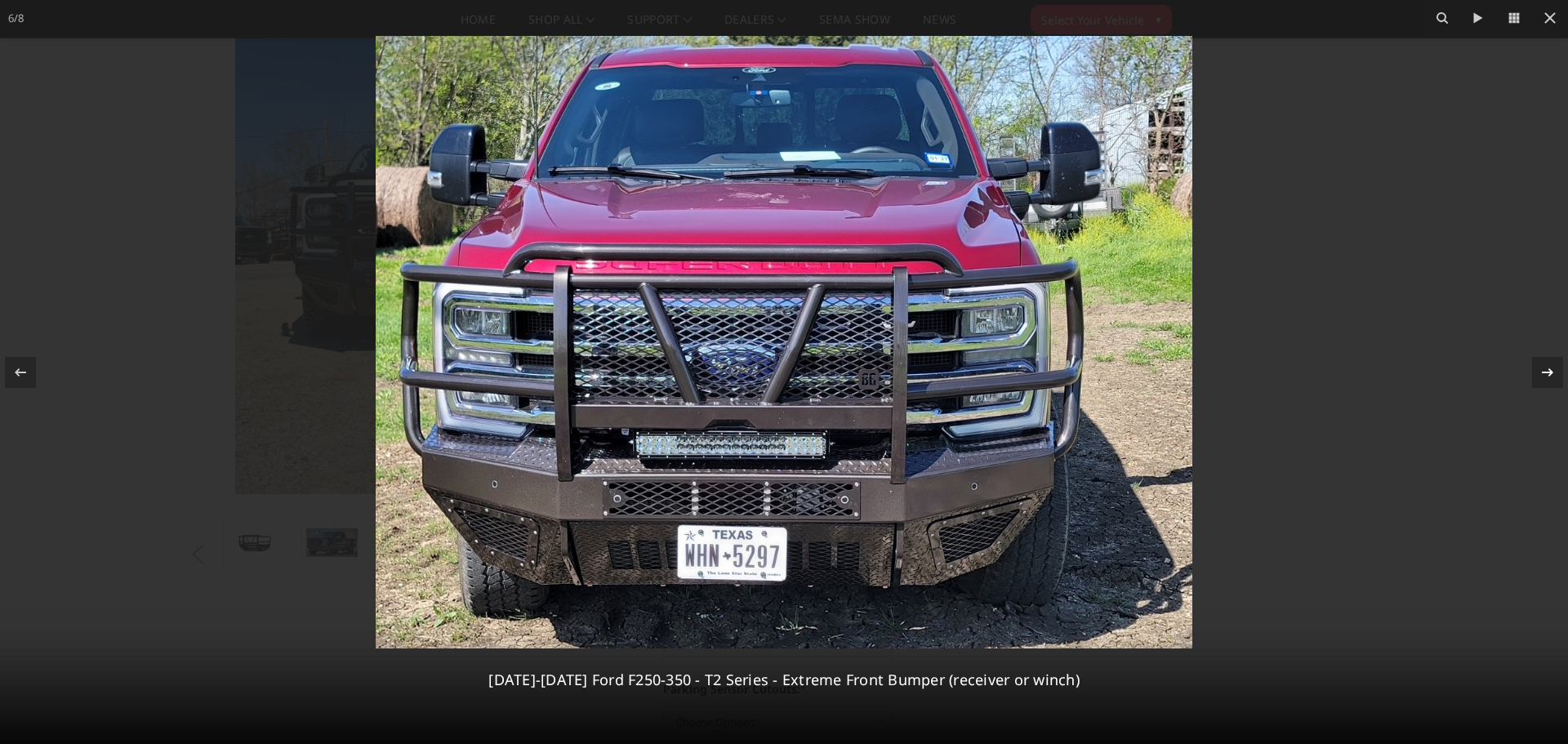
click at [1545, 373] on icon at bounding box center [1548, 372] width 20 height 20
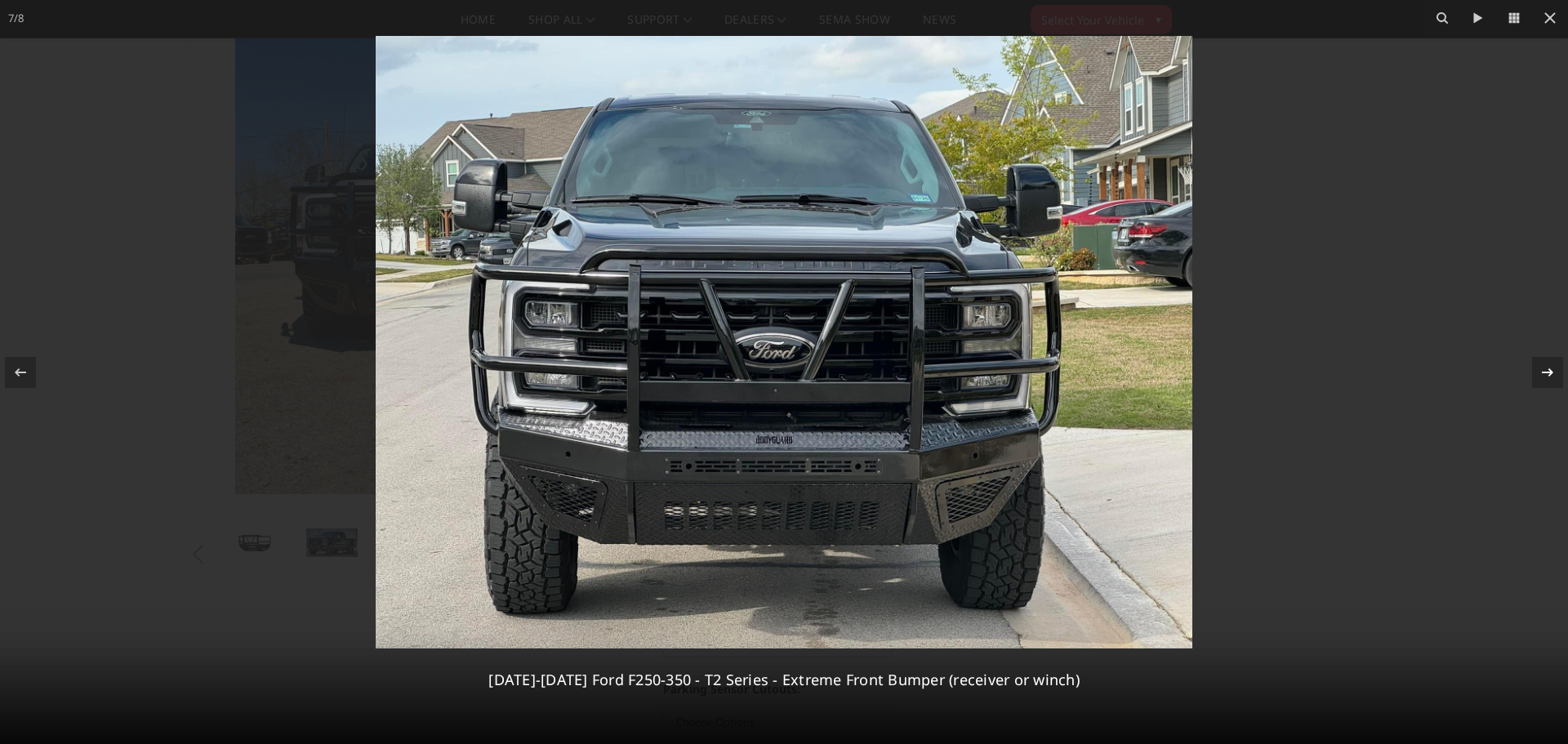
click at [1548, 374] on icon at bounding box center [1548, 372] width 20 height 20
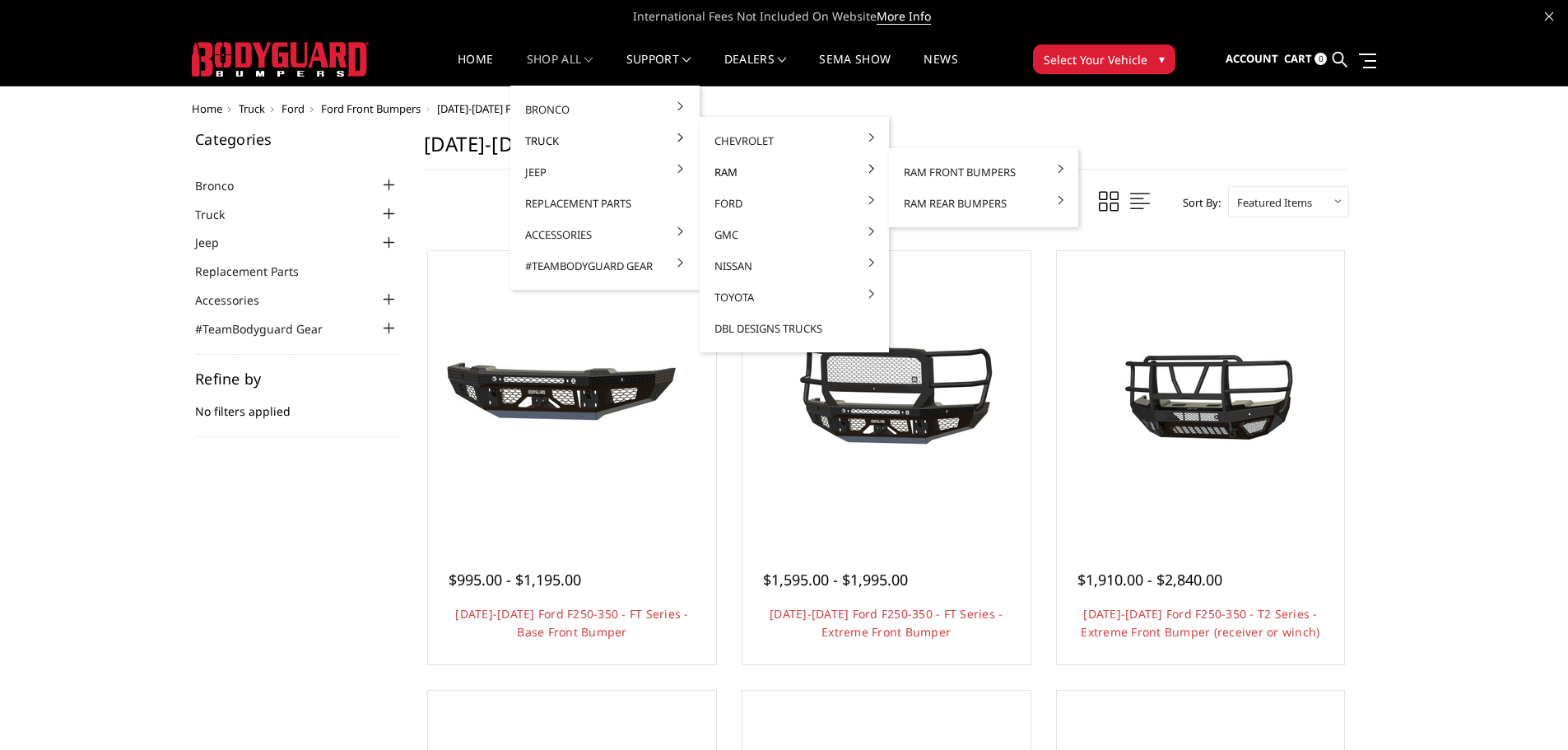
click at [730, 174] on link "Ram" at bounding box center [793, 171] width 176 height 31
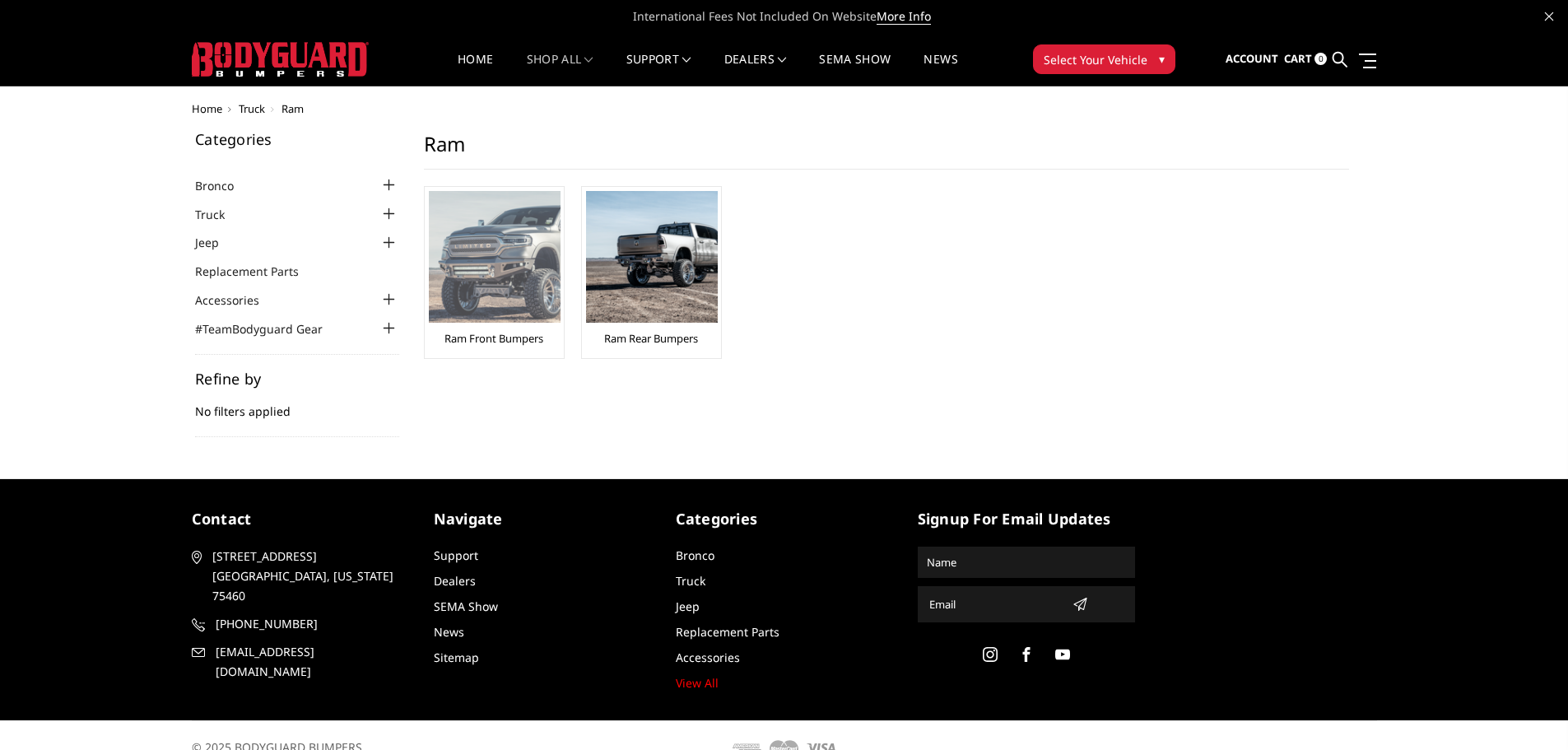
click at [484, 252] on img at bounding box center [495, 257] width 131 height 131
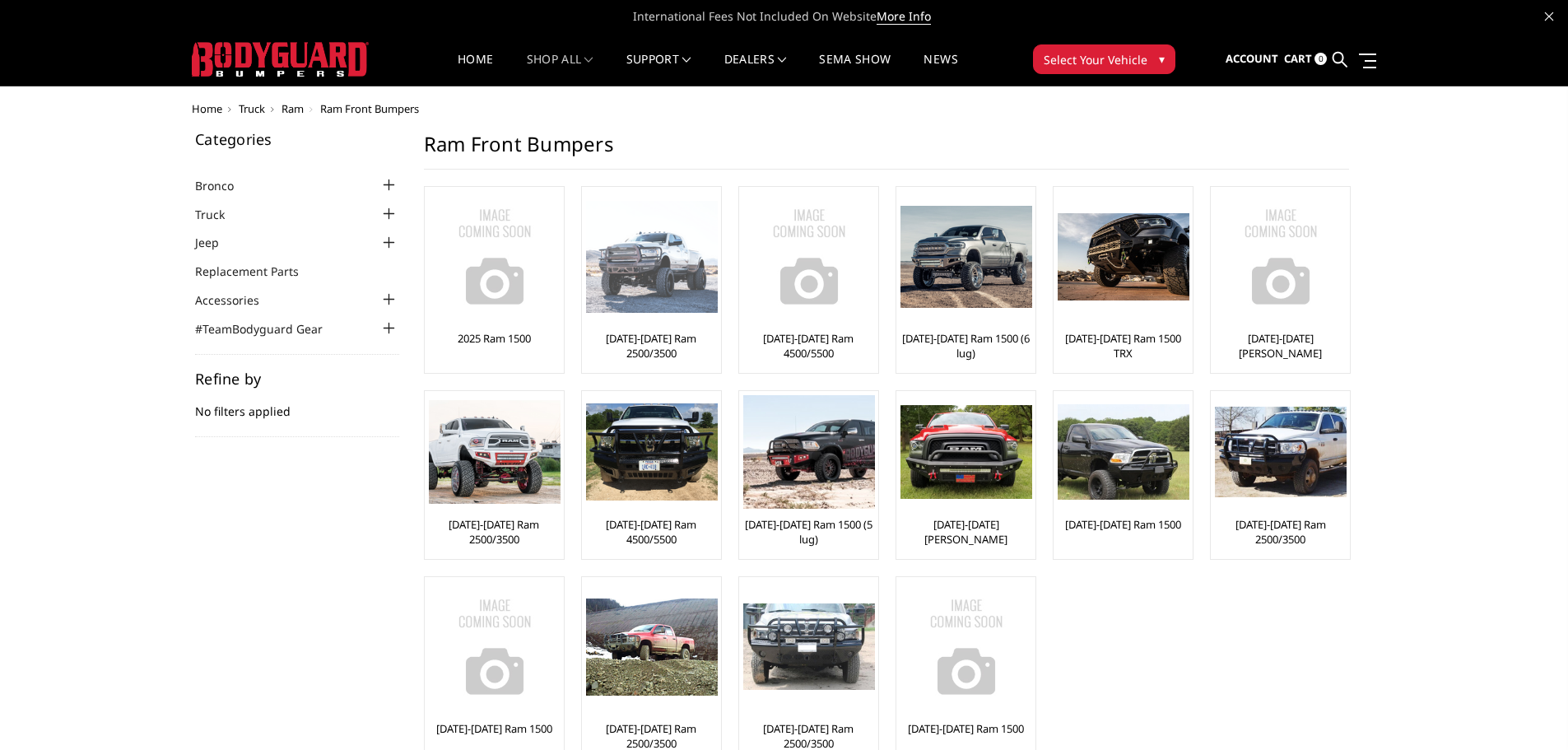
click at [671, 270] on img at bounding box center [652, 257] width 131 height 113
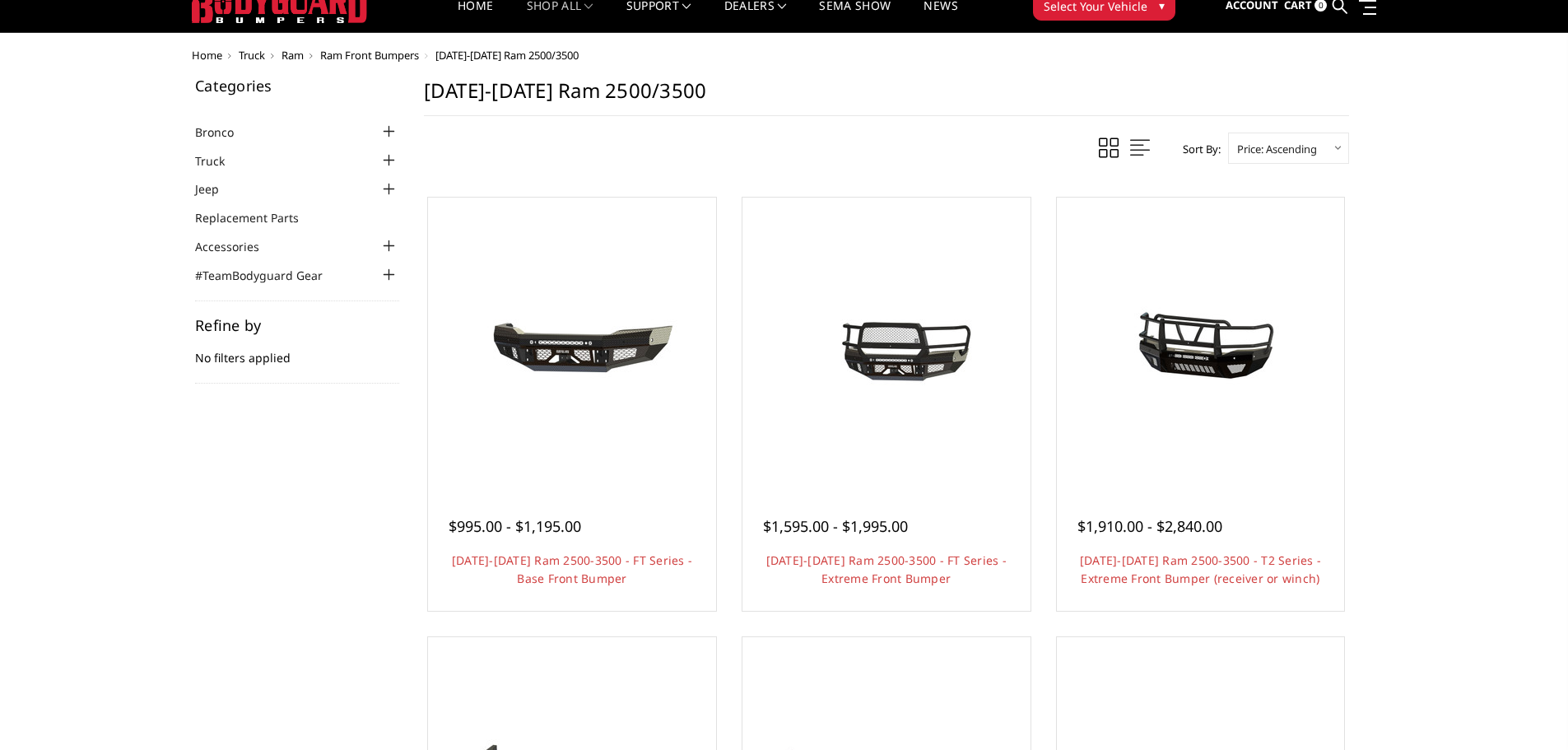
scroll to position [83, 0]
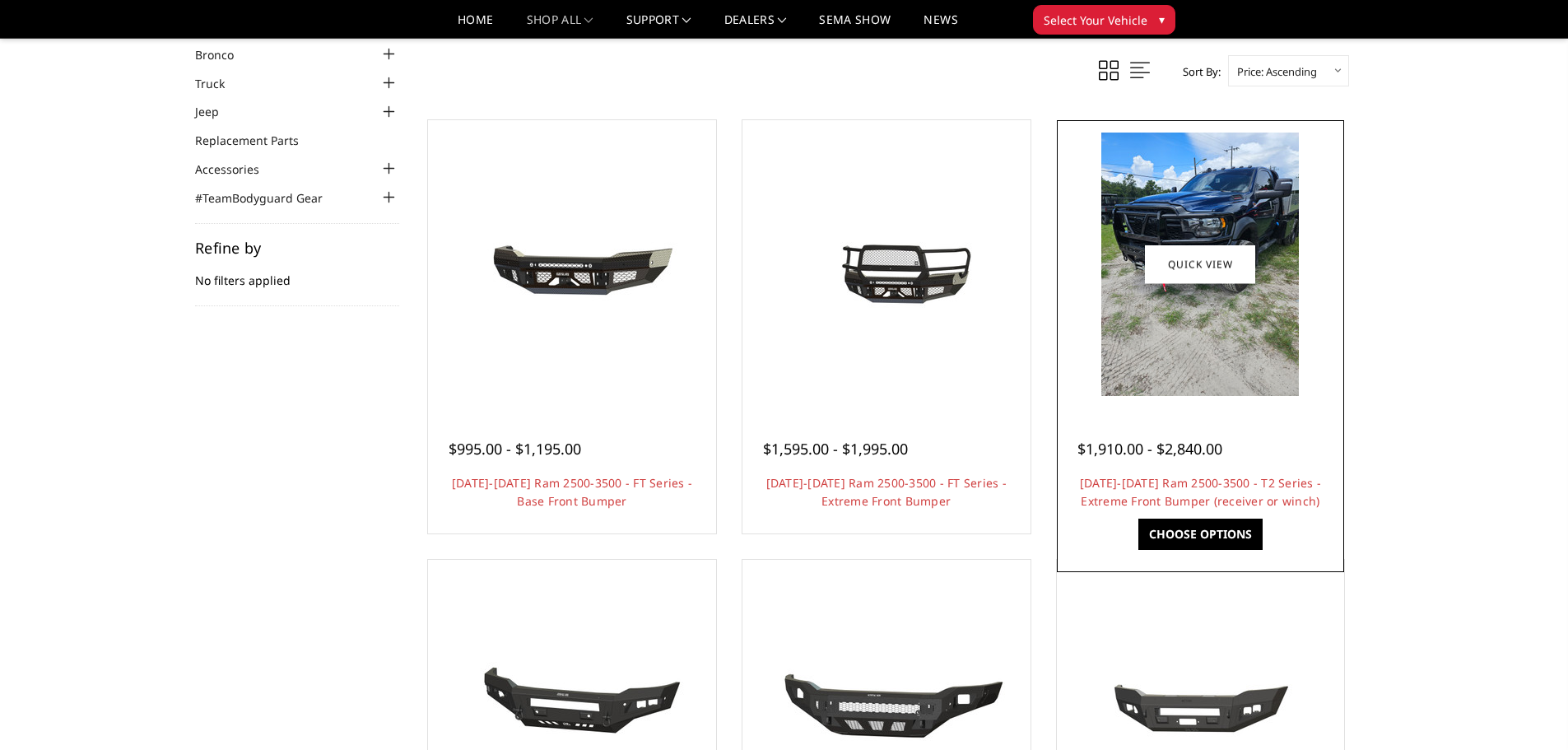
click at [1232, 337] on img at bounding box center [1200, 264] width 197 height 264
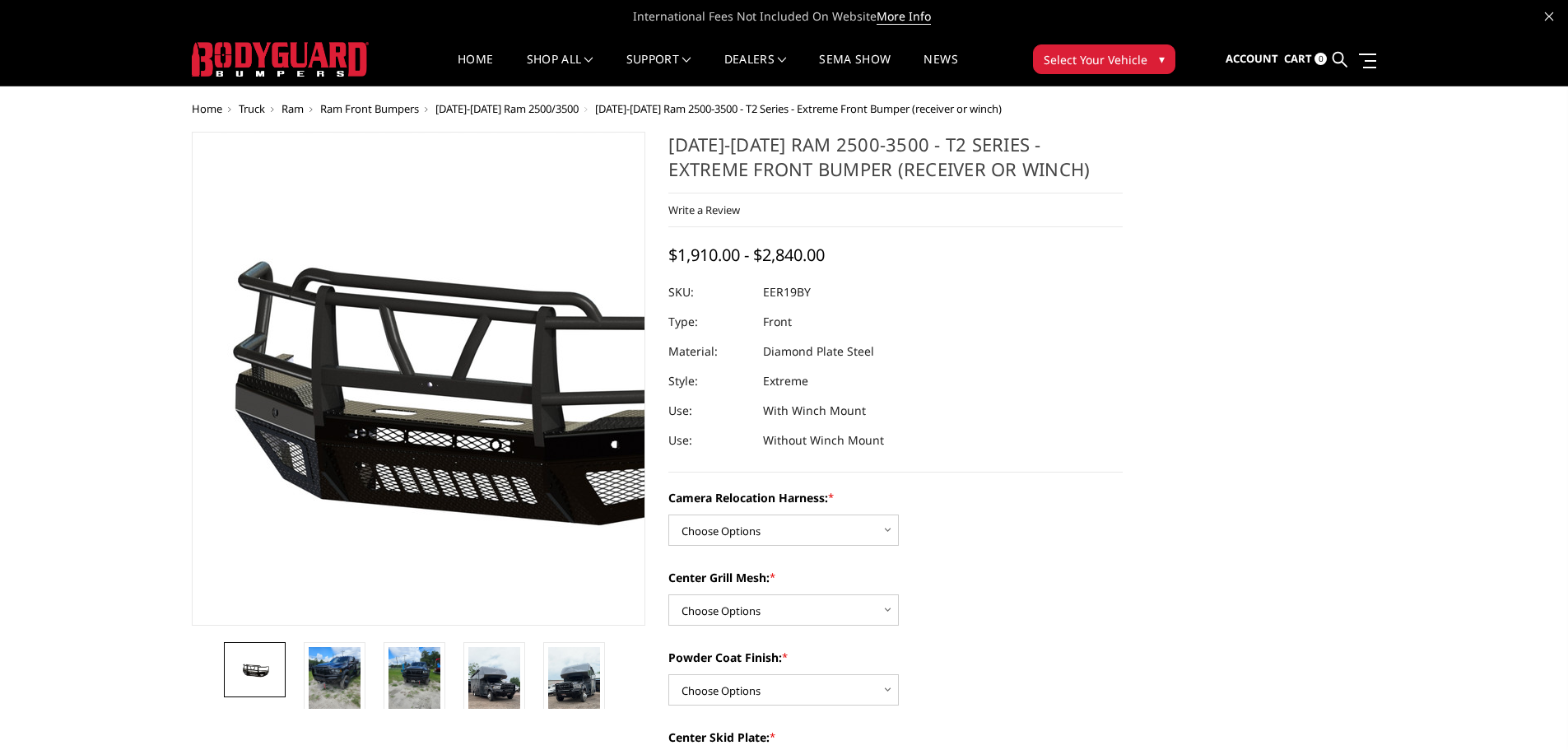
click at [373, 373] on img at bounding box center [477, 378] width 1053 height 493
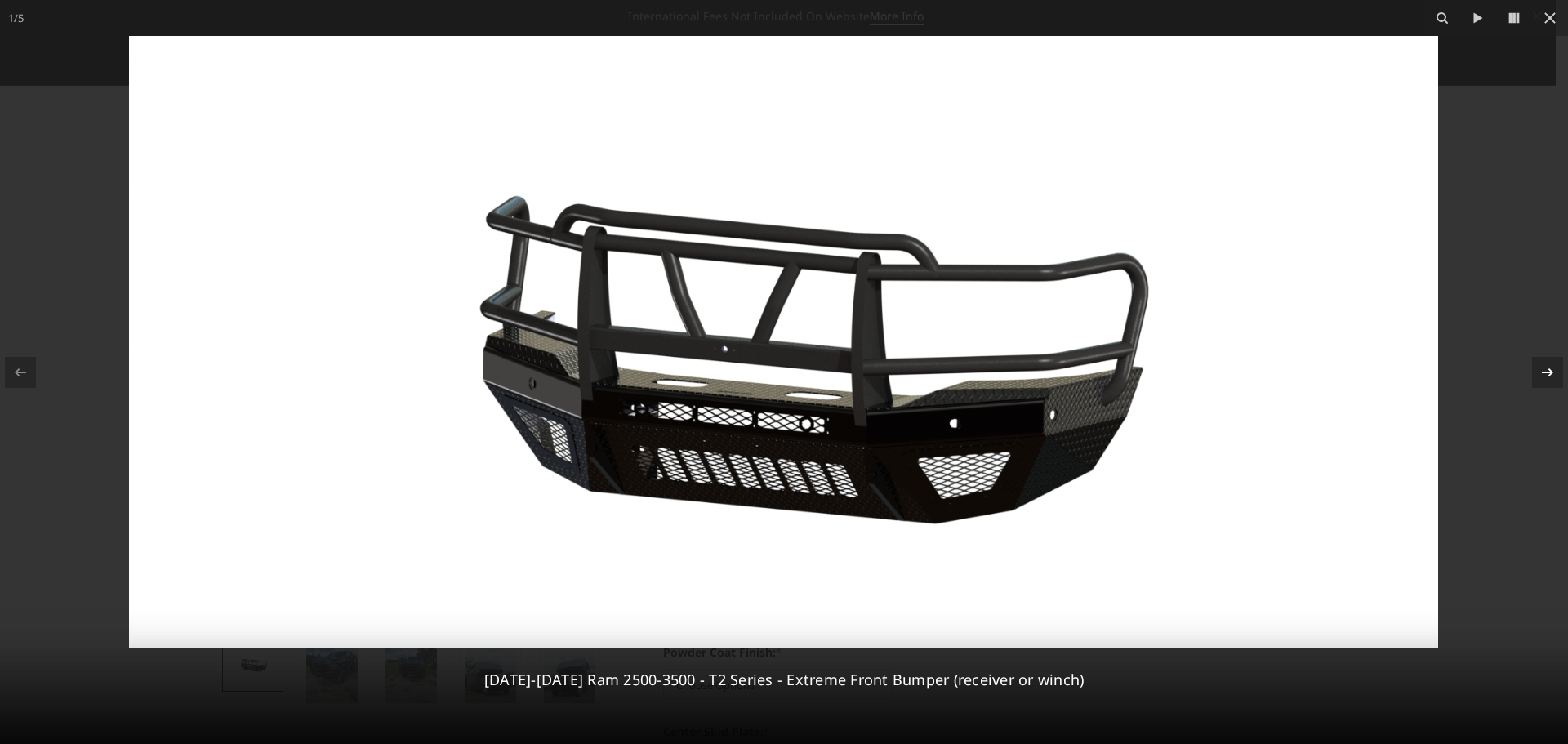
click at [1543, 369] on icon at bounding box center [1548, 372] width 20 height 20
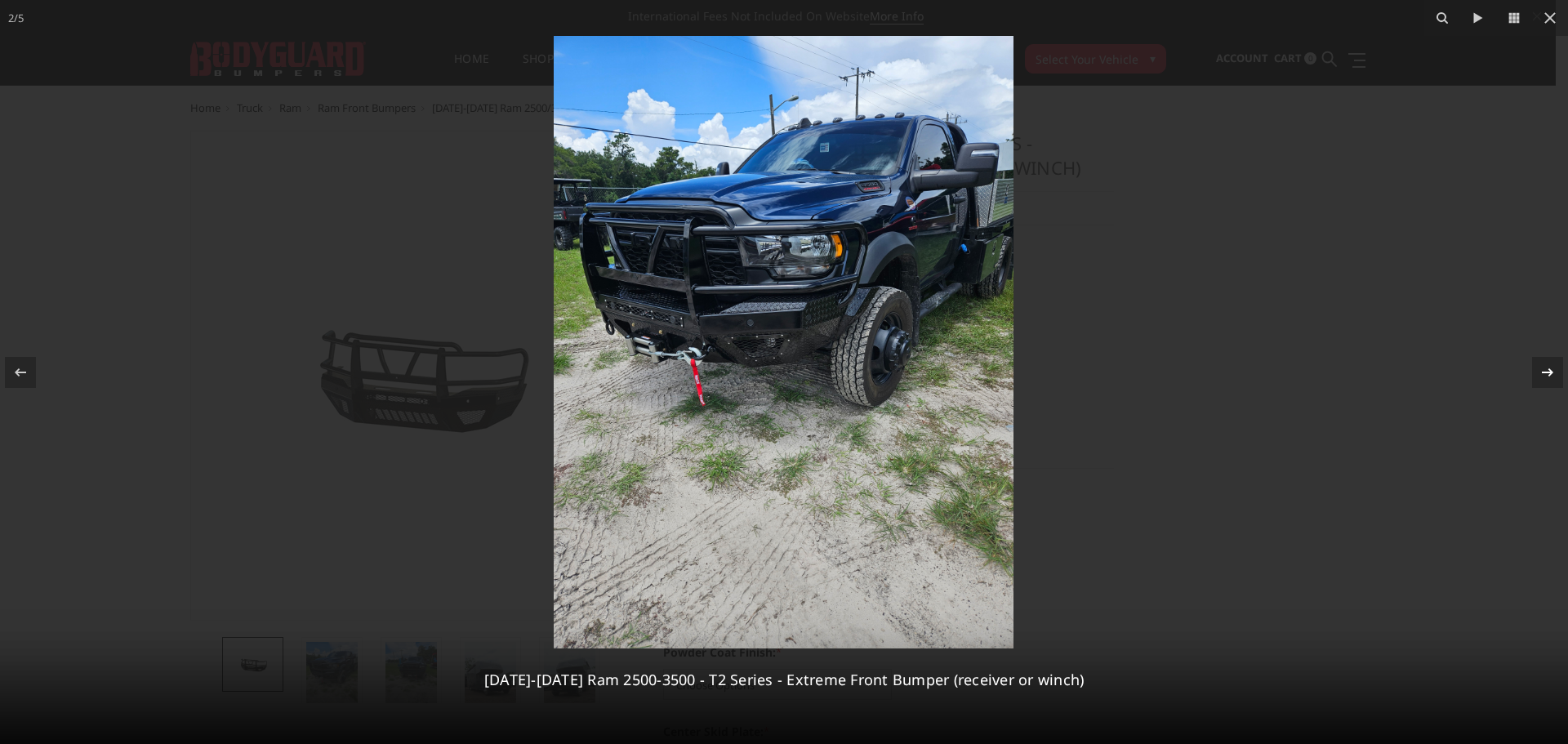
click at [1543, 368] on icon at bounding box center [1548, 372] width 20 height 20
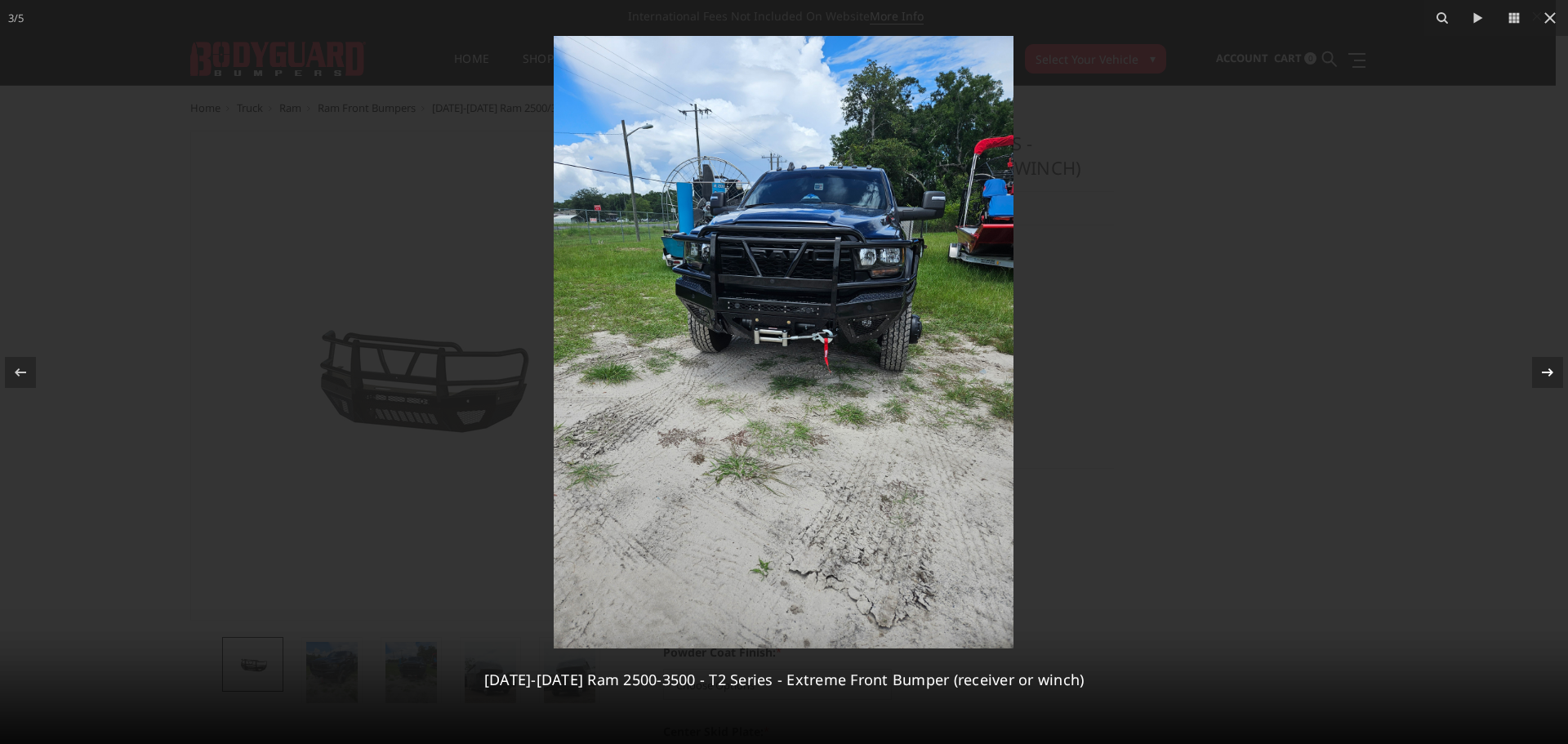
click at [1543, 367] on icon at bounding box center [1548, 372] width 20 height 20
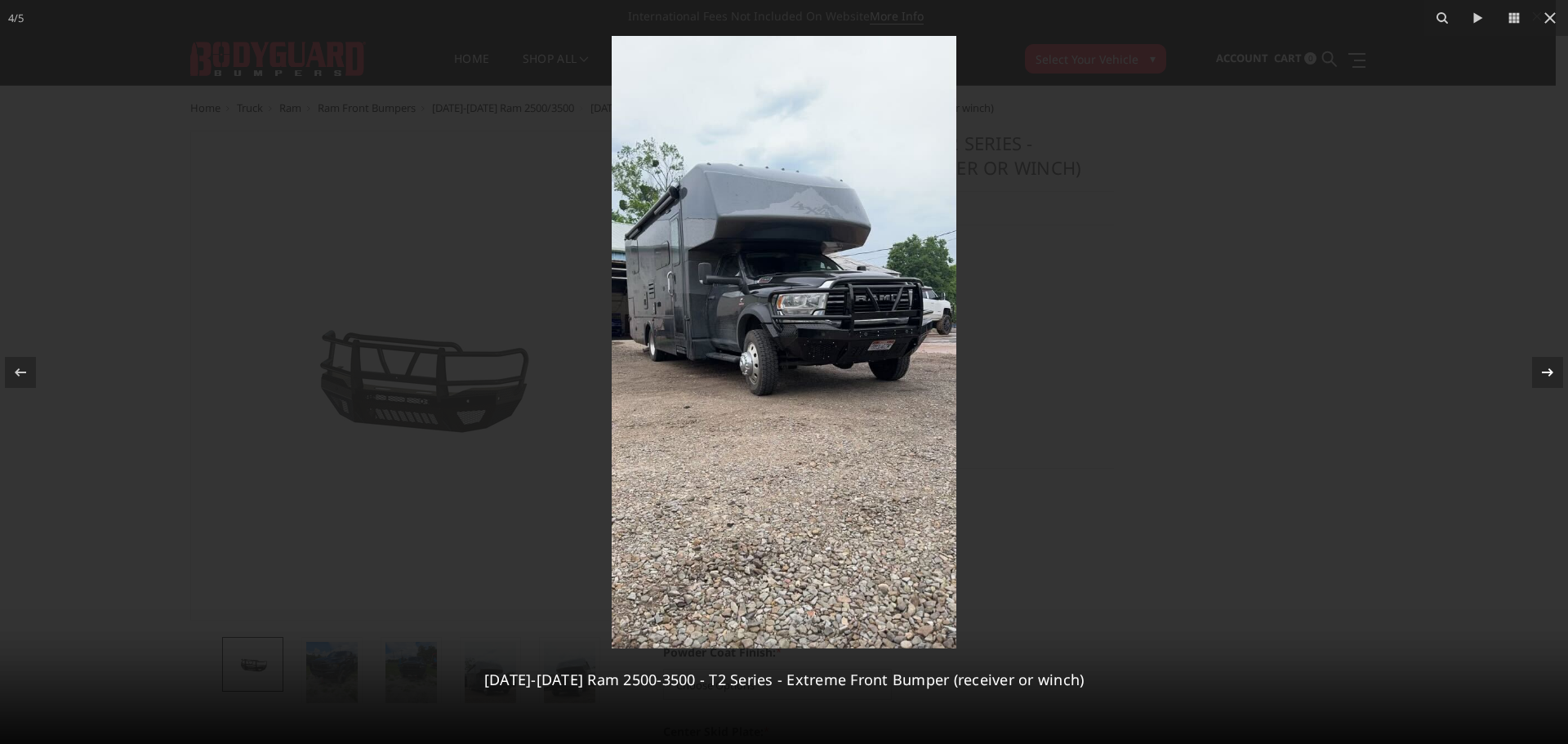
click at [1543, 367] on icon at bounding box center [1548, 372] width 20 height 20
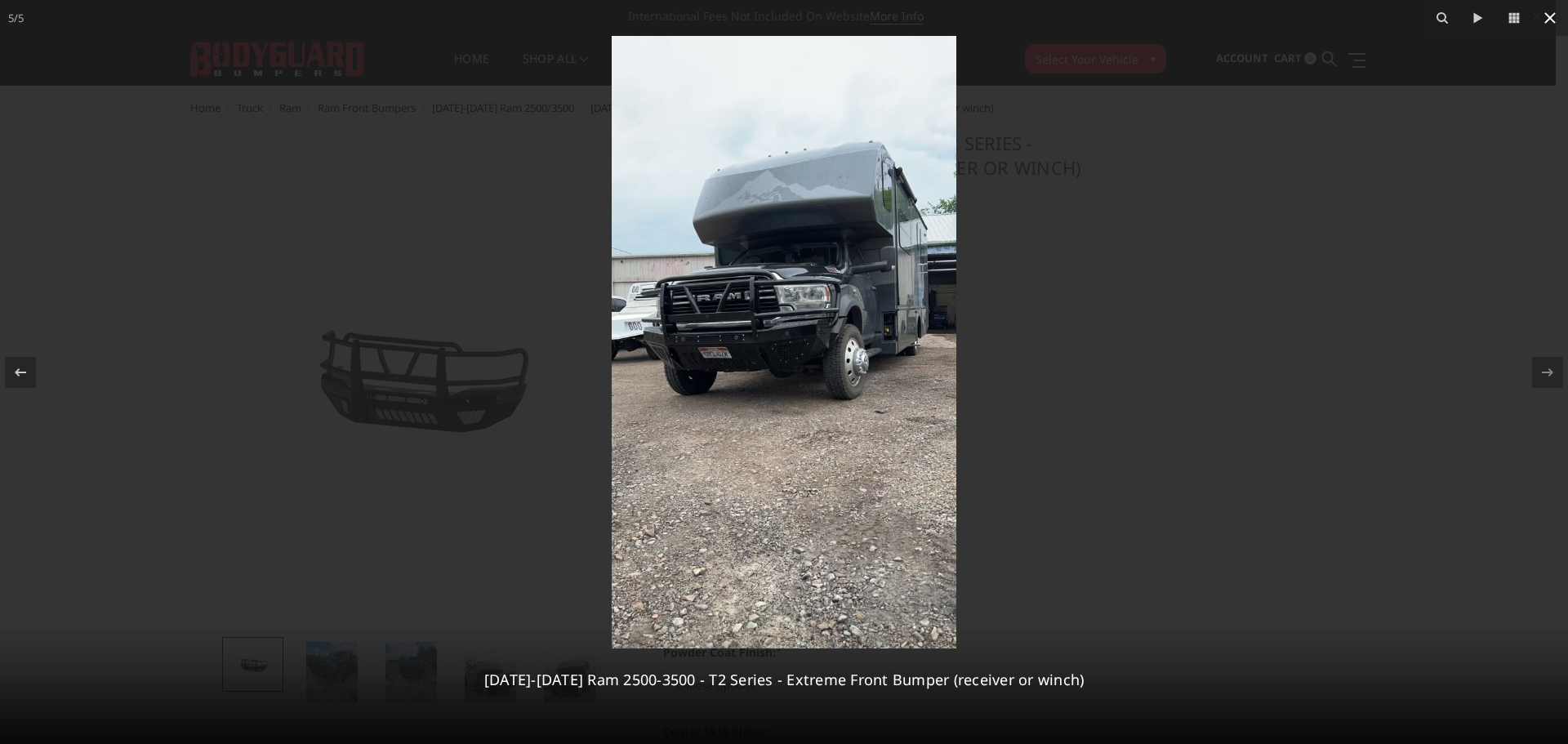
click at [1549, 18] on icon at bounding box center [1550, 18] width 12 height 12
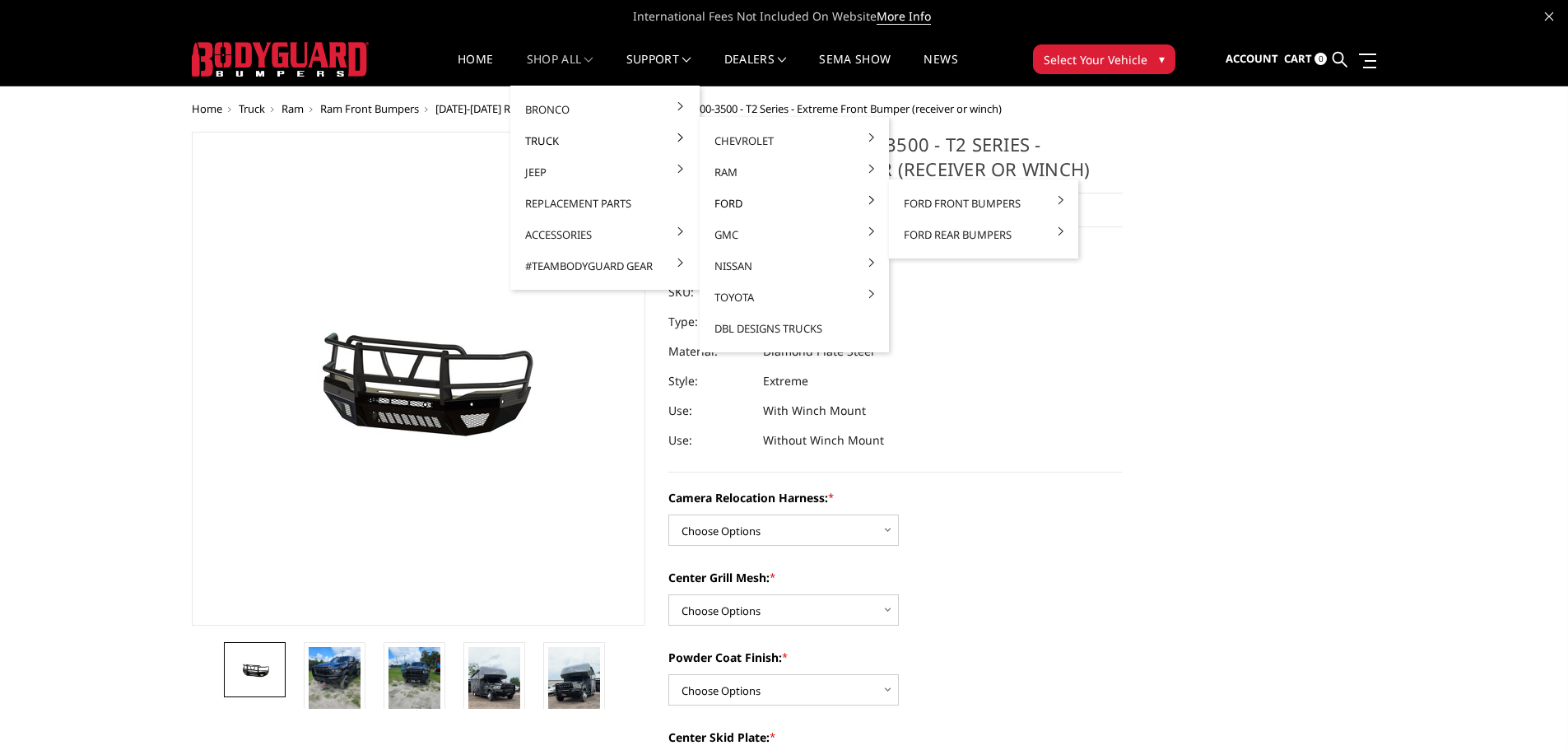
click at [737, 206] on link "Ford" at bounding box center [793, 202] width 176 height 31
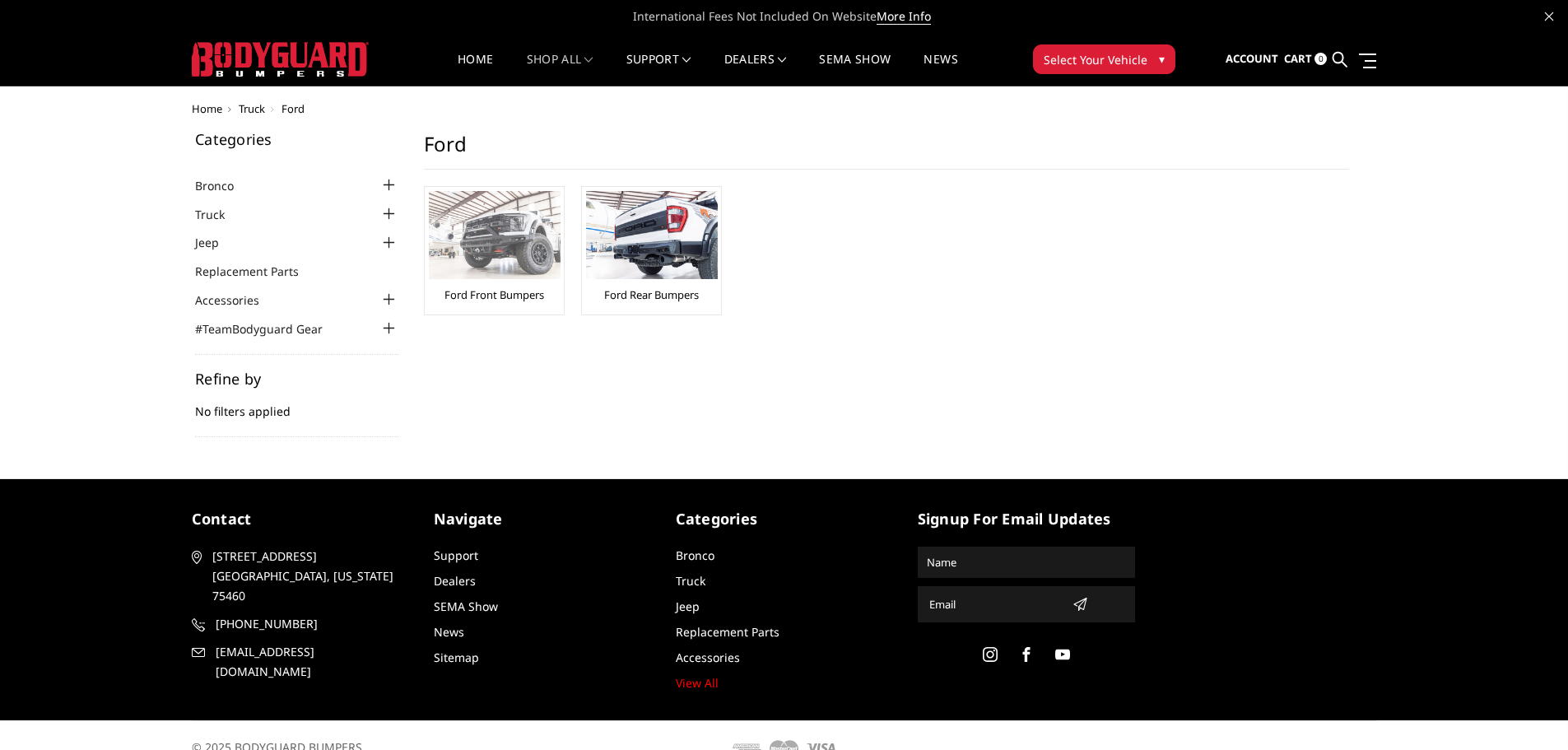
click at [484, 211] on img at bounding box center [495, 235] width 131 height 88
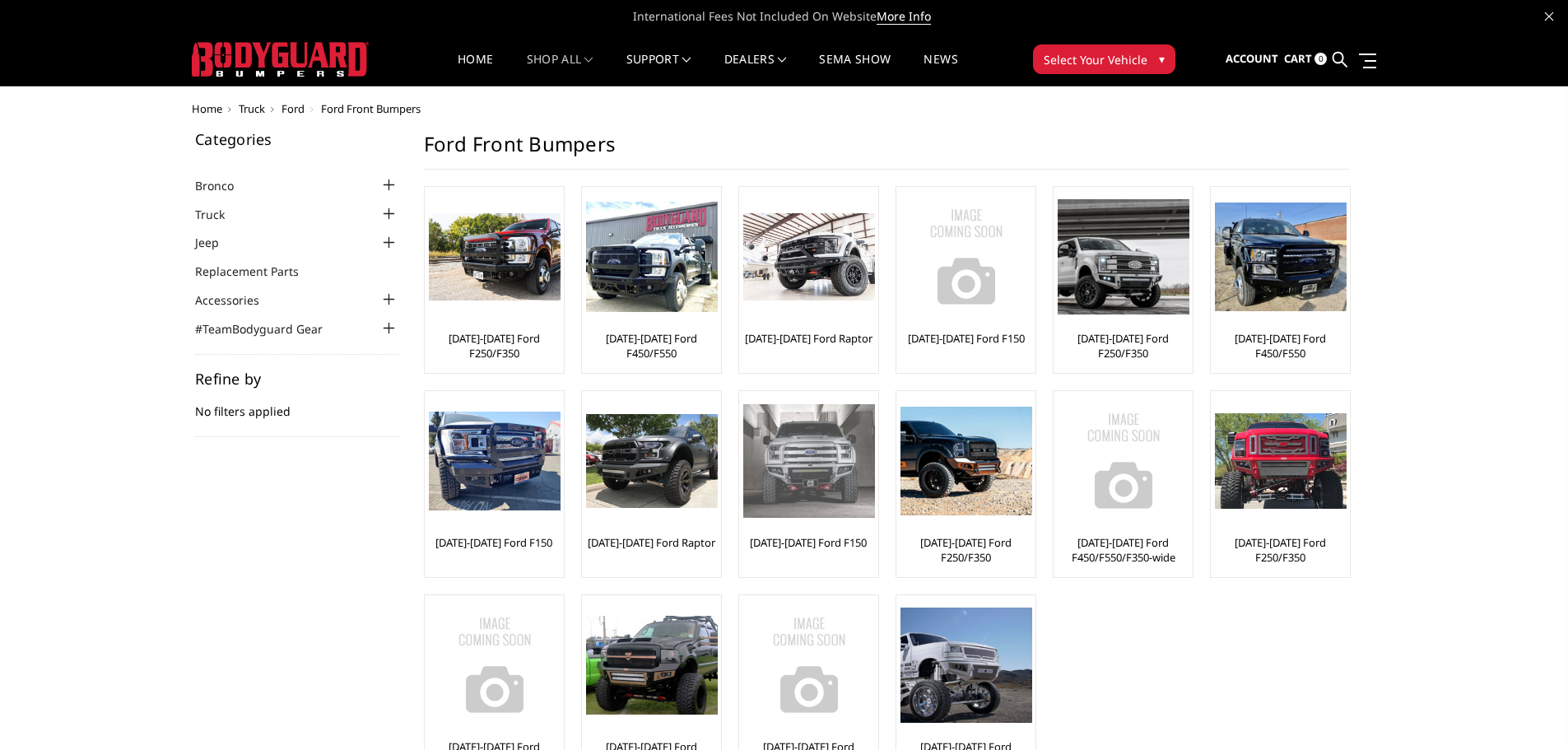
click at [824, 466] on img at bounding box center [808, 461] width 131 height 114
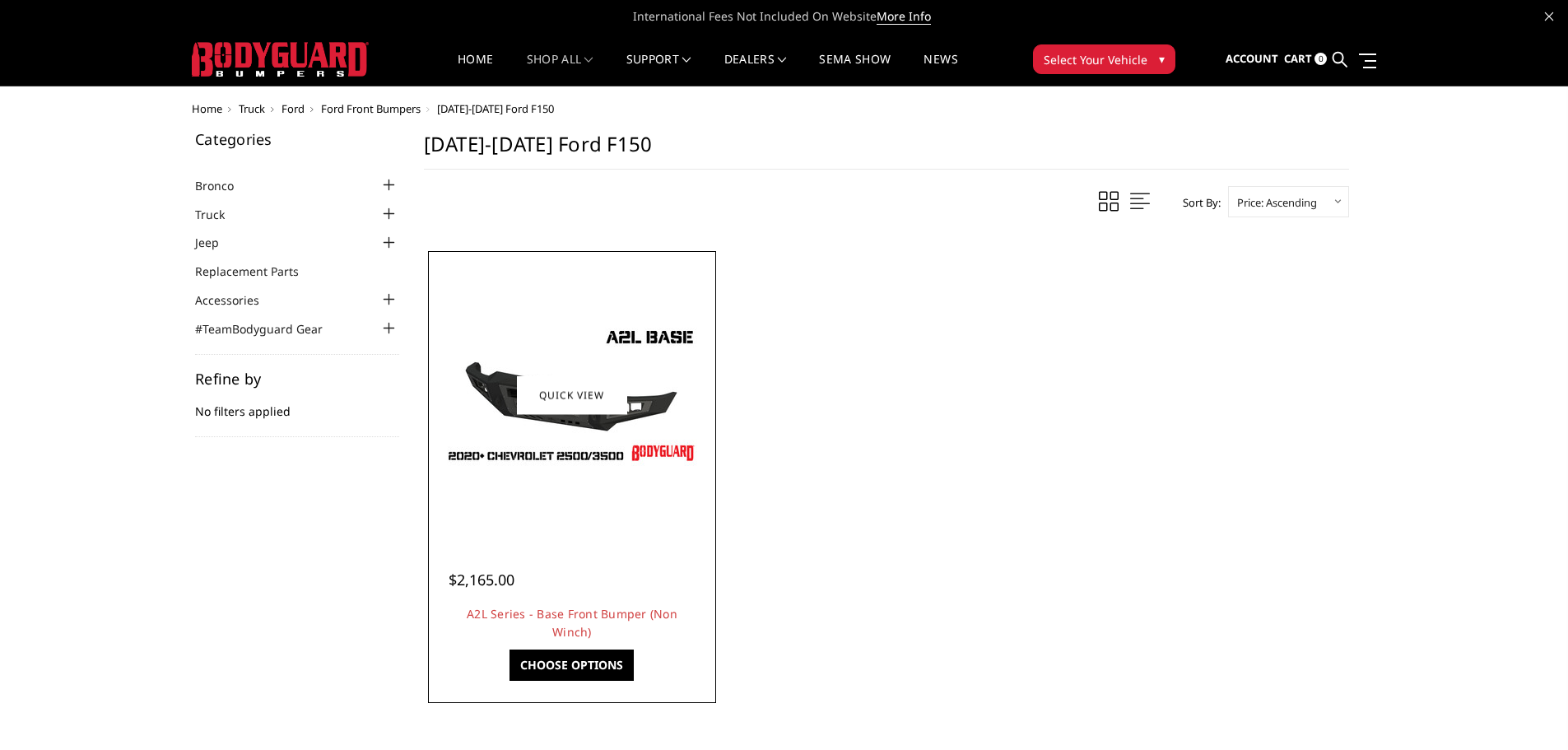
click at [594, 421] on img at bounding box center [571, 394] width 264 height 148
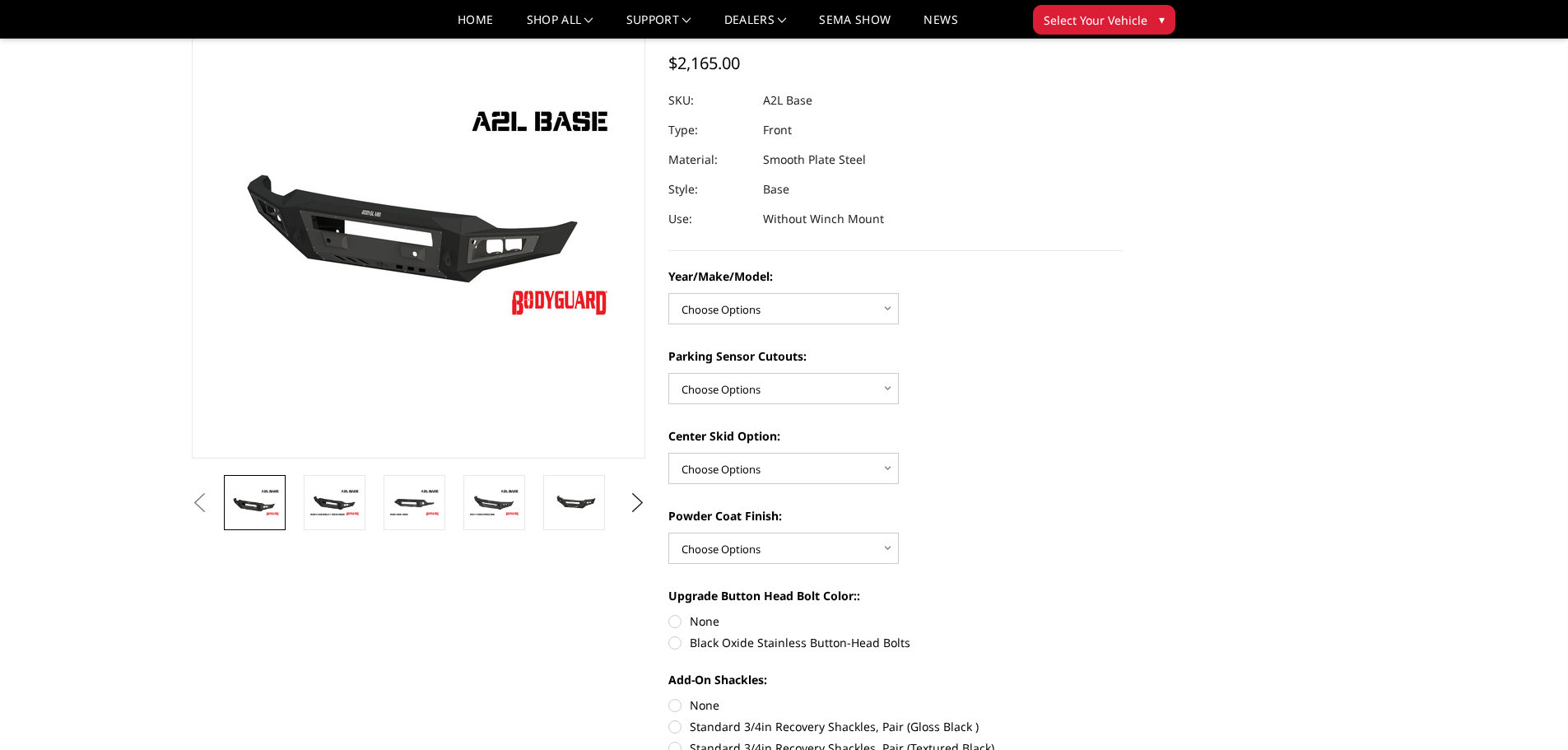
scroll to position [164, 0]
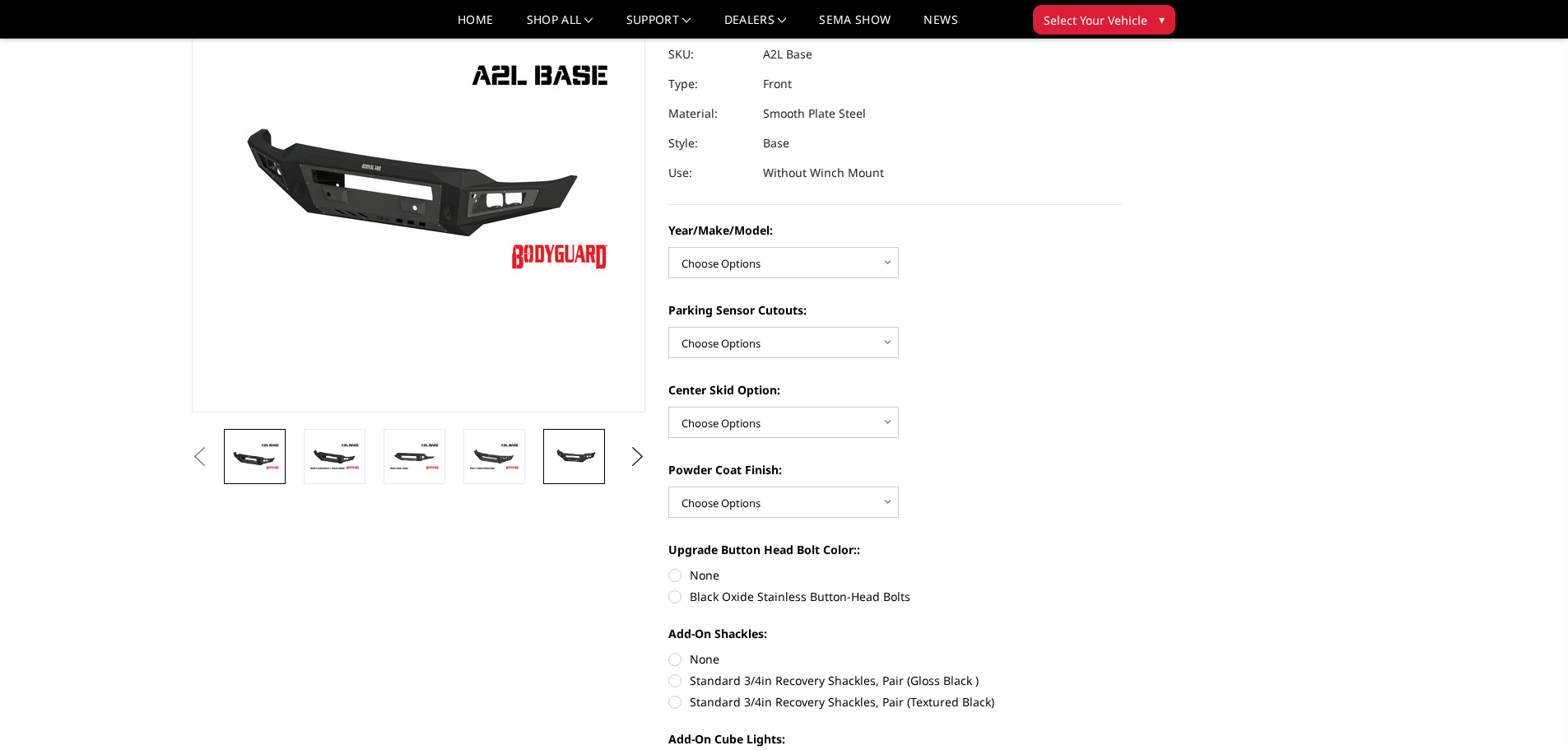
click at [580, 470] on link at bounding box center [574, 456] width 62 height 55
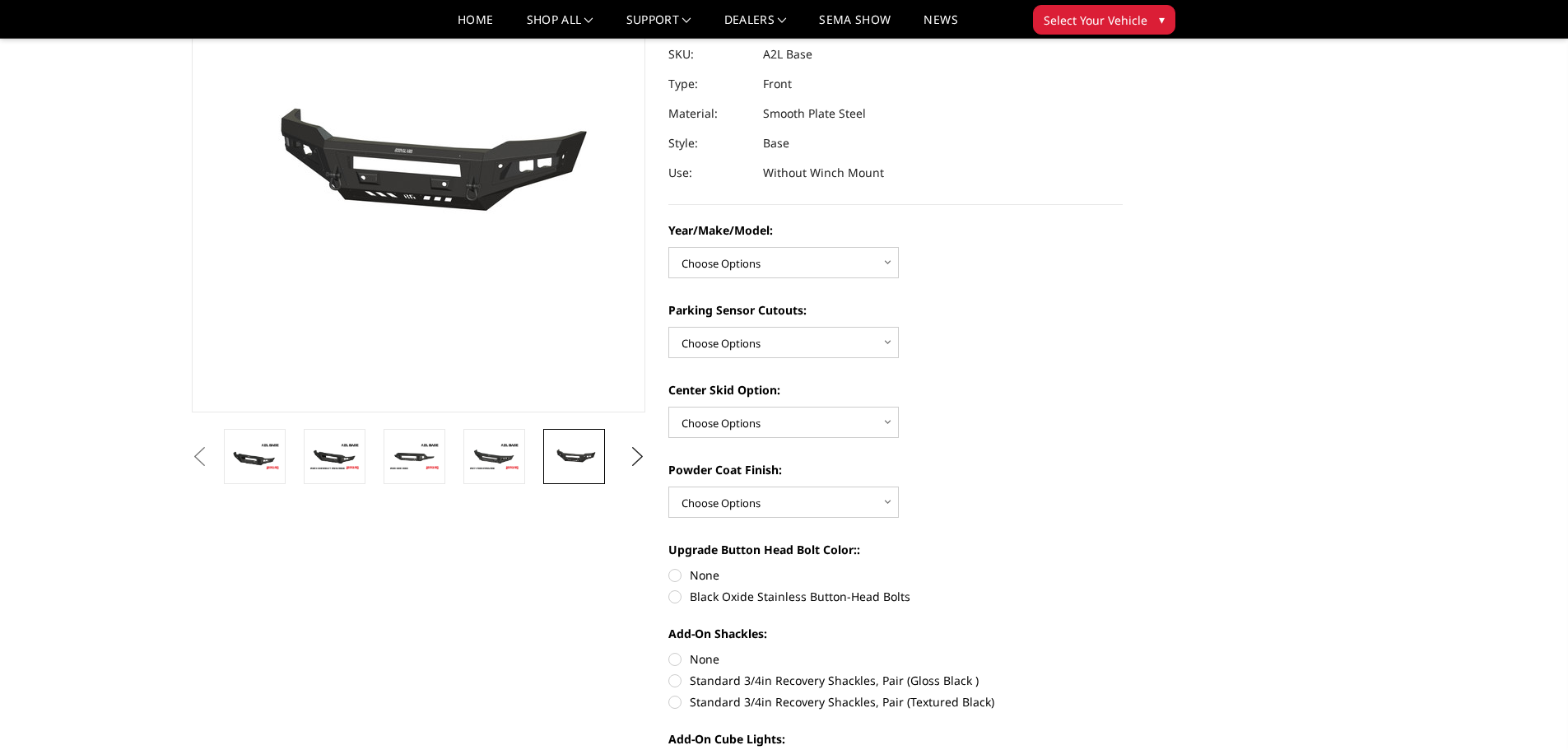
scroll to position [183, 0]
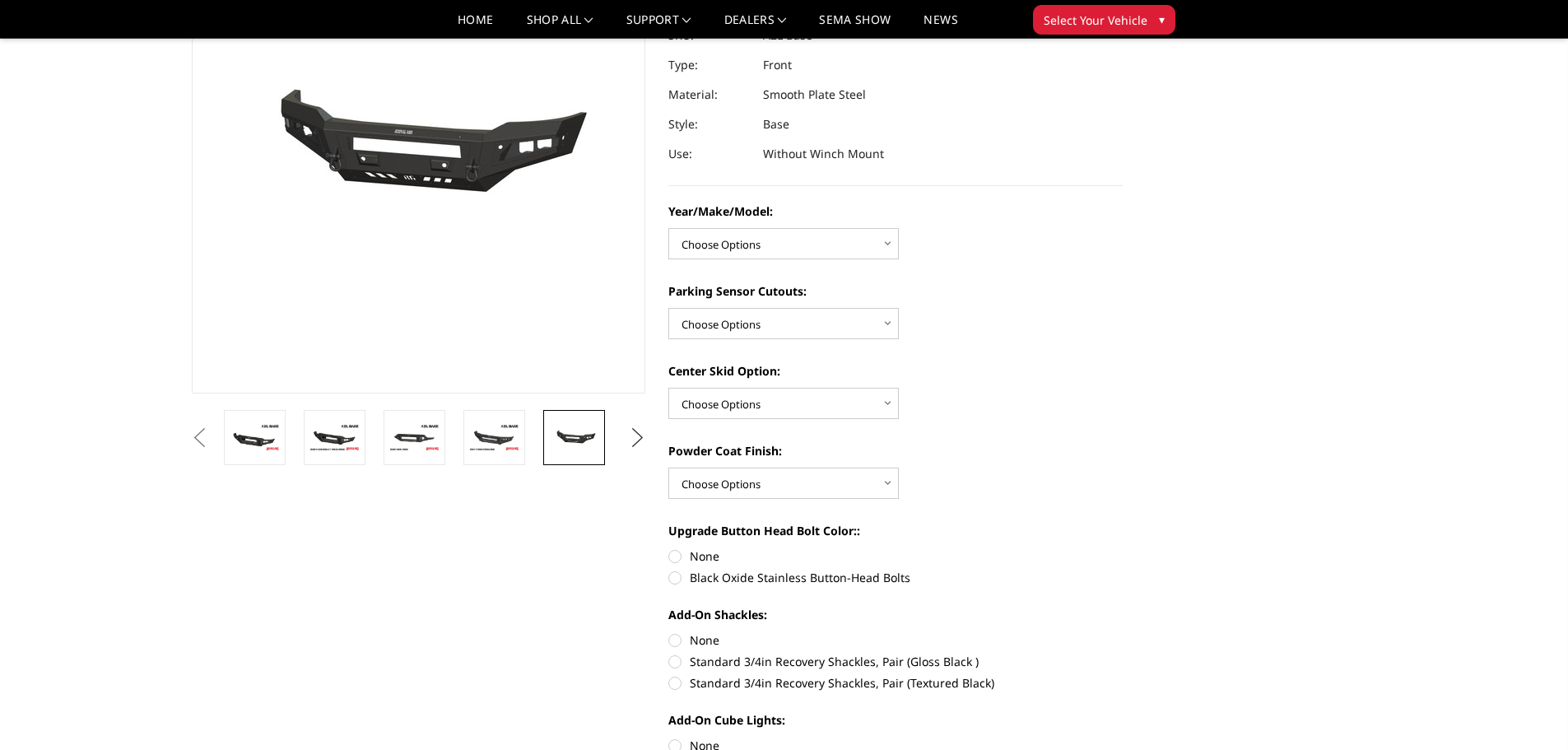
click at [639, 434] on button "Next" at bounding box center [636, 437] width 25 height 25
click at [580, 441] on img at bounding box center [574, 437] width 52 height 35
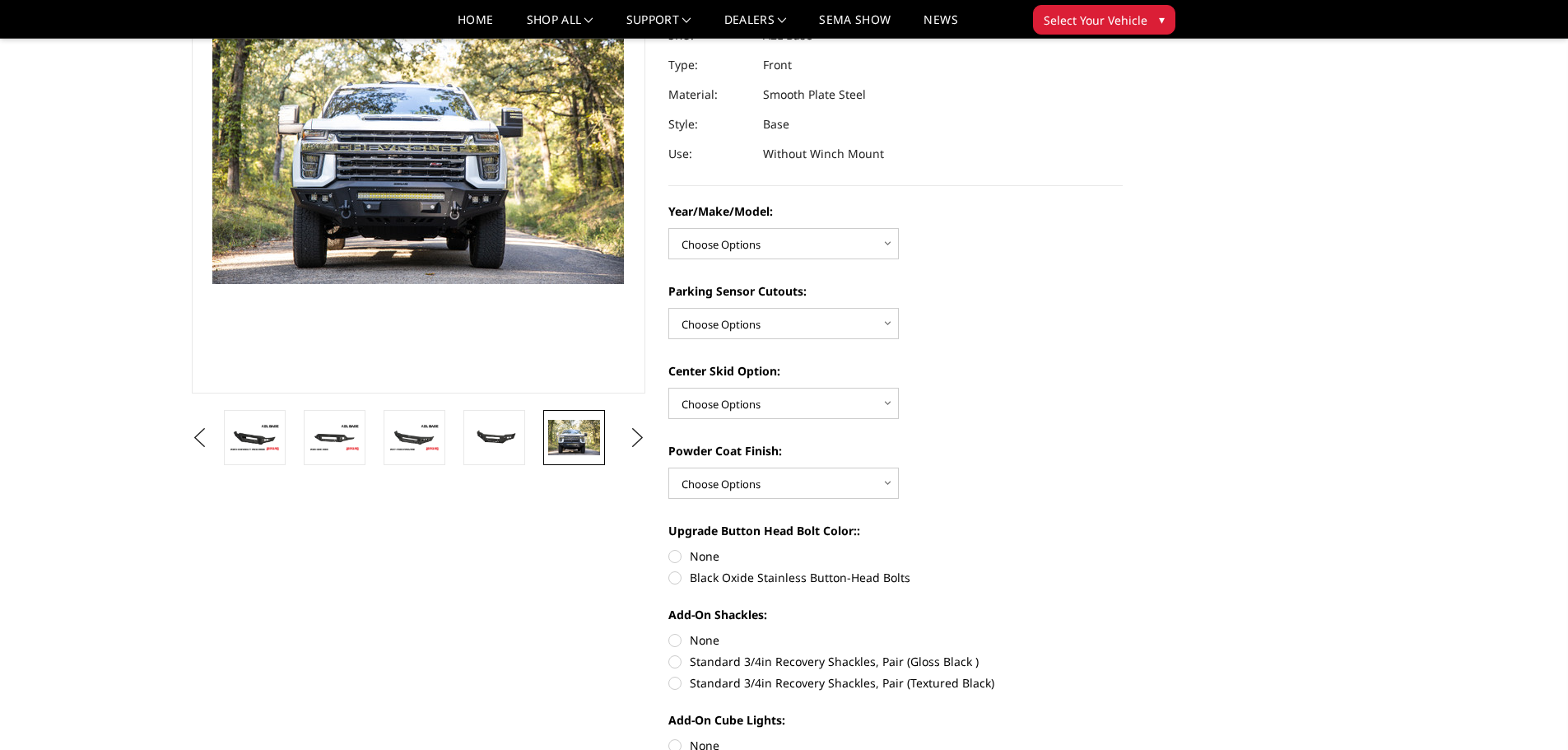
scroll to position [142, 0]
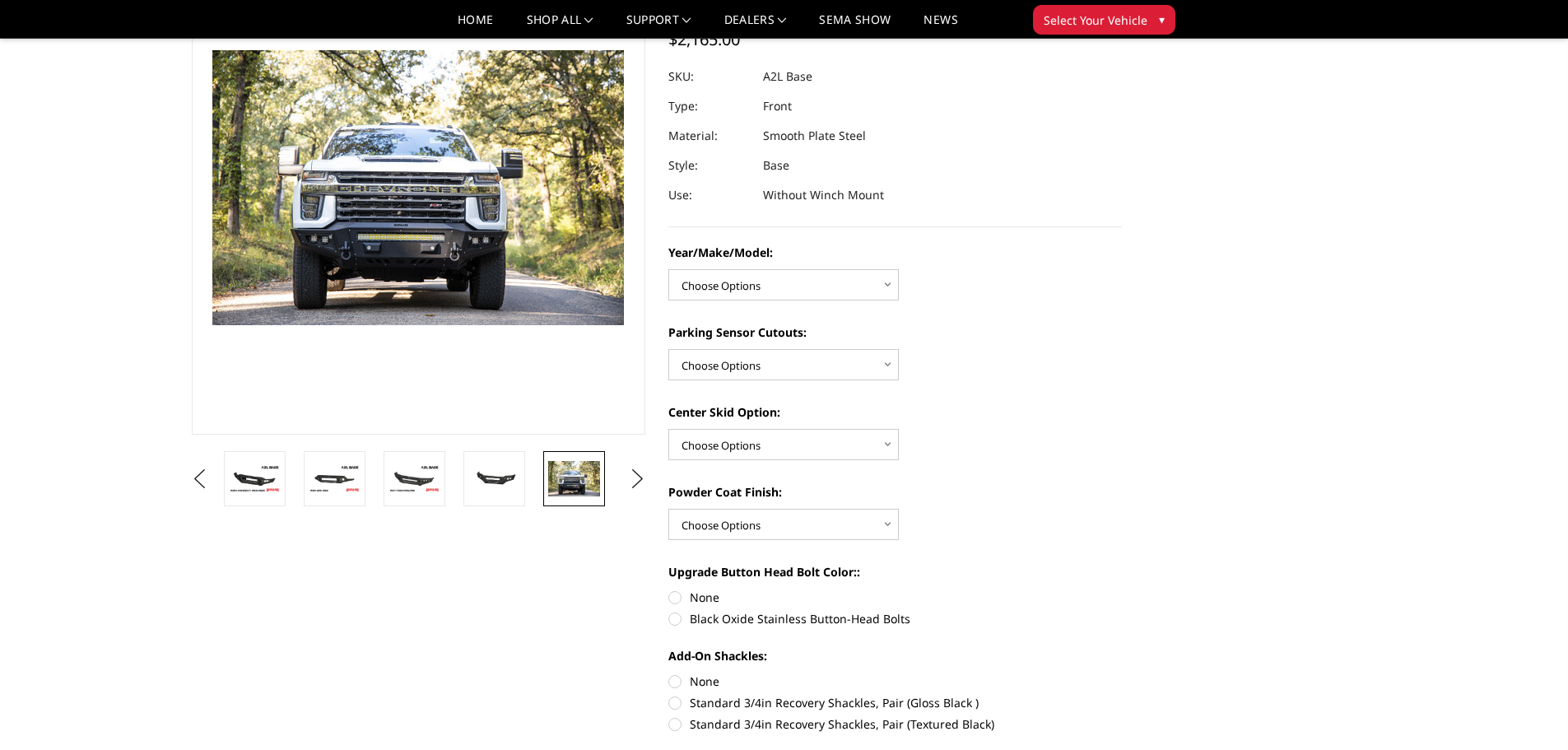
click at [515, 234] on img at bounding box center [293, 168] width 1053 height 703
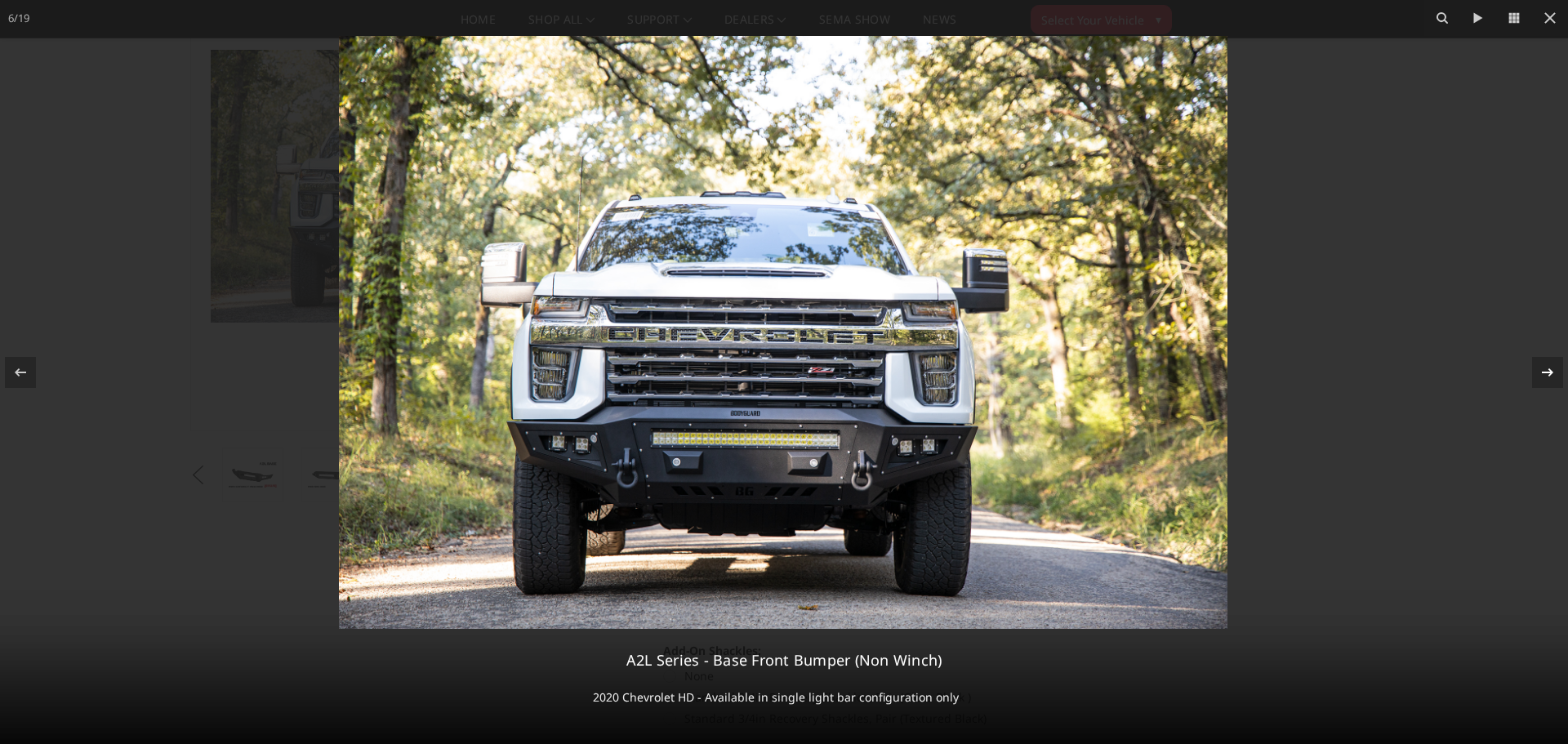
click at [1536, 372] on div at bounding box center [1547, 372] width 31 height 31
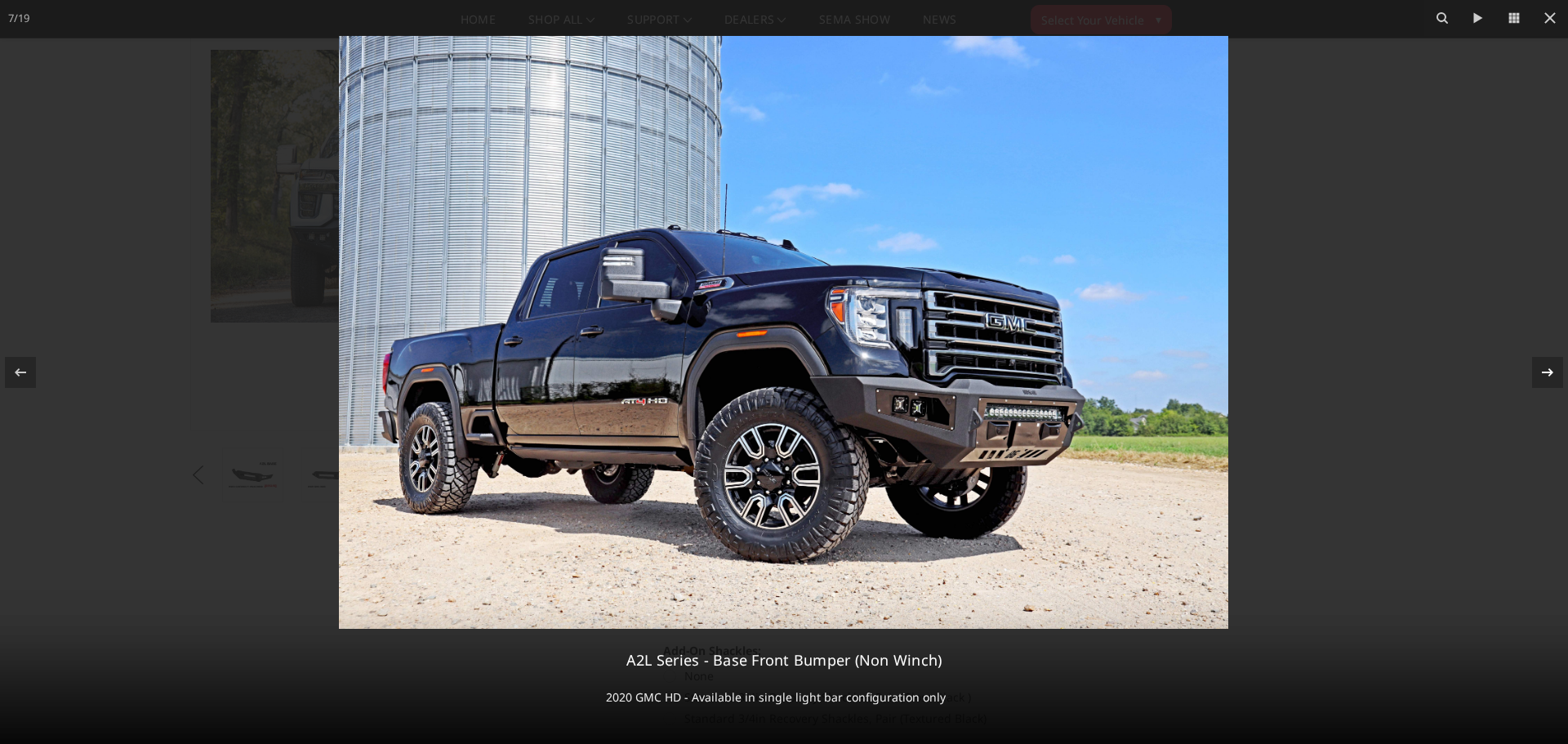
click at [1540, 370] on icon at bounding box center [1548, 372] width 20 height 20
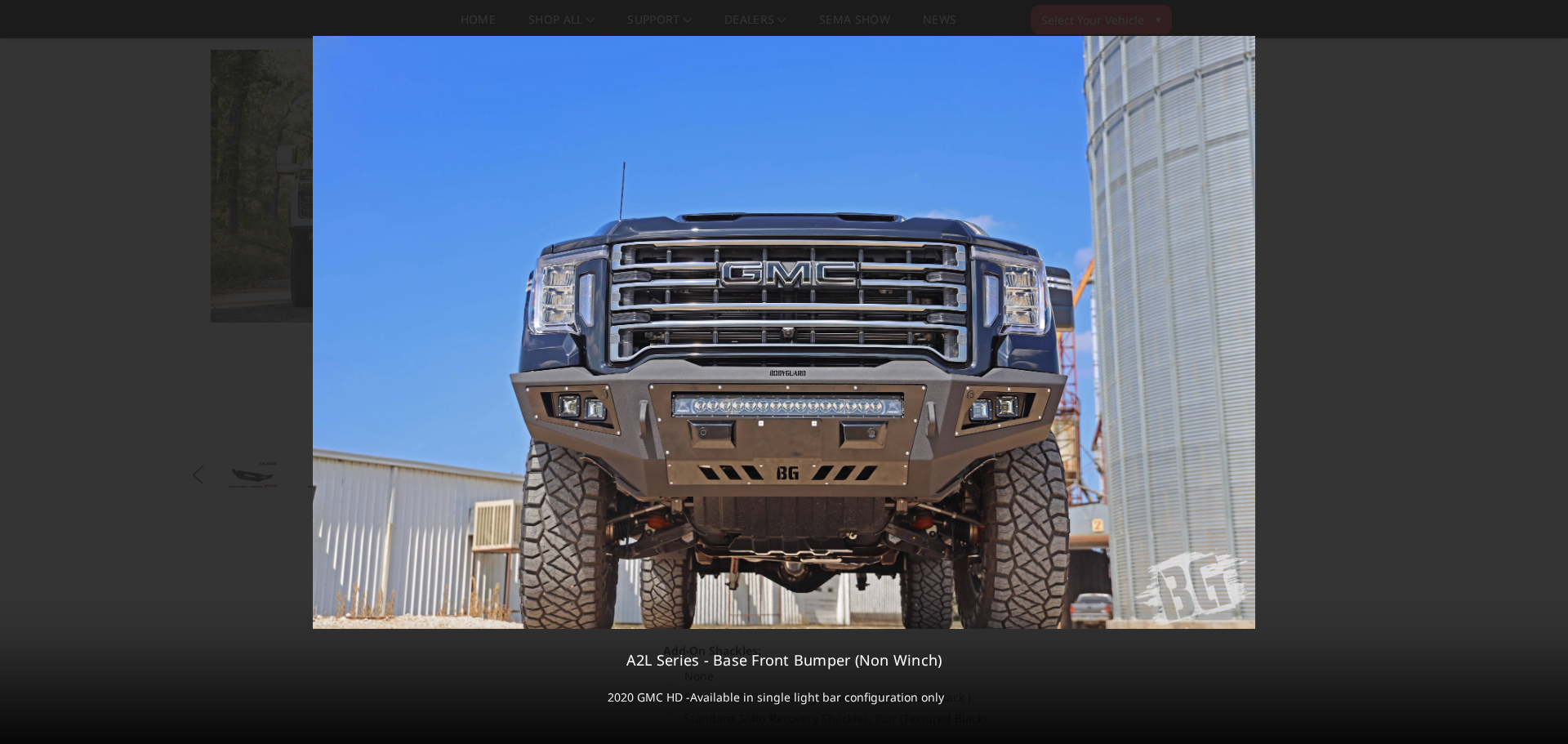
click at [1544, 372] on div "8 / 19 A2L Series - Base Front Bumper (Non Winch) 2020 GMC HD -Available in sin…" at bounding box center [784, 372] width 1568 height 744
click at [1538, 377] on icon at bounding box center [1548, 372] width 20 height 20
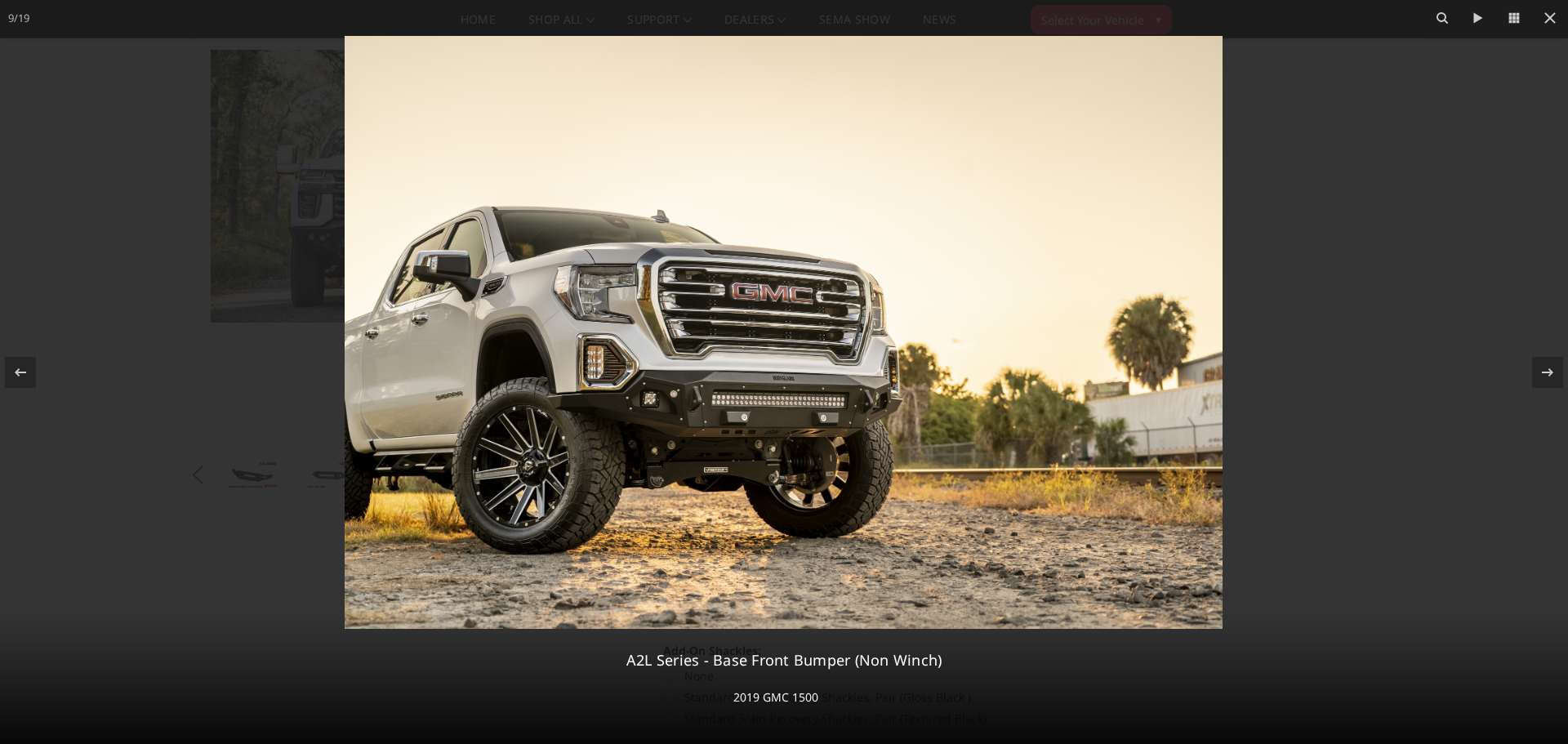
click at [660, 422] on img at bounding box center [784, 332] width 878 height 593
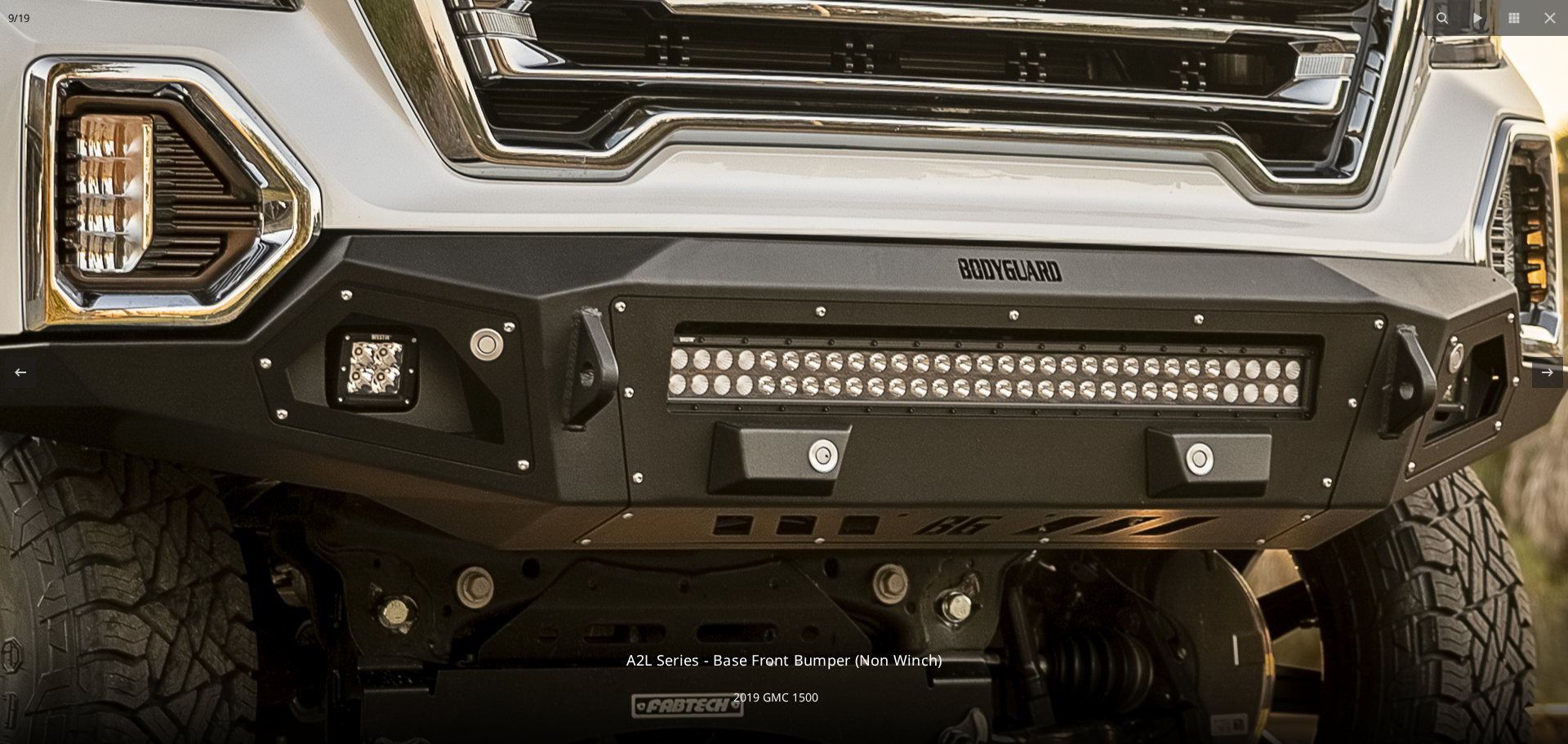
drag, startPoint x: 1289, startPoint y: 328, endPoint x: 1048, endPoint y: 384, distance: 247.4
click at [1048, 384] on img at bounding box center [1010, 50] width 4182 height 2825
click at [1548, 18] on icon at bounding box center [1550, 18] width 20 height 20
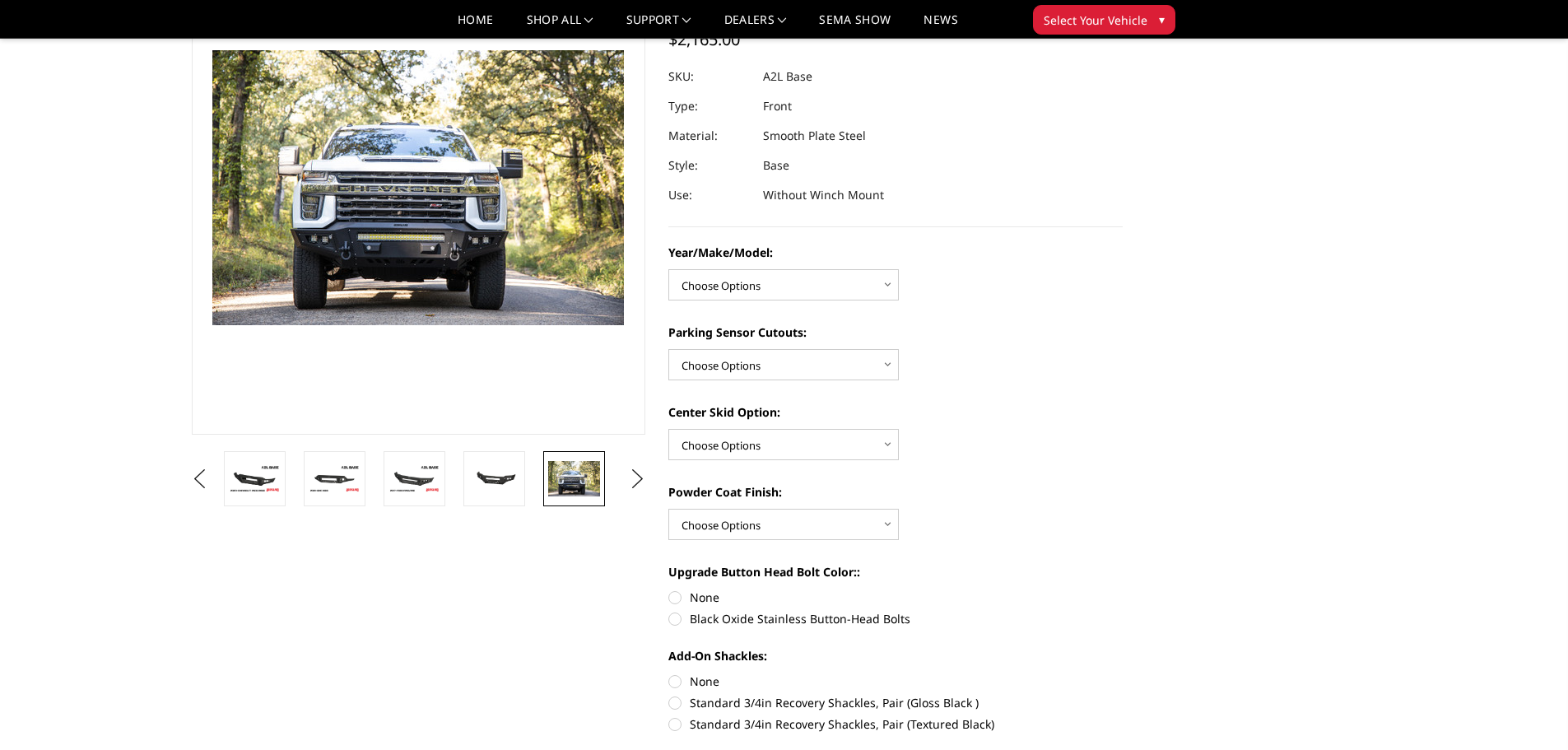
scroll to position [0, 396]
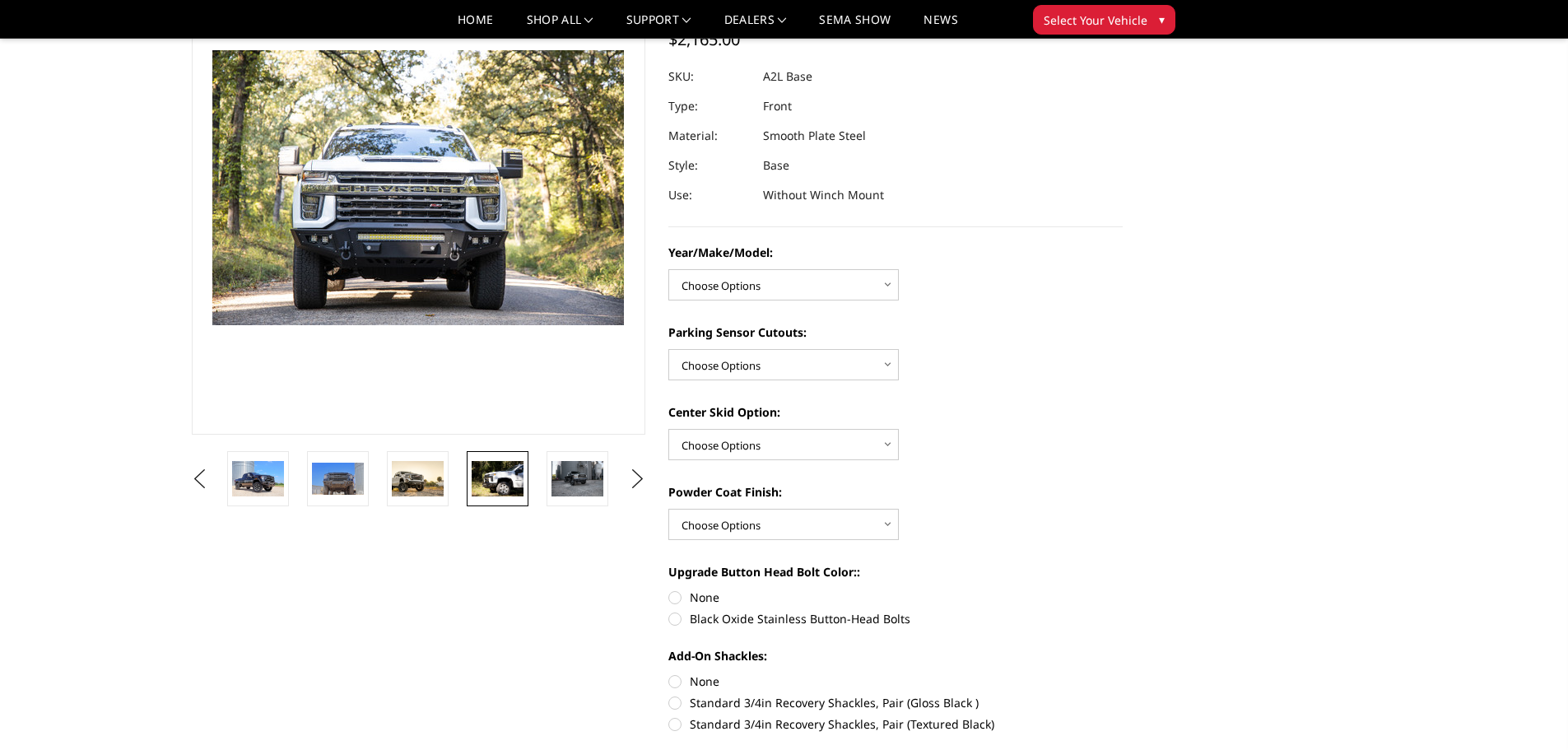
click at [507, 482] on img at bounding box center [498, 478] width 52 height 35
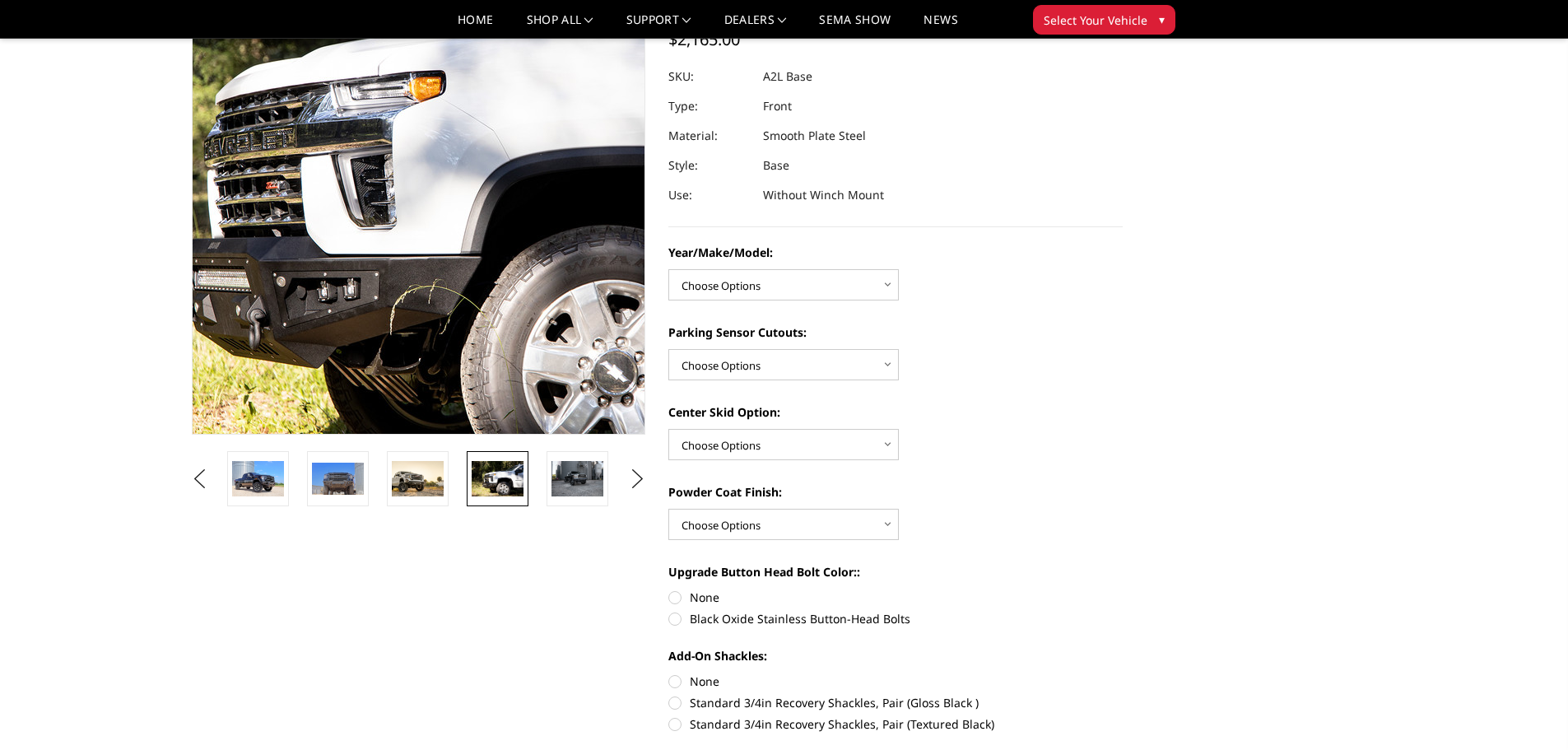
click at [369, 229] on img at bounding box center [484, 171] width 1053 height 703
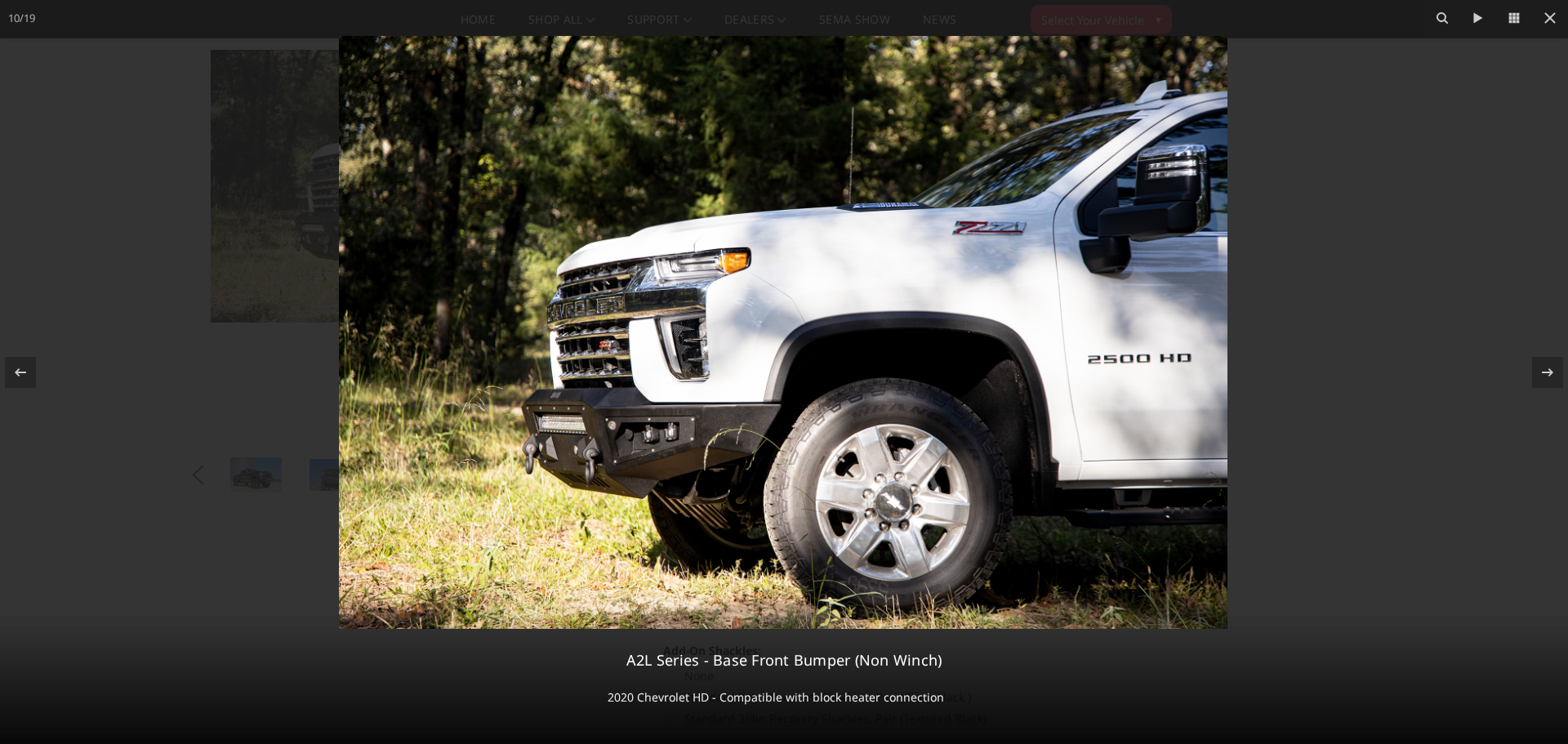
click at [686, 516] on img at bounding box center [783, 332] width 888 height 593
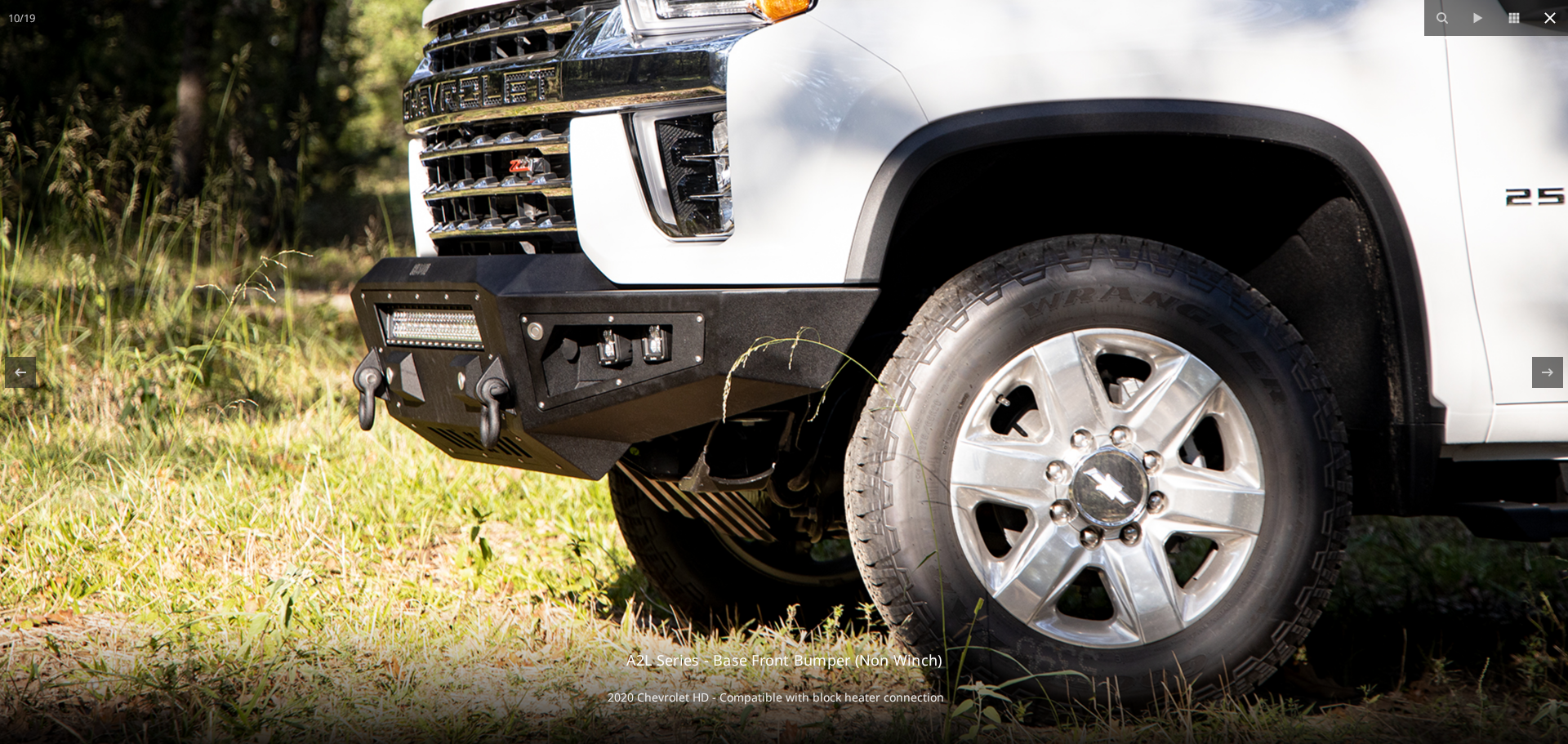
click at [1543, 18] on icon at bounding box center [1550, 18] width 20 height 20
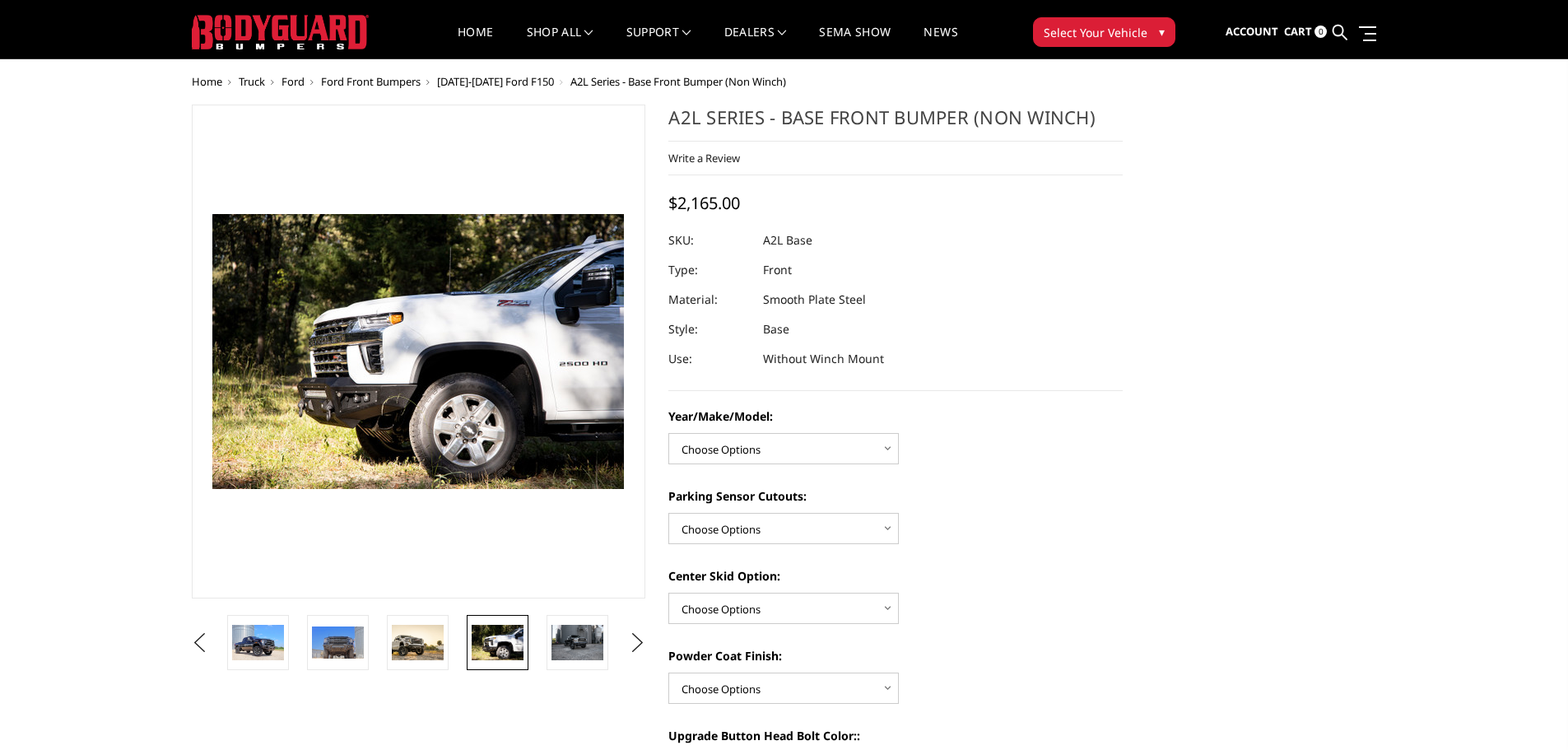
scroll to position [0, 0]
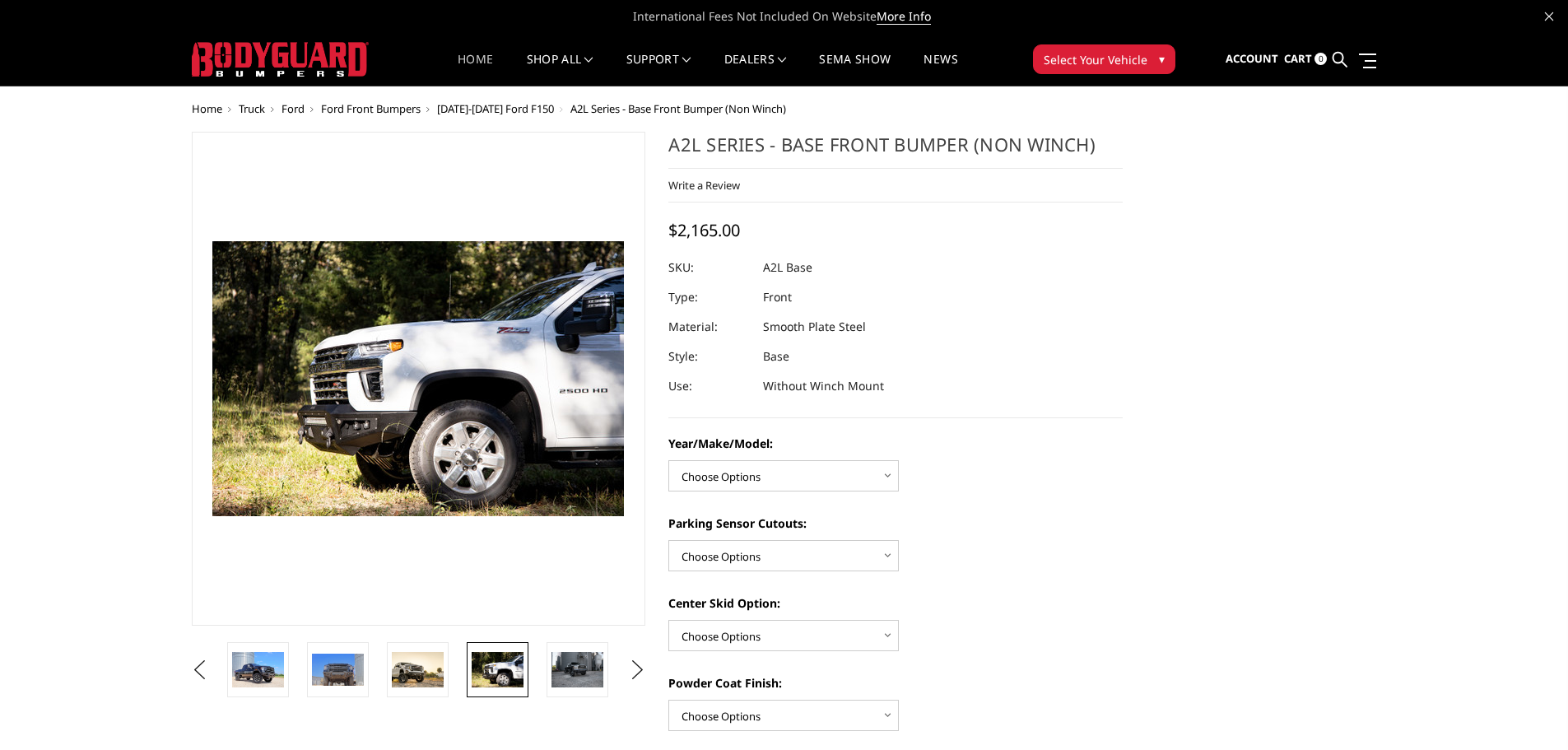
click at [465, 59] on link "Home" at bounding box center [476, 70] width 36 height 32
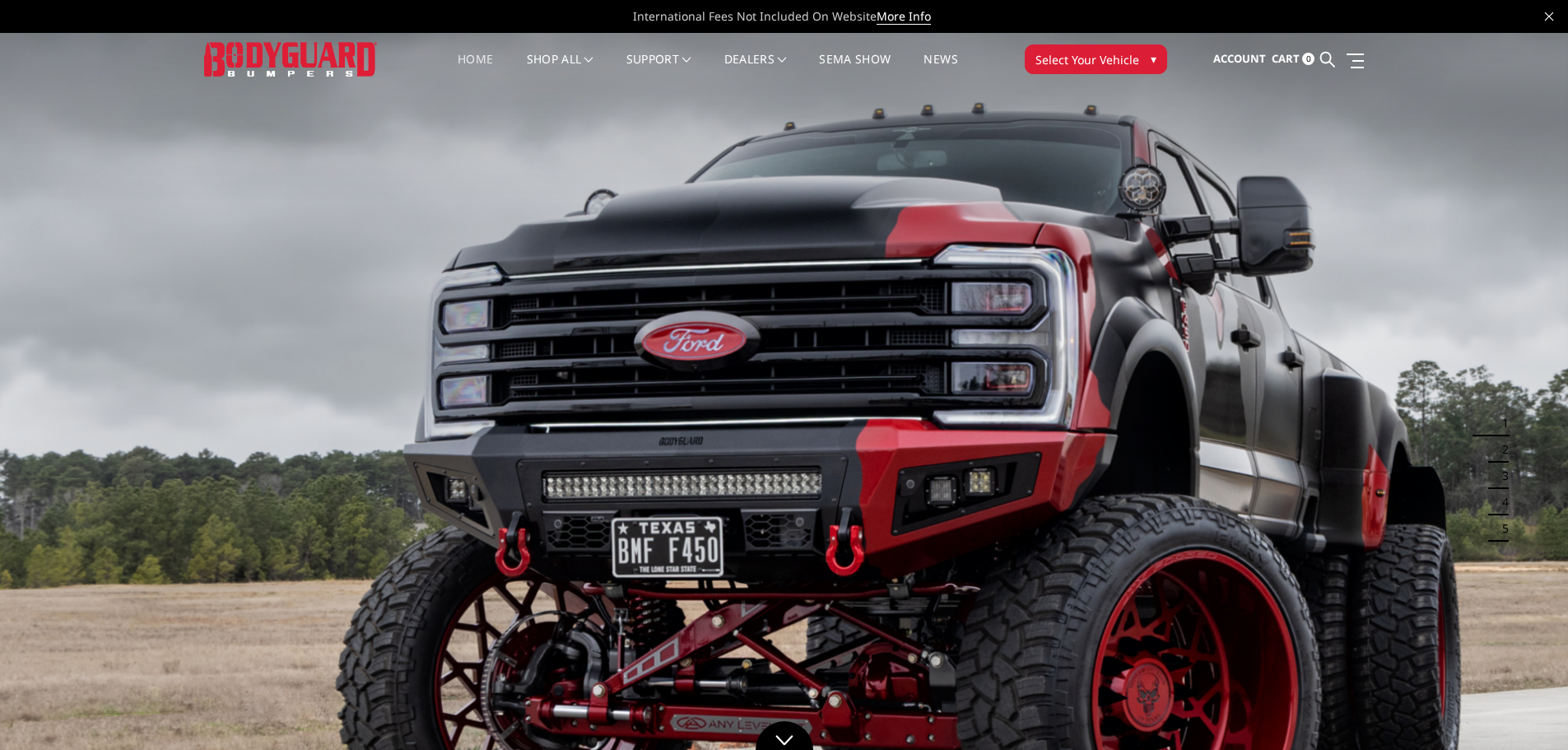
click at [1457, 214] on img at bounding box center [784, 472] width 1568 height 882
